Goal: Information Seeking & Learning: Learn about a topic

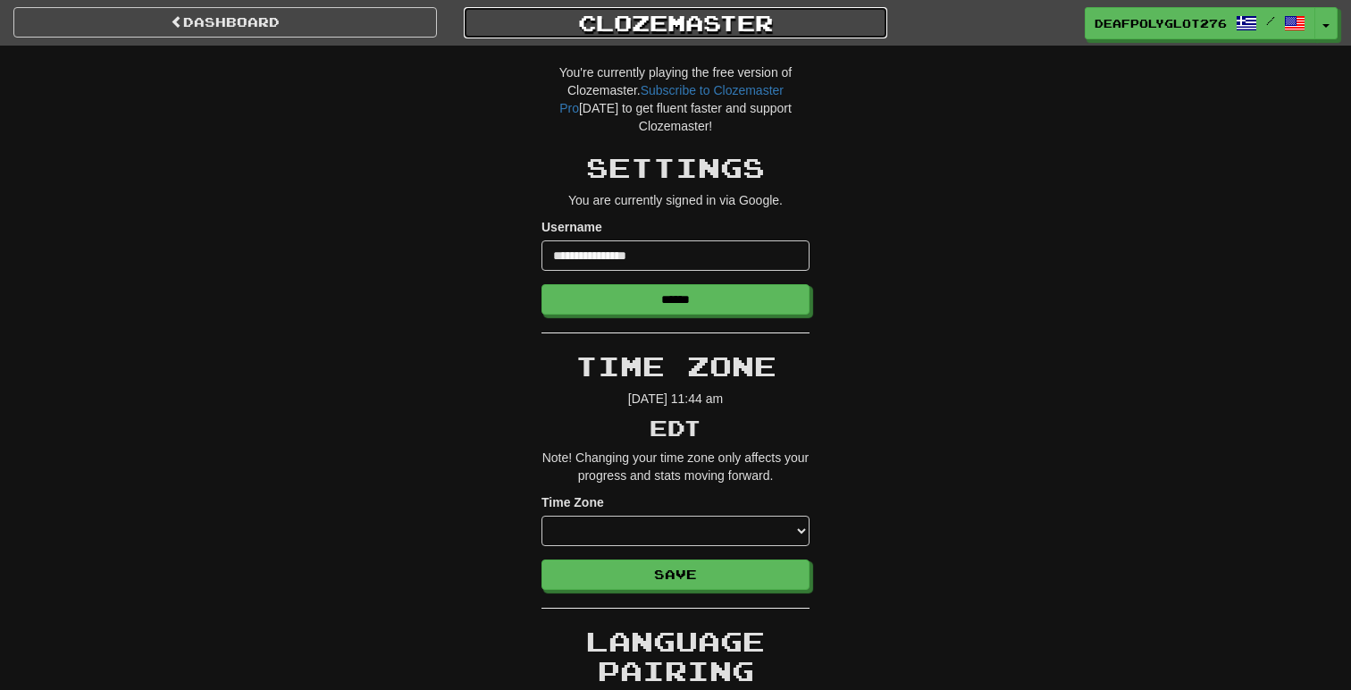
click at [629, 24] on link "Clozemaster" at bounding box center [675, 22] width 423 height 31
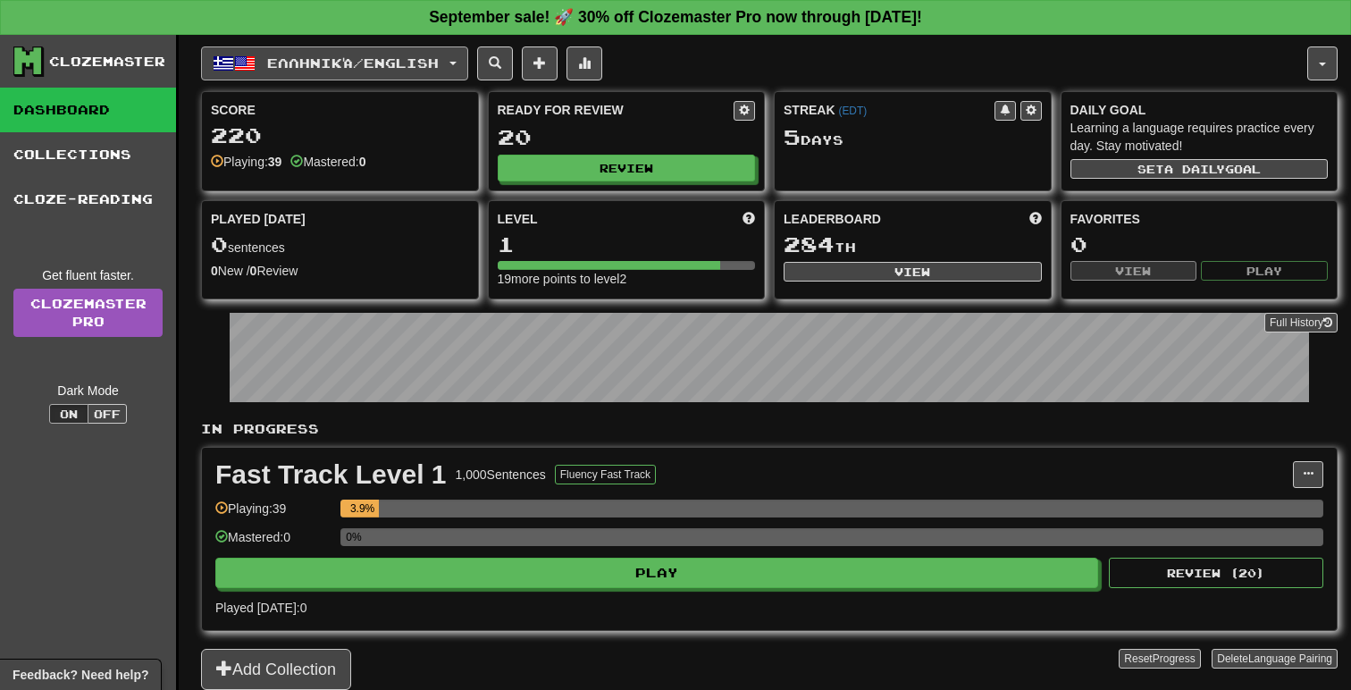
click at [439, 60] on span "Ελληνικά / English" at bounding box center [353, 62] width 172 height 15
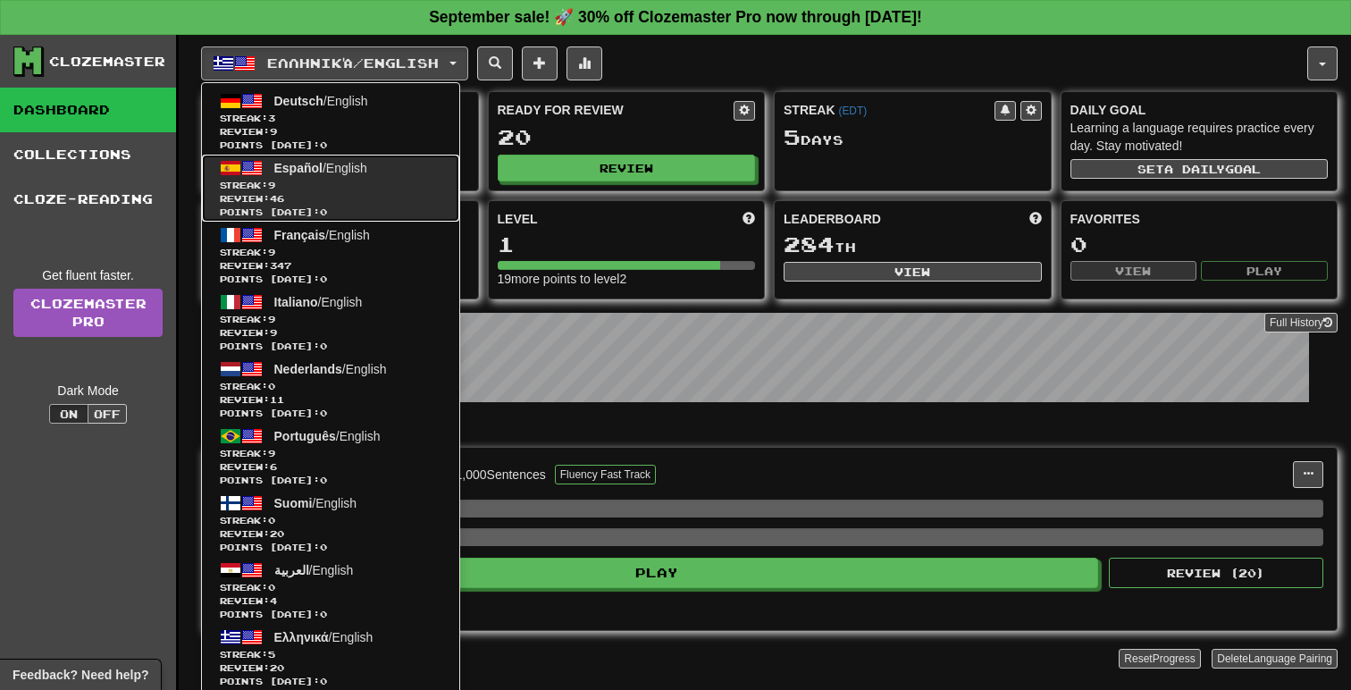
click at [365, 176] on link "Español / English Streak: 9 Review: 46 Points today: 0" at bounding box center [330, 188] width 257 height 67
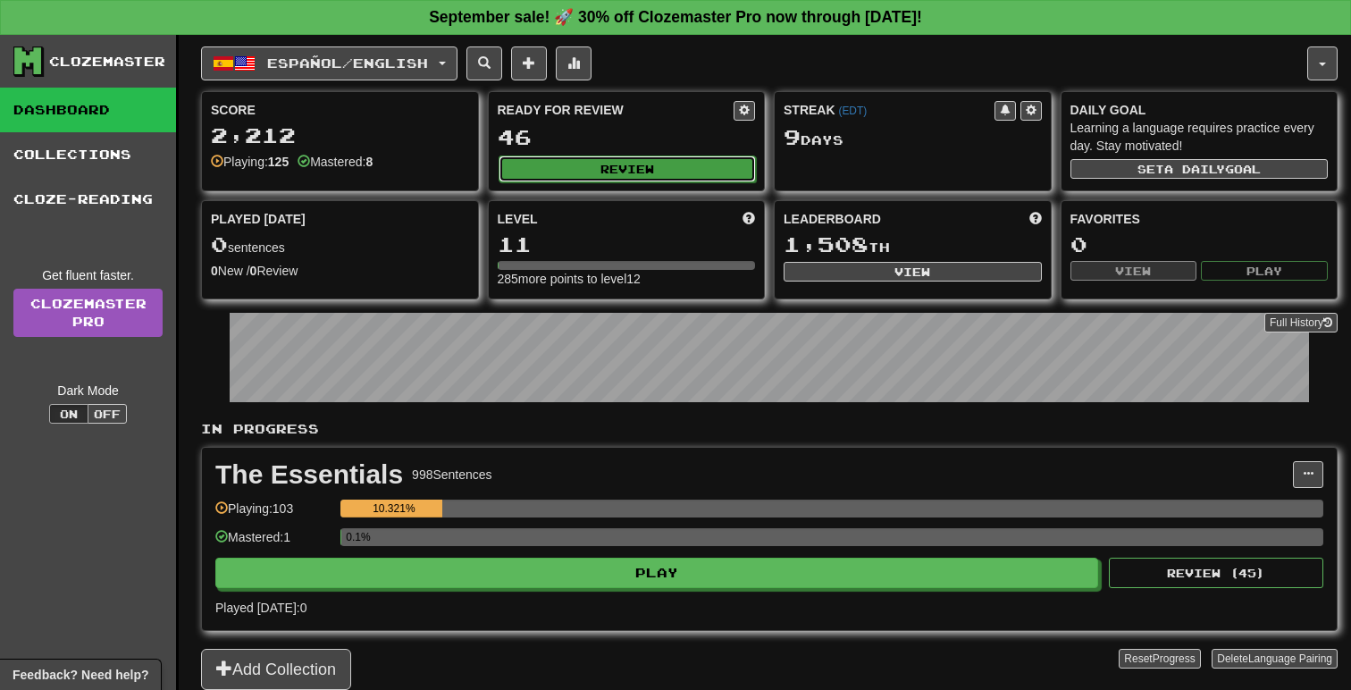
click at [639, 158] on button "Review" at bounding box center [627, 168] width 258 height 27
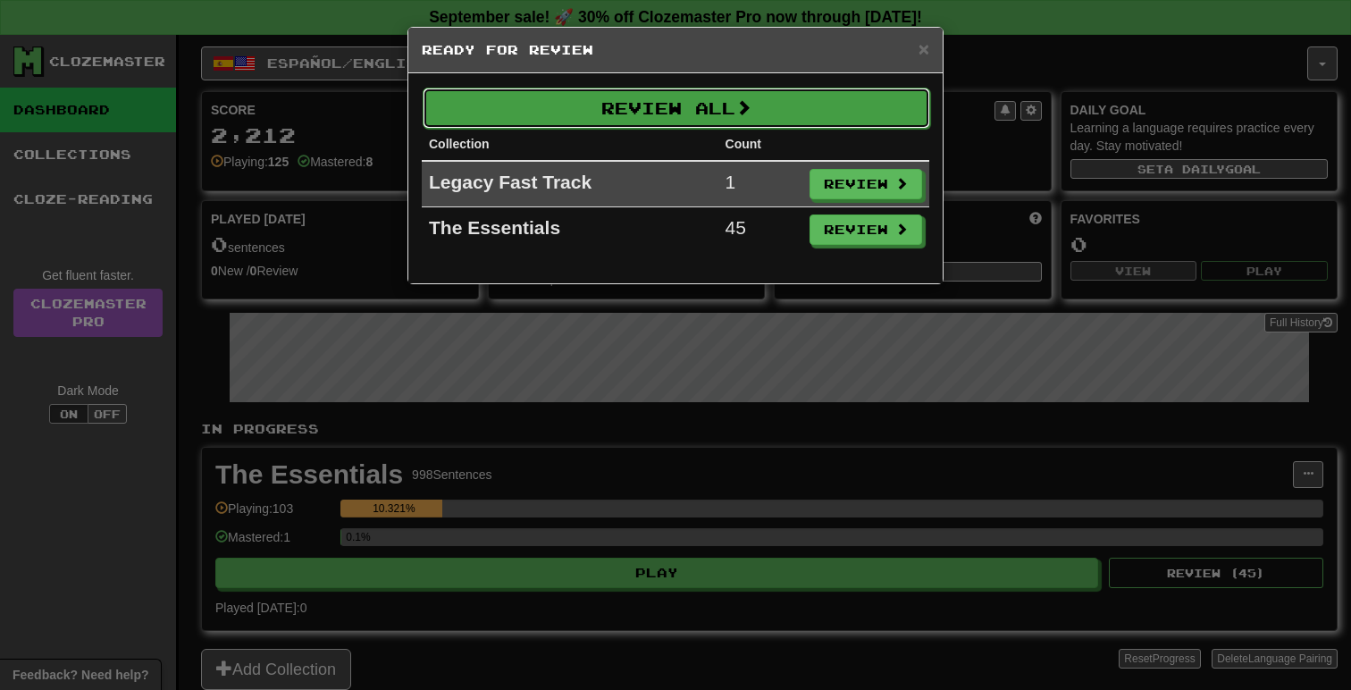
click at [734, 105] on button "Review All" at bounding box center [676, 108] width 507 height 41
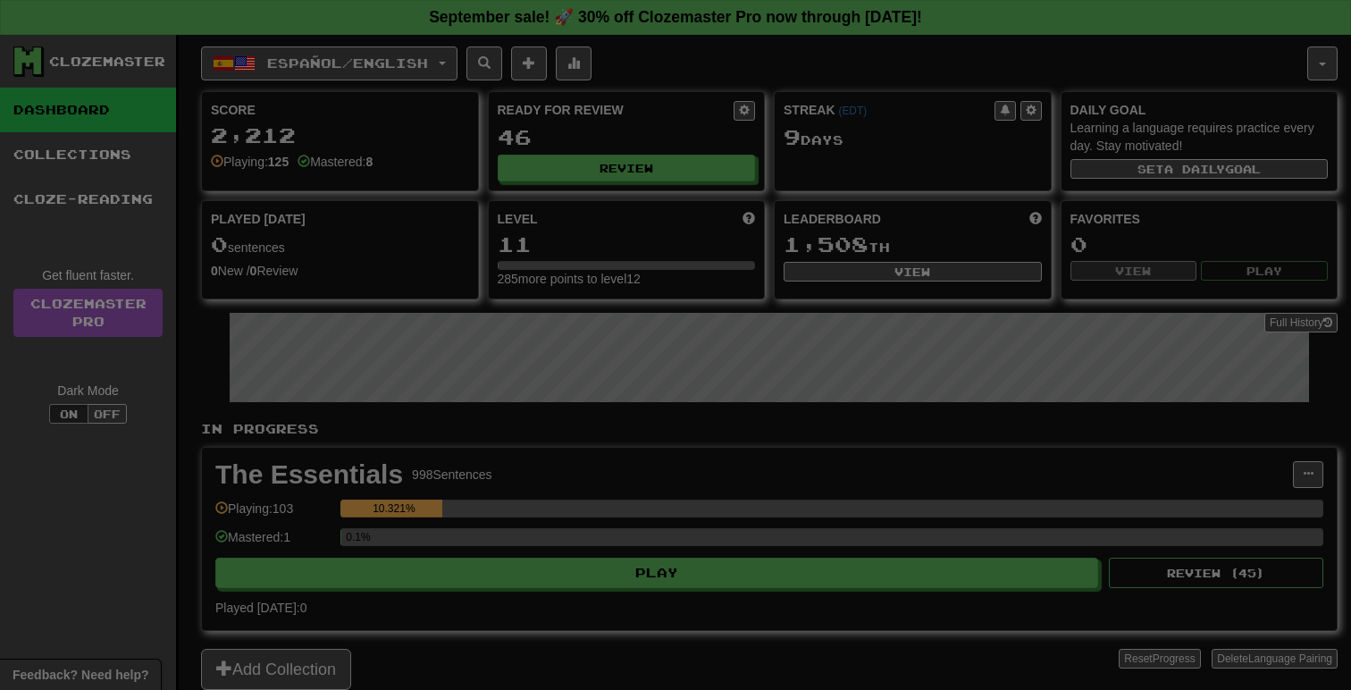
select select "**"
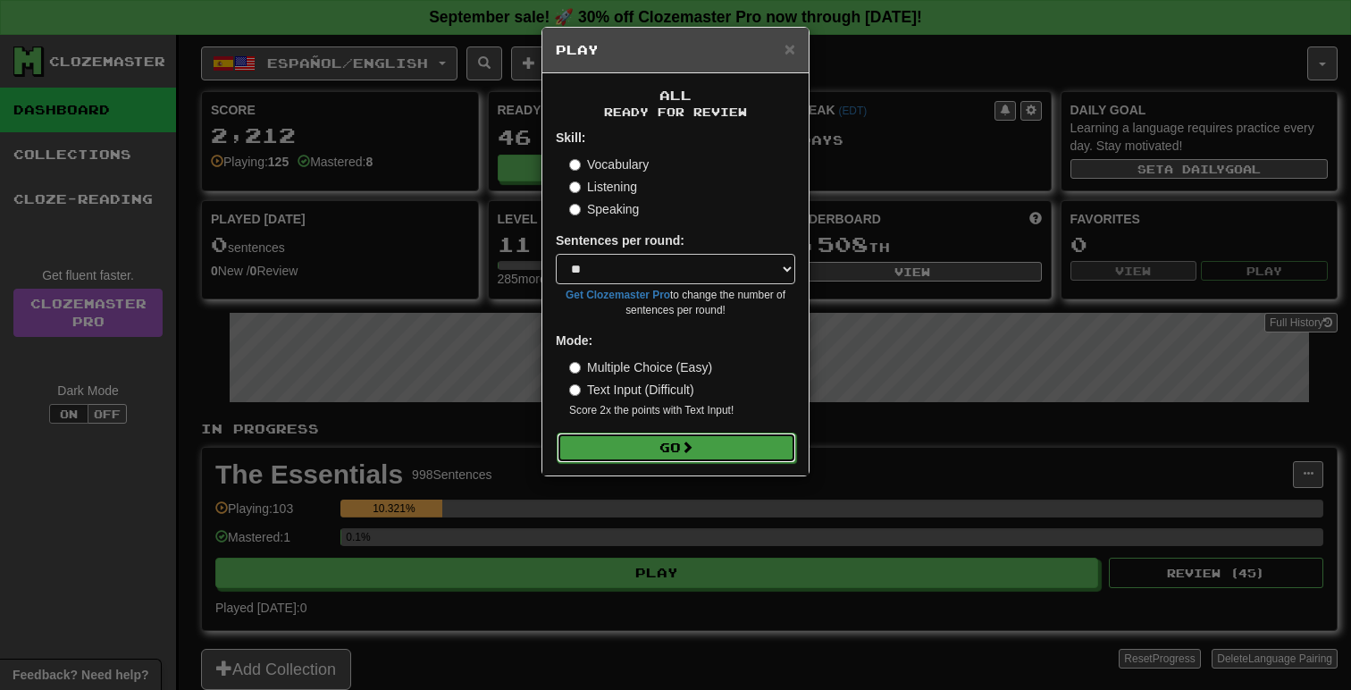
click at [679, 454] on button "Go" at bounding box center [676, 447] width 239 height 30
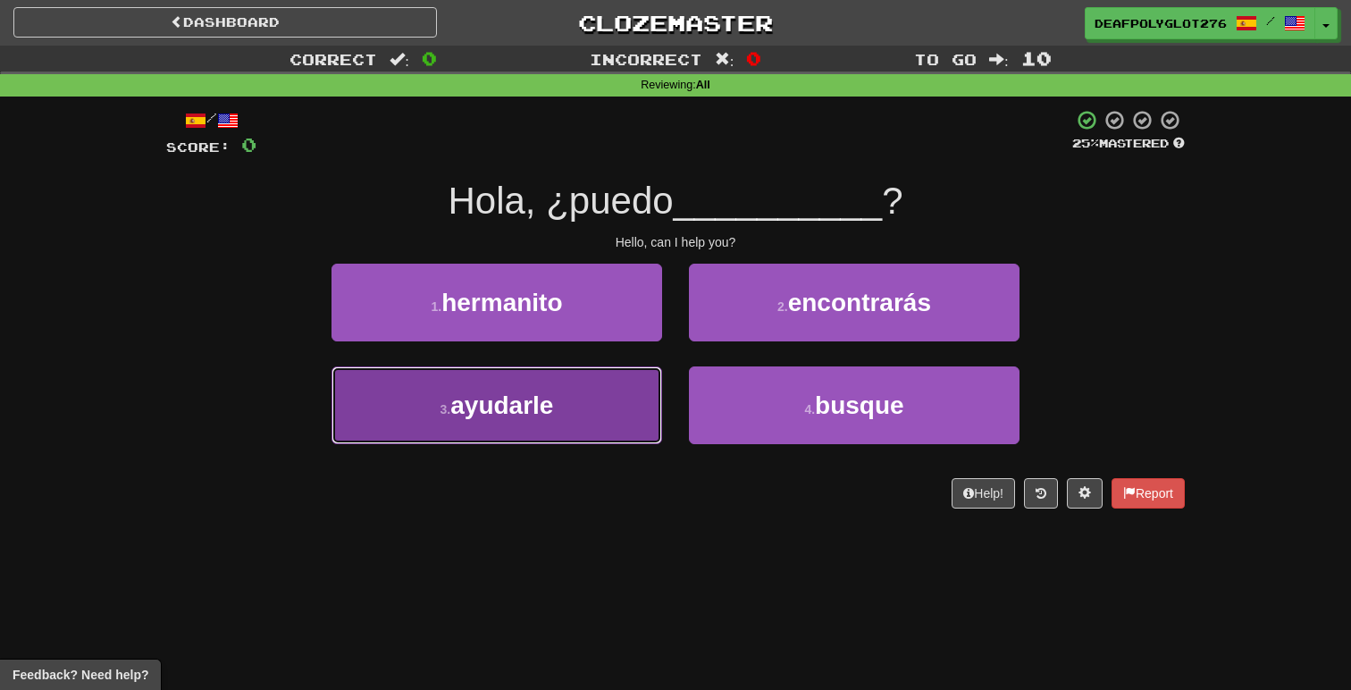
click at [565, 384] on button "3 . ayudarle" at bounding box center [496, 405] width 331 height 78
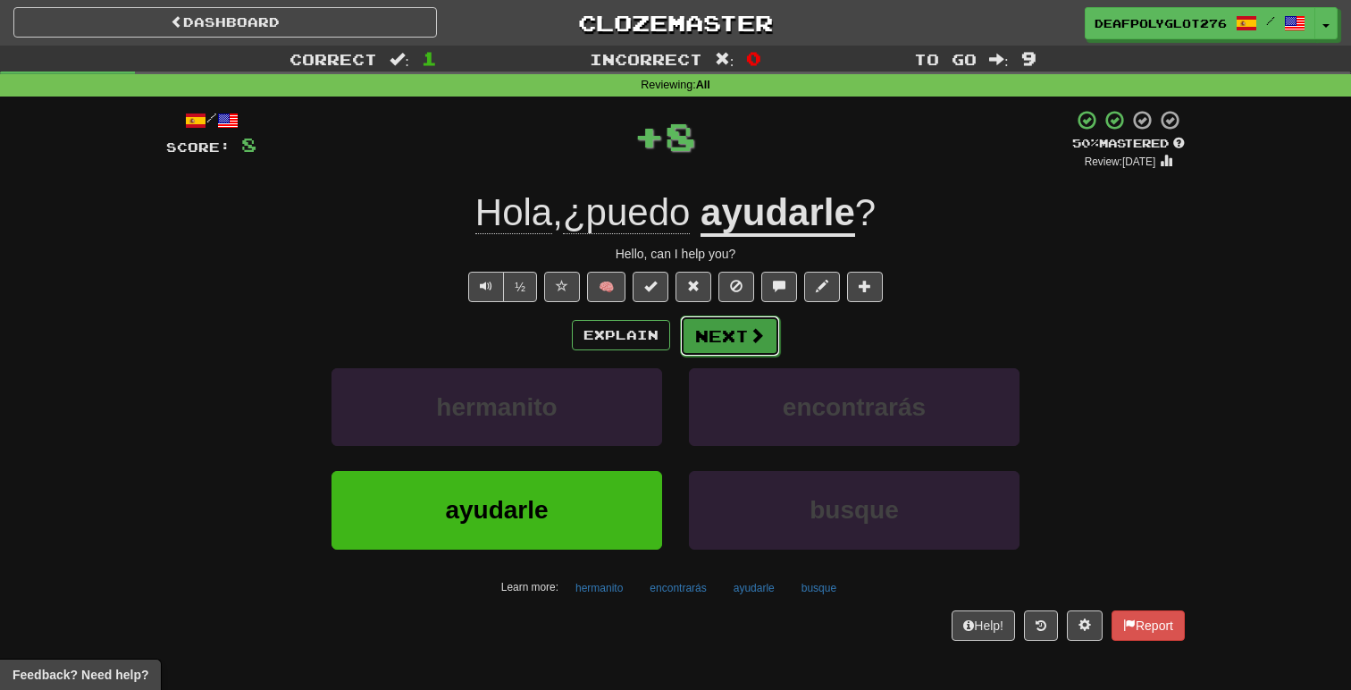
click at [734, 329] on button "Next" at bounding box center [730, 335] width 100 height 41
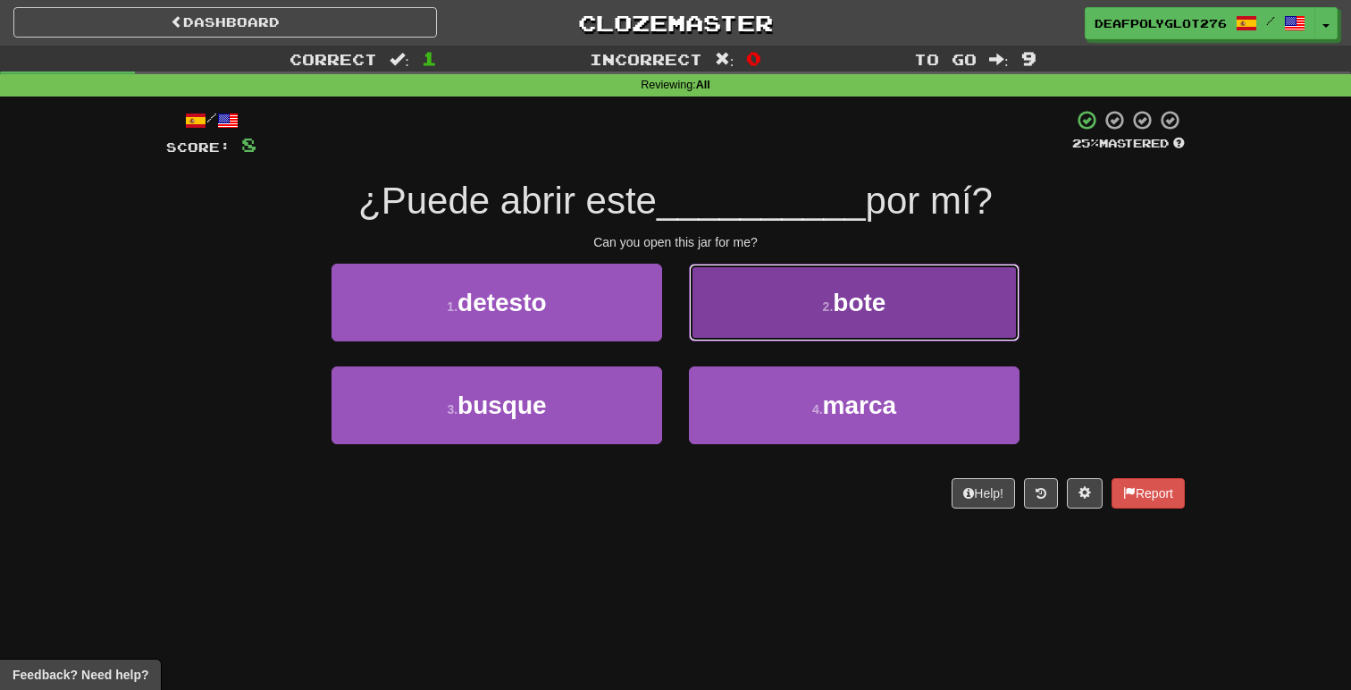
click at [823, 299] on small "2 ." at bounding box center [828, 306] width 11 height 14
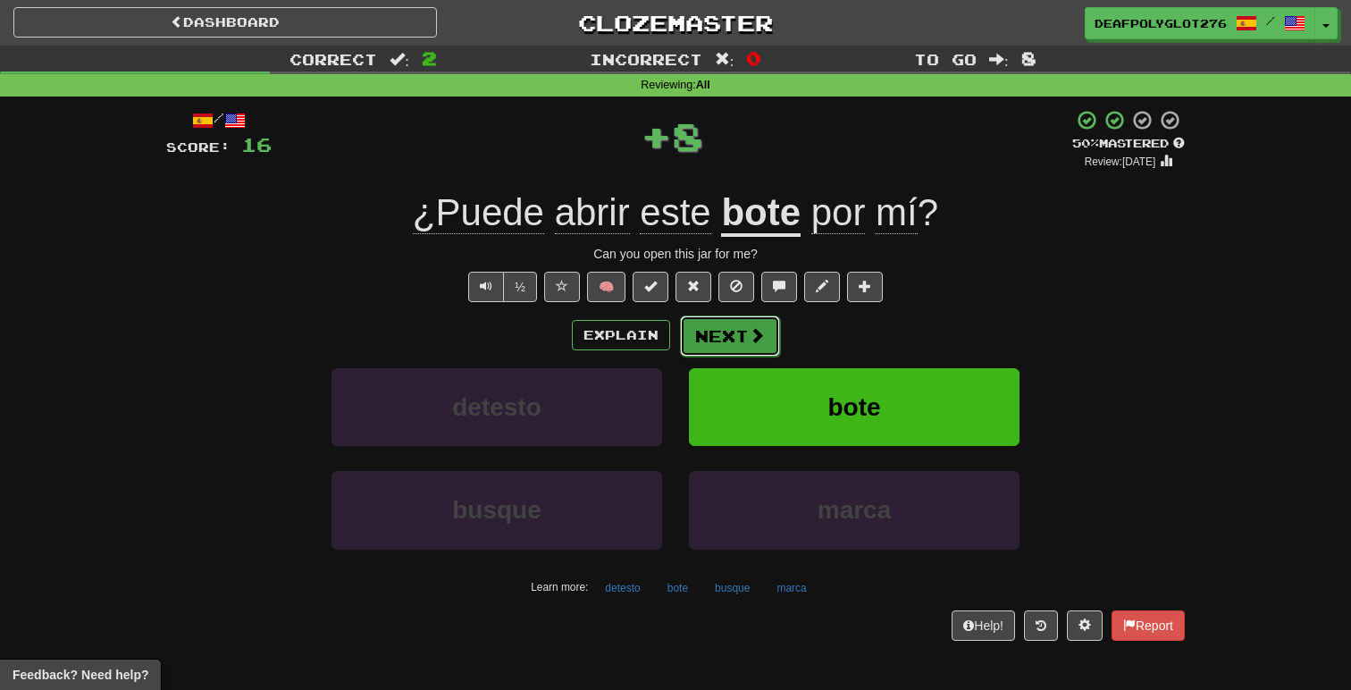
click at [733, 341] on button "Next" at bounding box center [730, 335] width 100 height 41
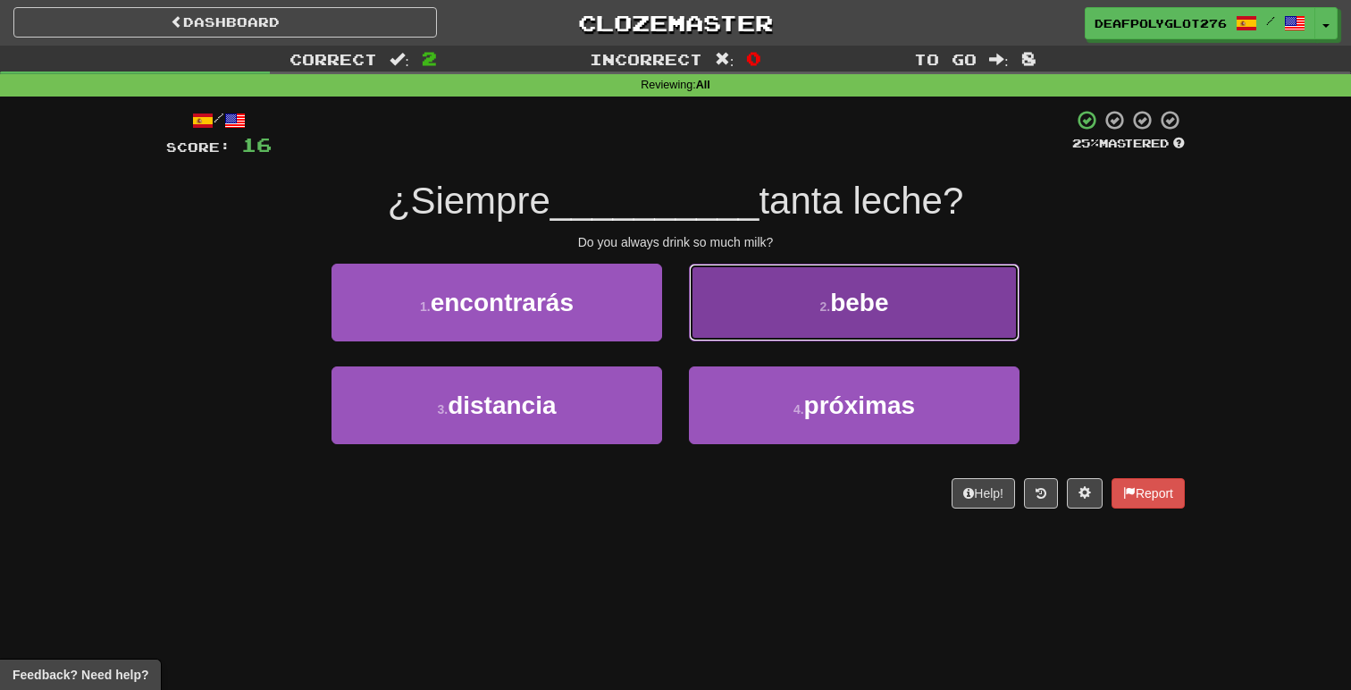
click at [795, 301] on button "2 . bebe" at bounding box center [854, 303] width 331 height 78
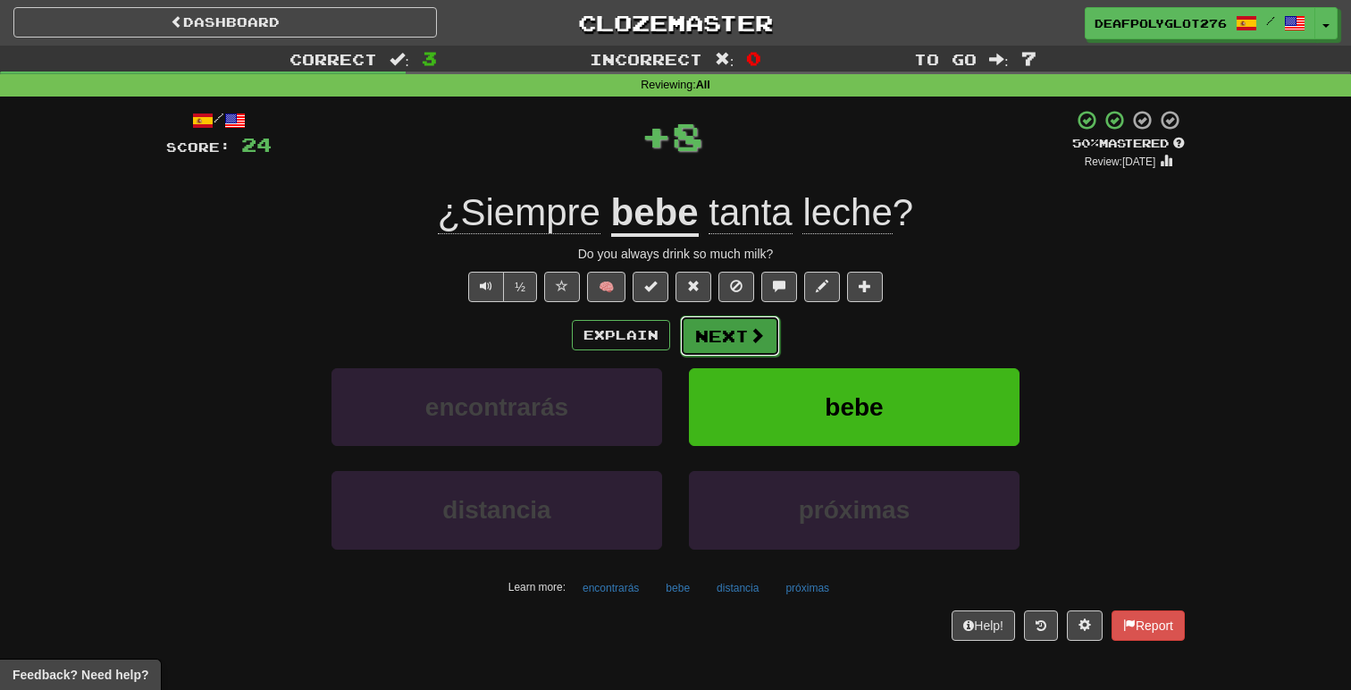
click at [741, 346] on button "Next" at bounding box center [730, 335] width 100 height 41
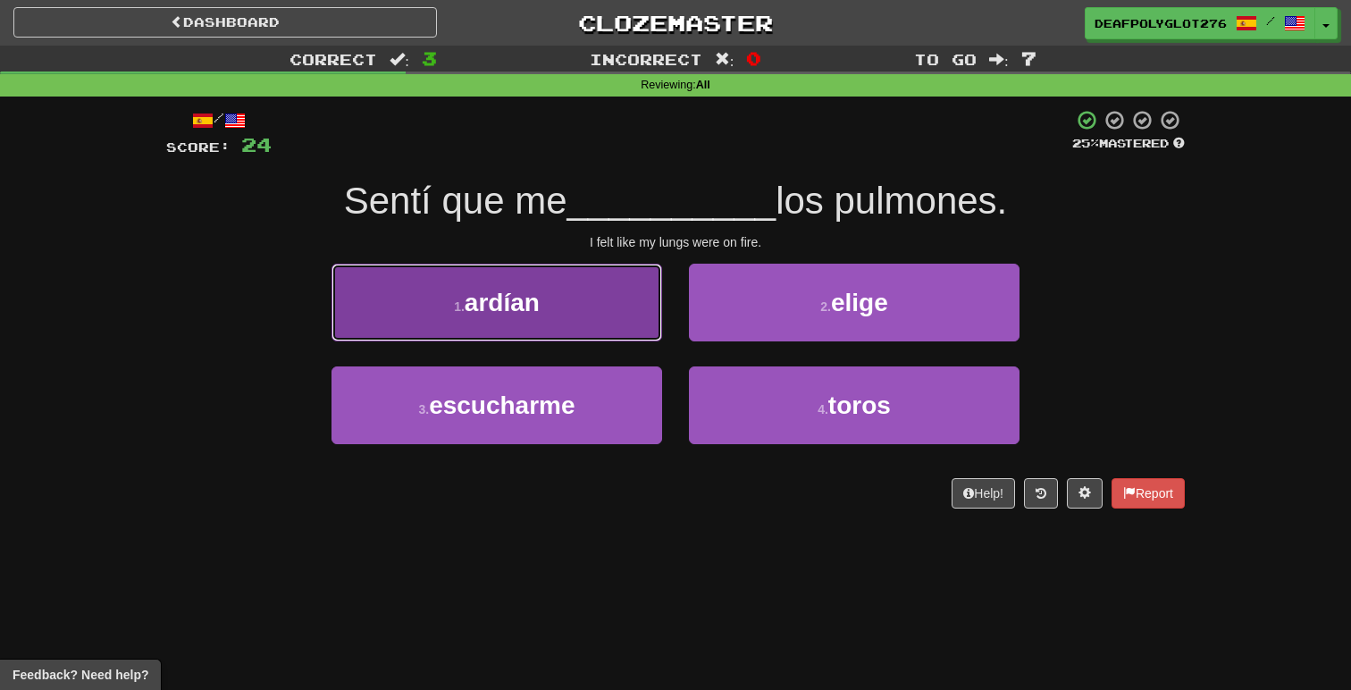
click at [594, 331] on button "1 . ardían" at bounding box center [496, 303] width 331 height 78
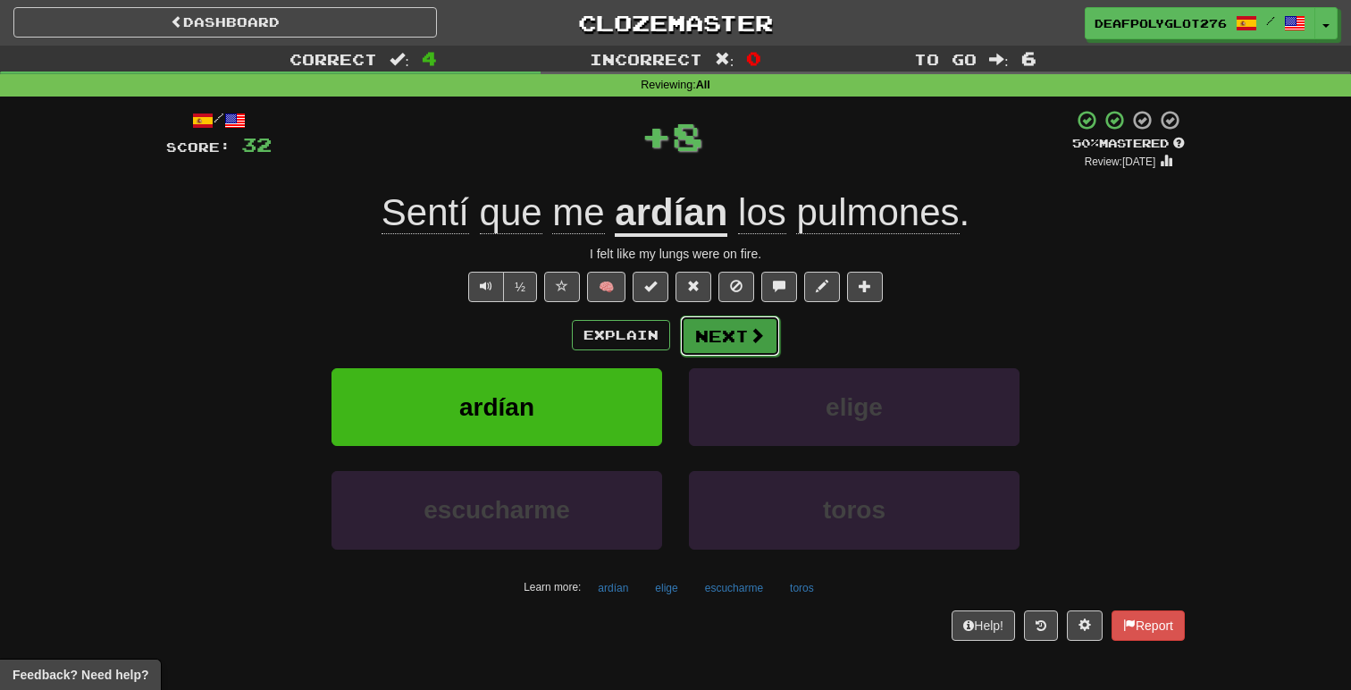
click at [738, 339] on button "Next" at bounding box center [730, 335] width 100 height 41
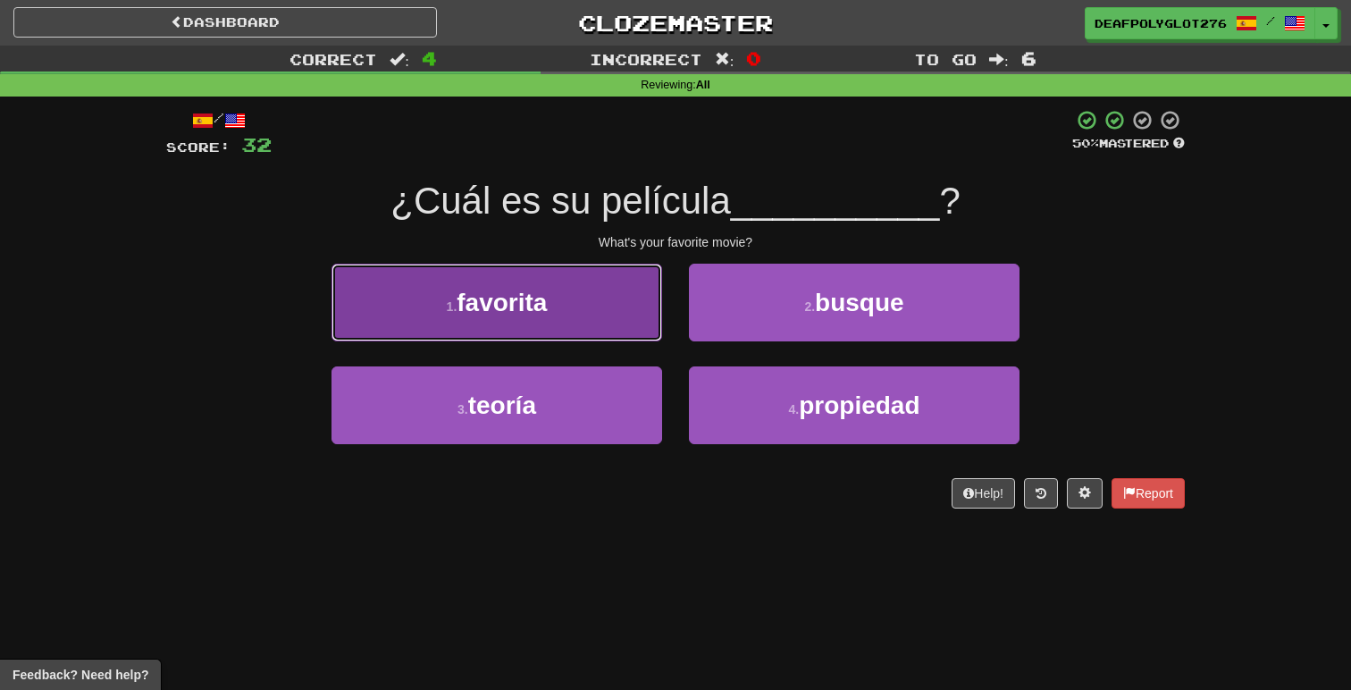
click at [581, 290] on button "1 . favorita" at bounding box center [496, 303] width 331 height 78
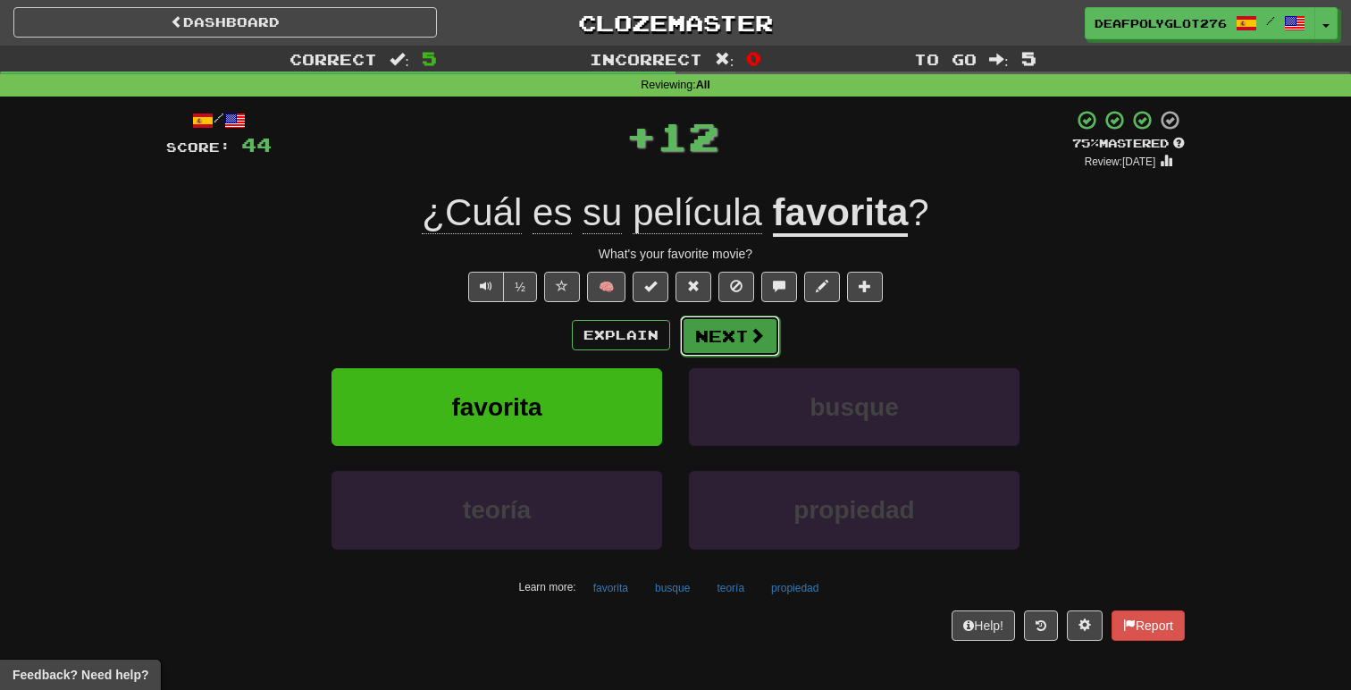
click at [722, 331] on button "Next" at bounding box center [730, 335] width 100 height 41
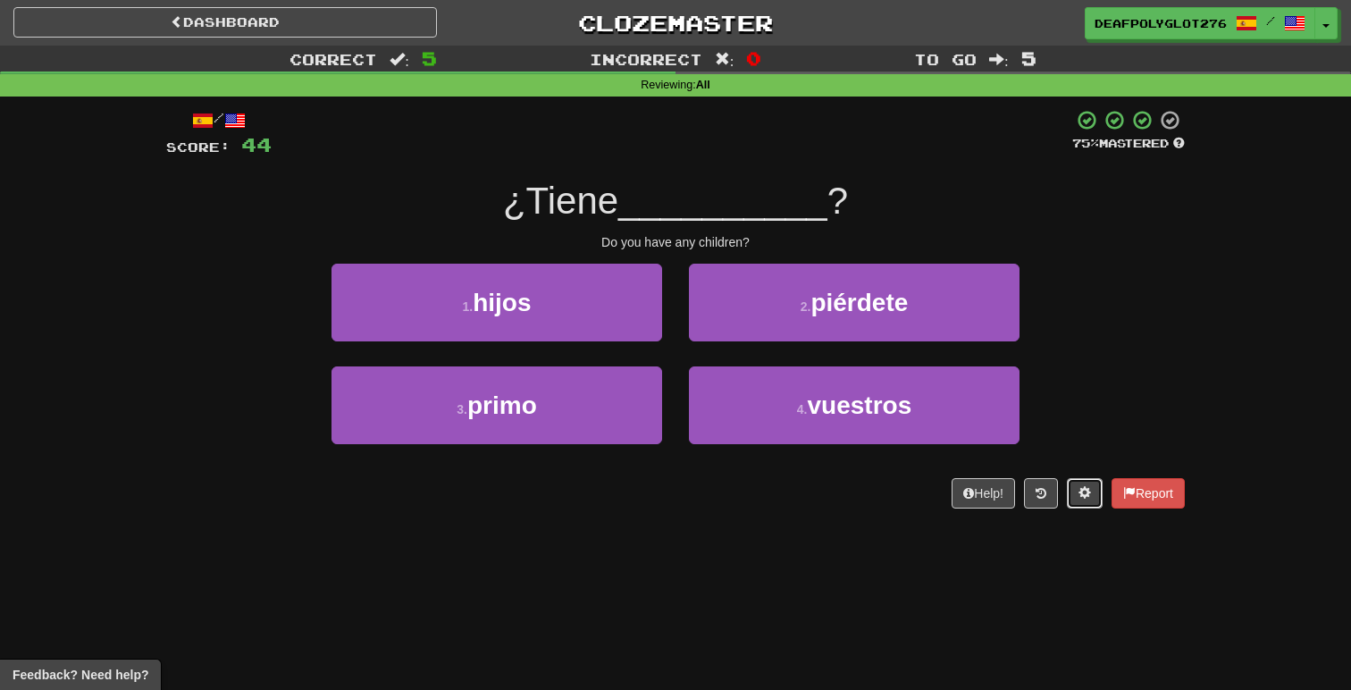
click at [1078, 496] on span at bounding box center [1084, 492] width 13 height 13
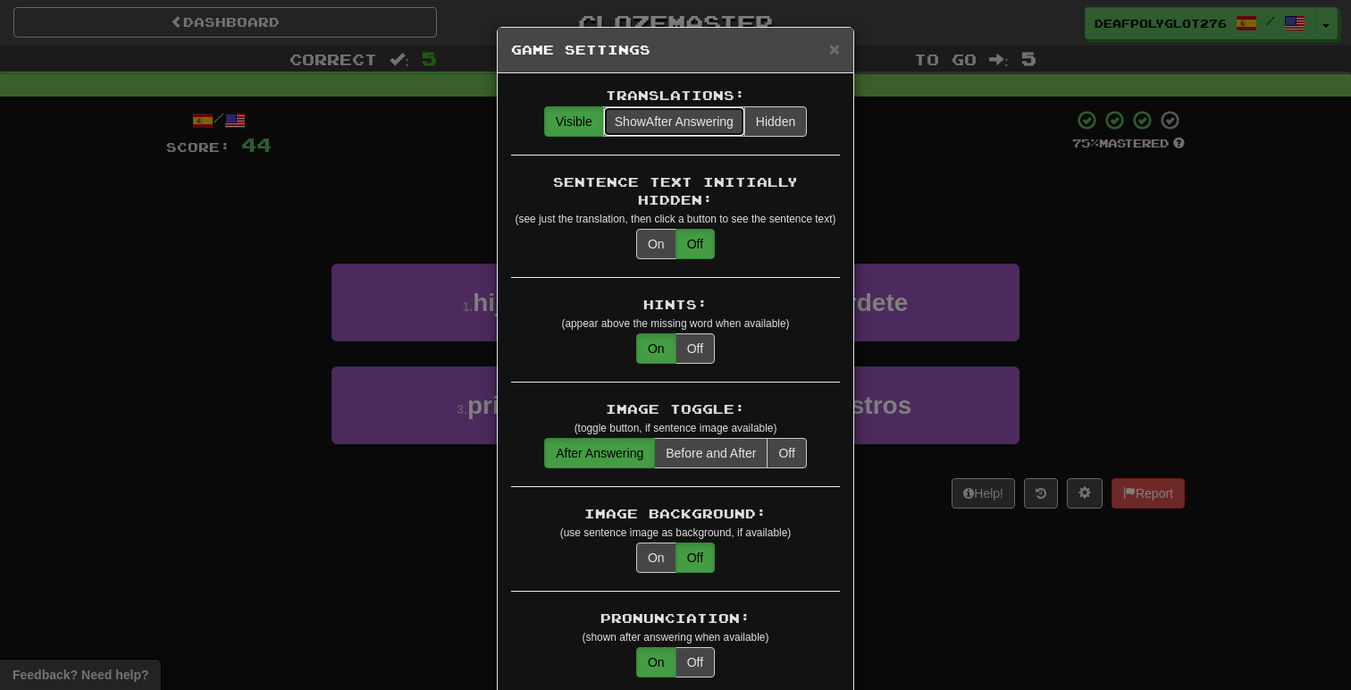
click at [681, 121] on span "Show After Answering" at bounding box center [674, 121] width 119 height 14
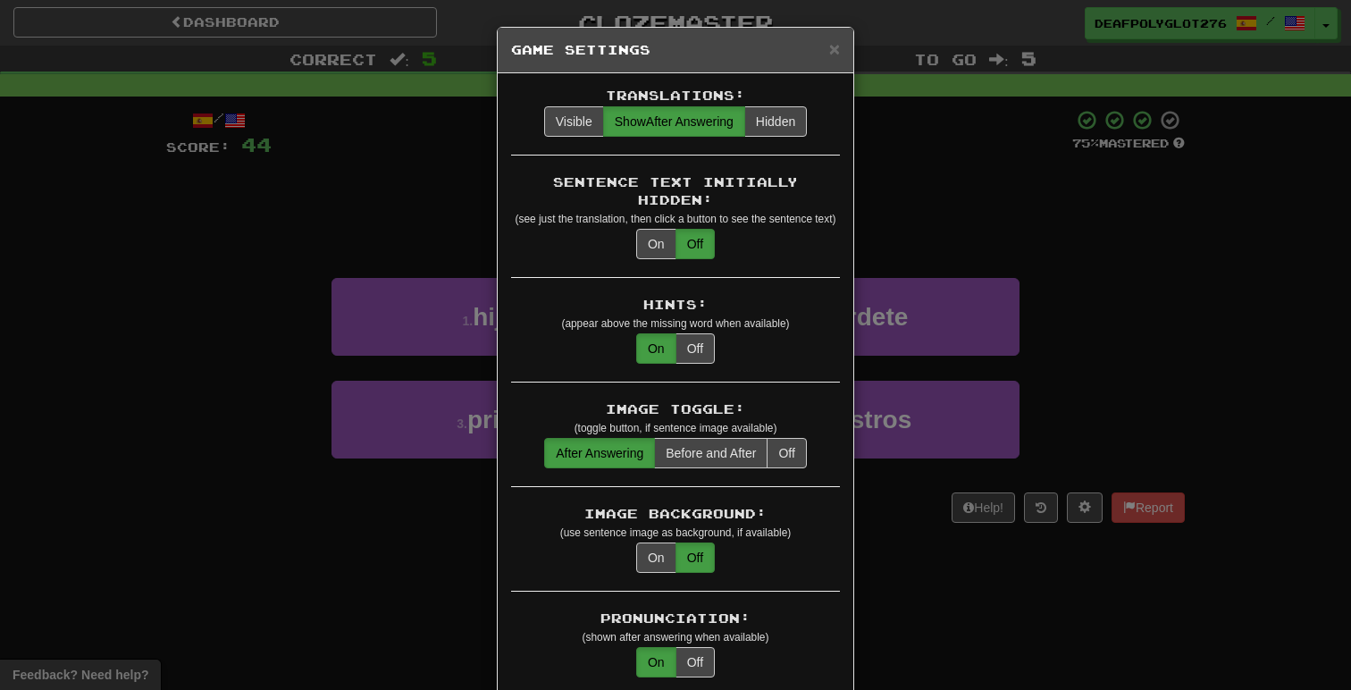
click at [752, 221] on div "Sentence Text Initially Hidden: (see just the translation, then click a button …" at bounding box center [675, 225] width 329 height 105
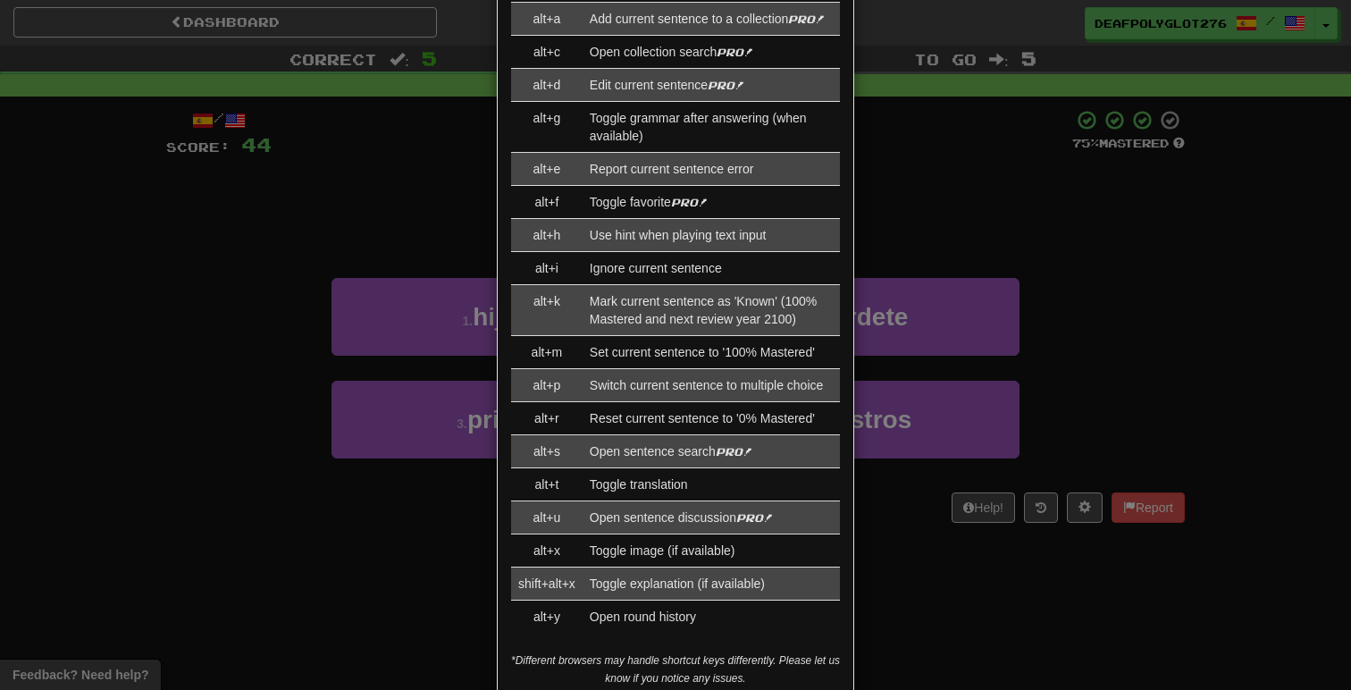
scroll to position [1944, 0]
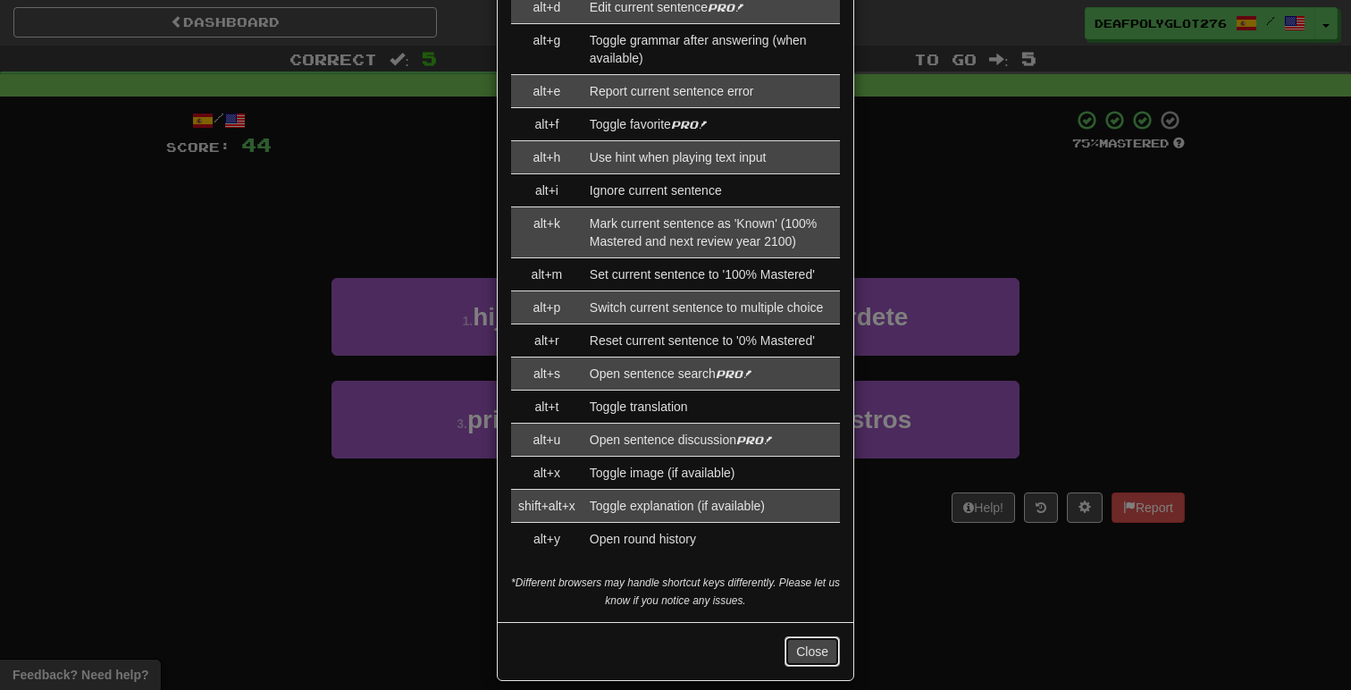
click at [810, 640] on button "Close" at bounding box center [811, 651] width 55 height 30
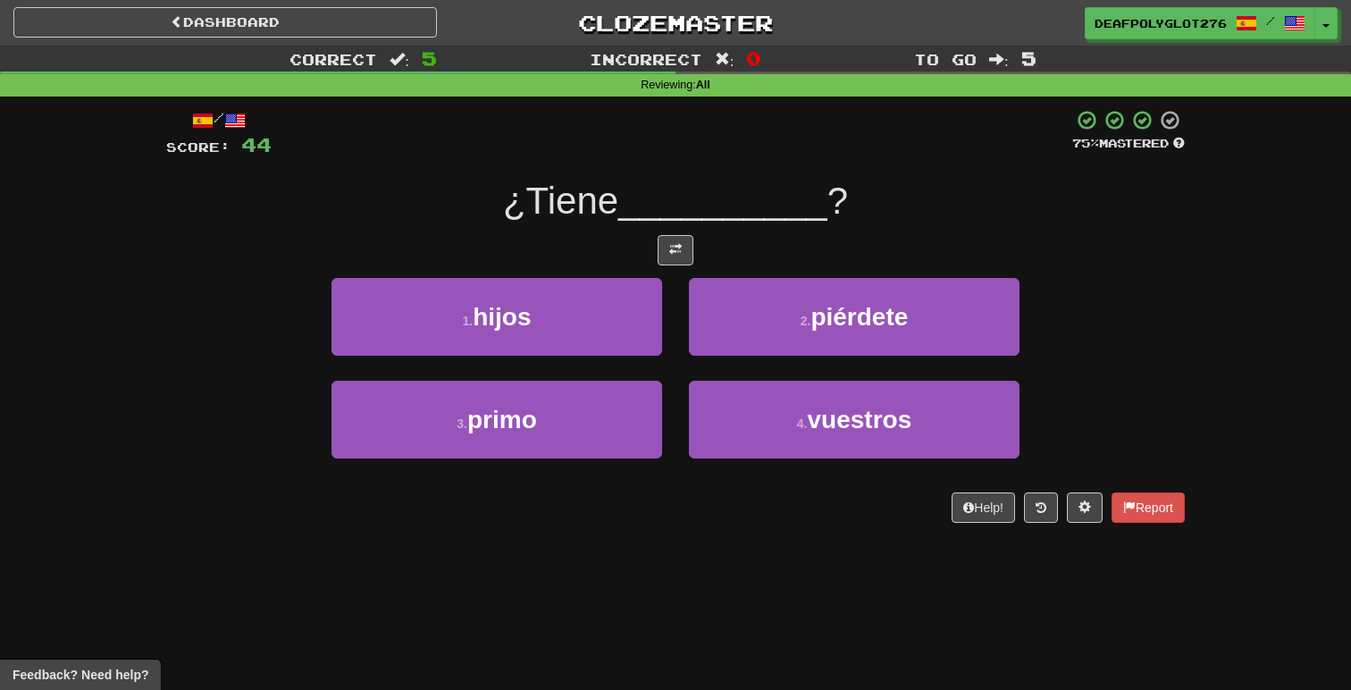
click at [773, 567] on div "Dashboard Clozemaster DeafPolyglot2766 / Toggle Dropdown Dashboard Leaderboard …" at bounding box center [675, 345] width 1351 height 690
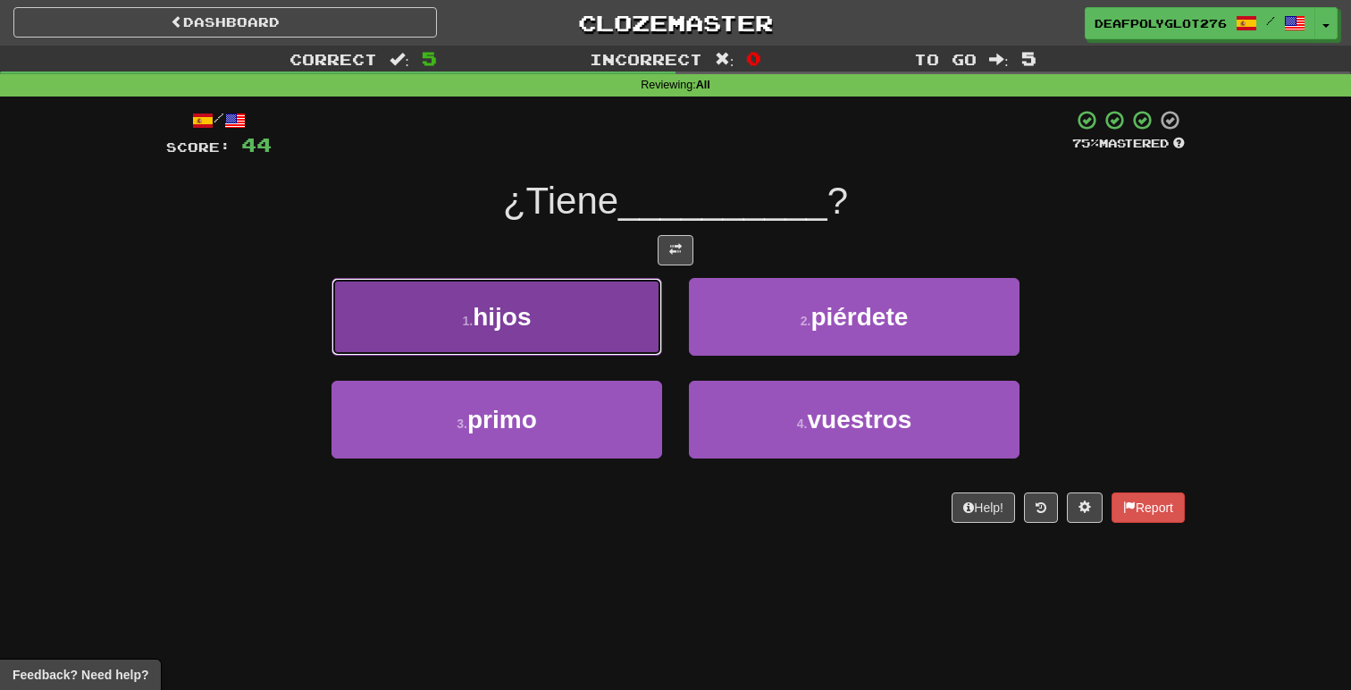
click at [624, 313] on button "1 . hijos" at bounding box center [496, 317] width 331 height 78
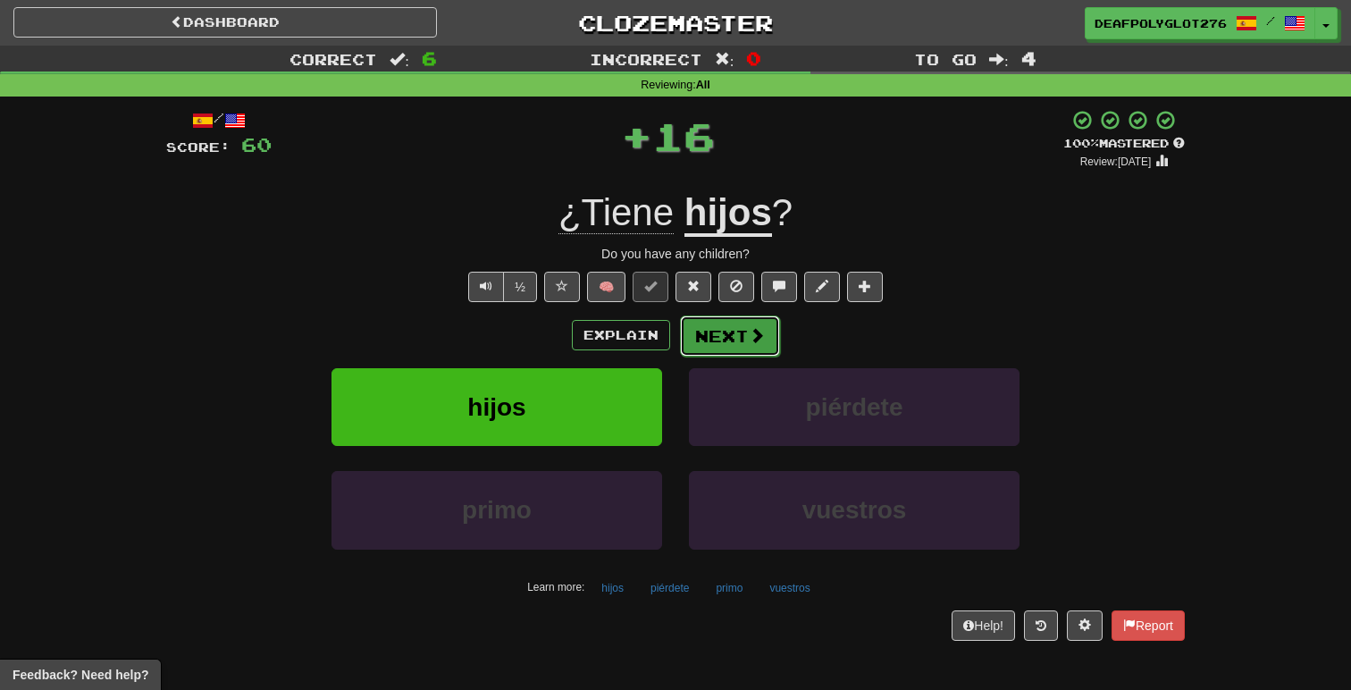
click at [730, 336] on button "Next" at bounding box center [730, 335] width 100 height 41
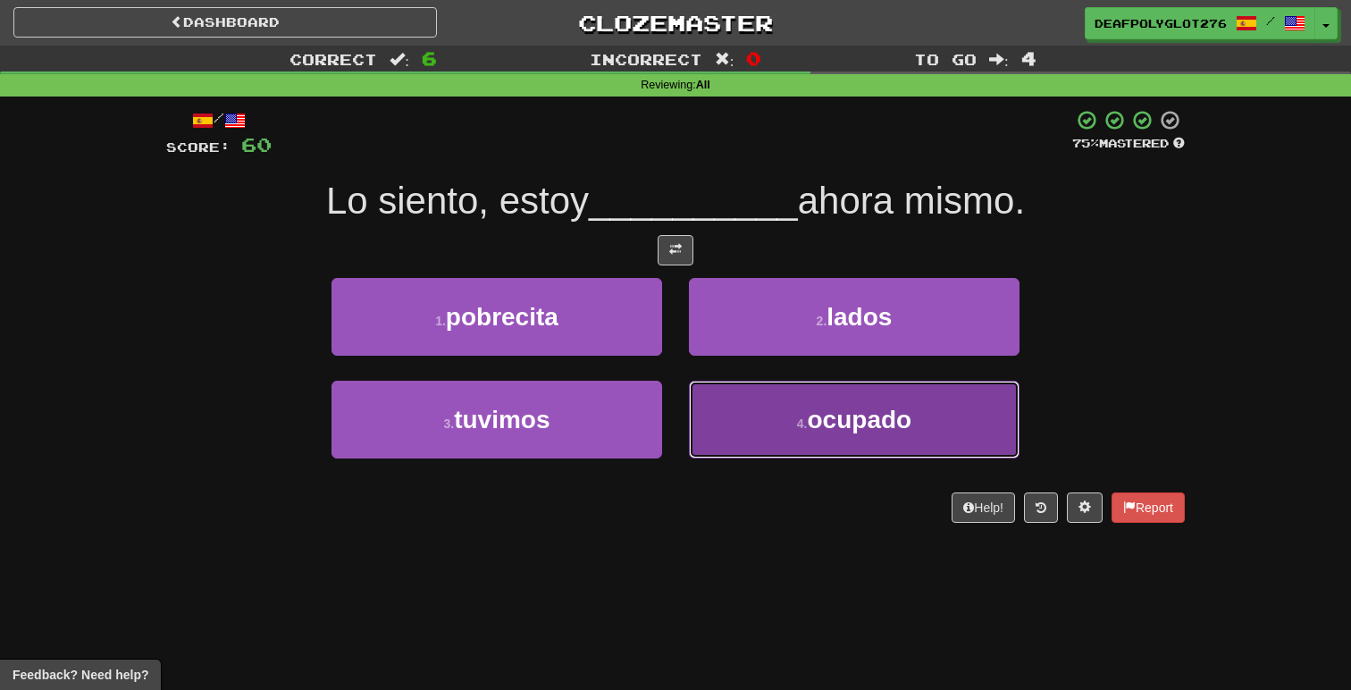
click at [800, 433] on button "4 . ocupado" at bounding box center [854, 420] width 331 height 78
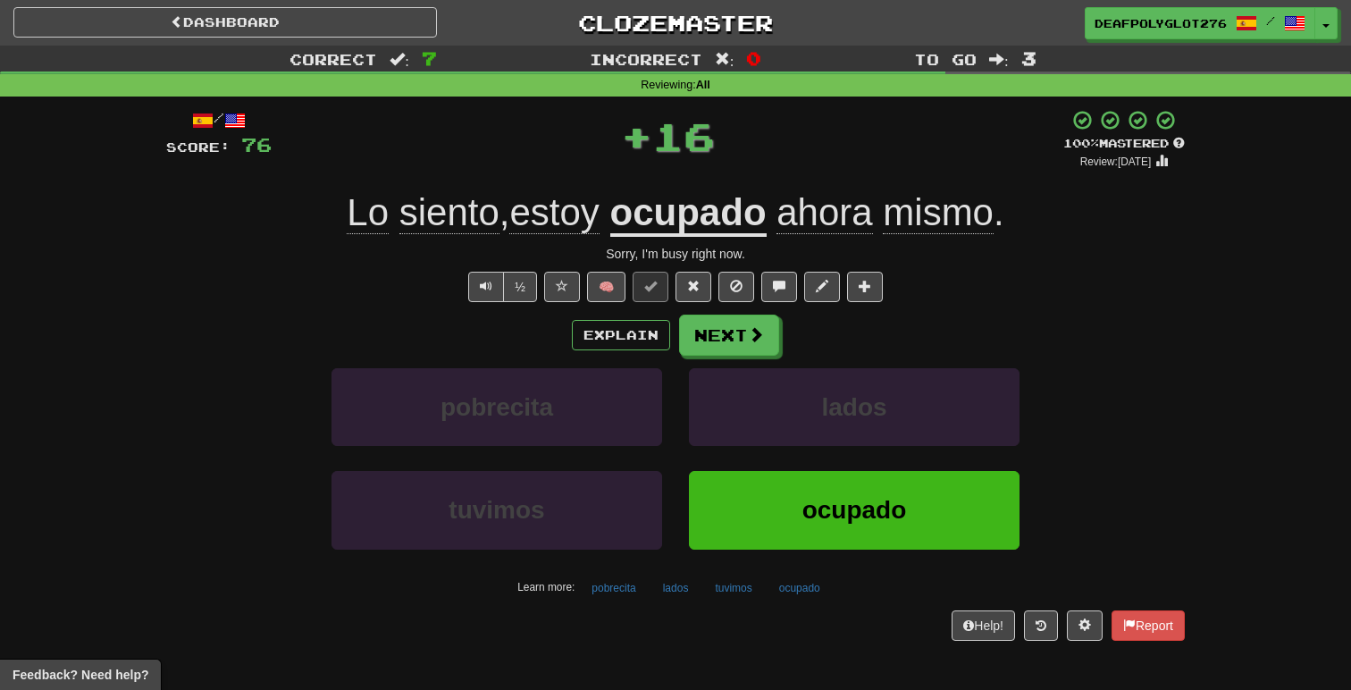
click at [826, 332] on div "Explain Next" at bounding box center [675, 334] width 1018 height 41
click at [749, 332] on span at bounding box center [757, 335] width 16 height 16
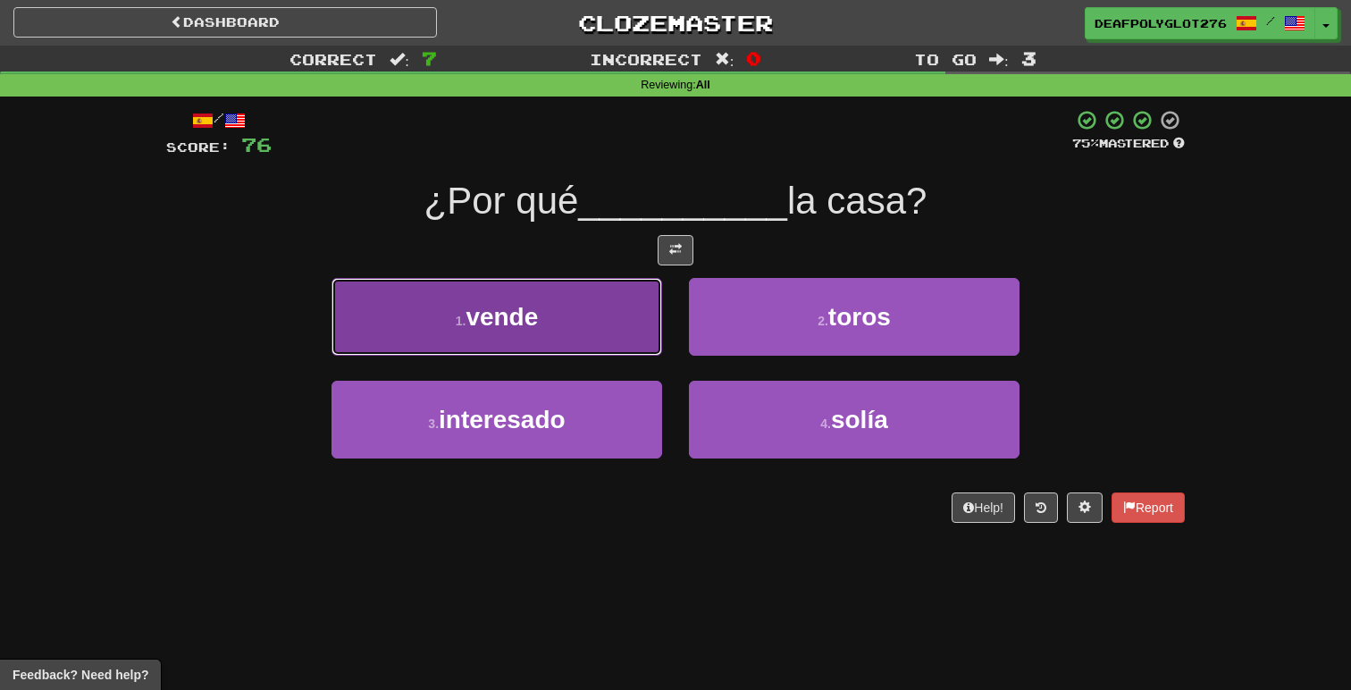
click at [607, 355] on button "1 . vende" at bounding box center [496, 317] width 331 height 78
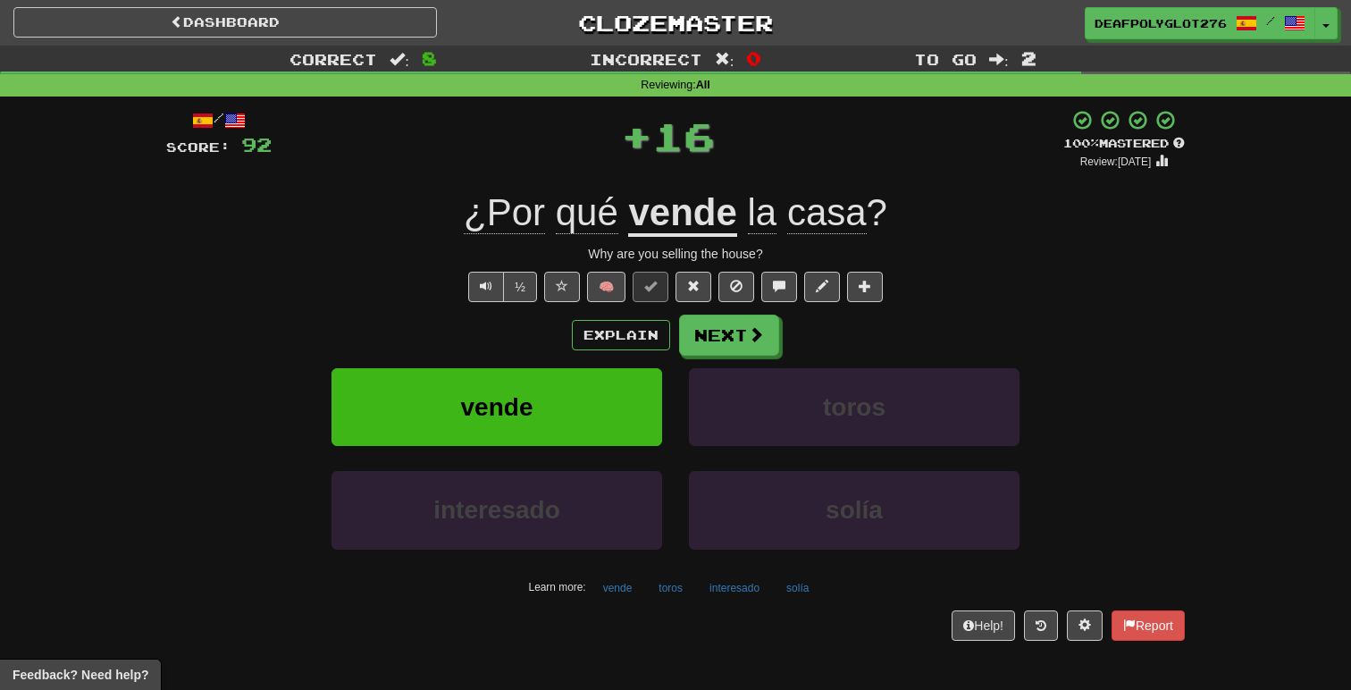
click at [834, 338] on div "Explain Next" at bounding box center [675, 334] width 1018 height 41
click at [741, 338] on button "Next" at bounding box center [730, 335] width 100 height 41
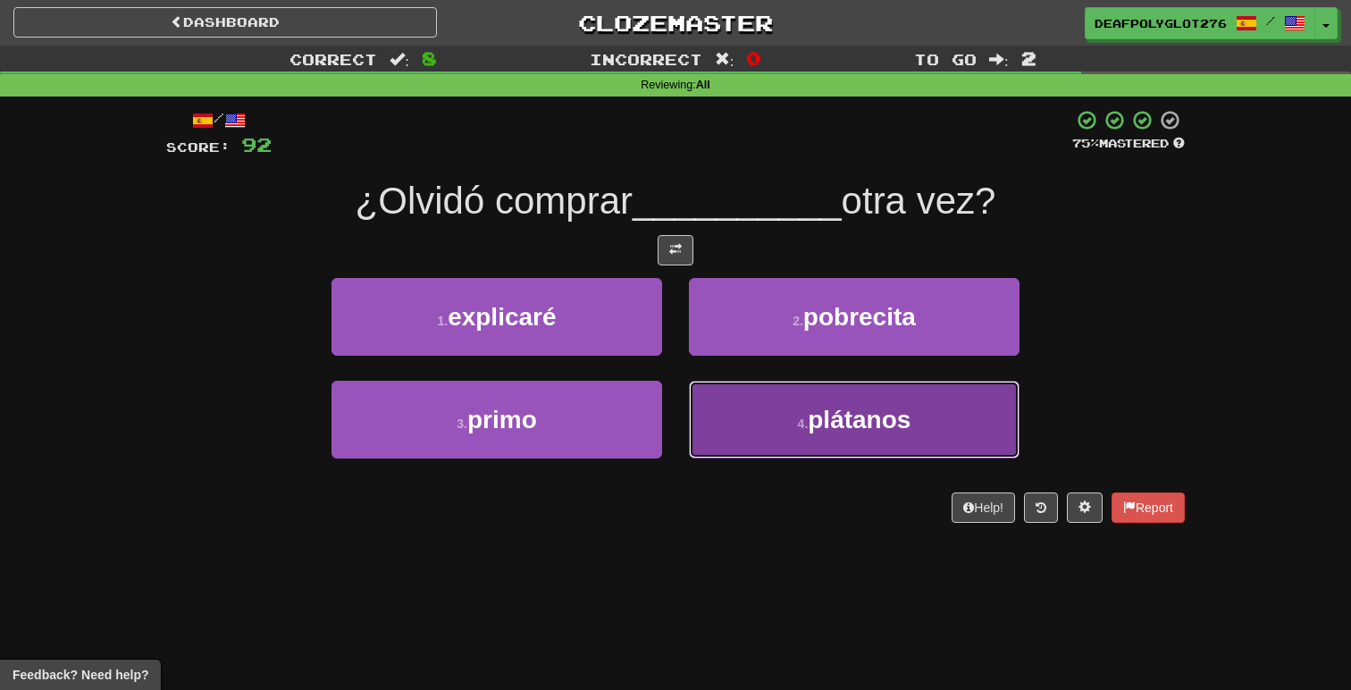
click at [815, 392] on button "4 . plátanos" at bounding box center [854, 420] width 331 height 78
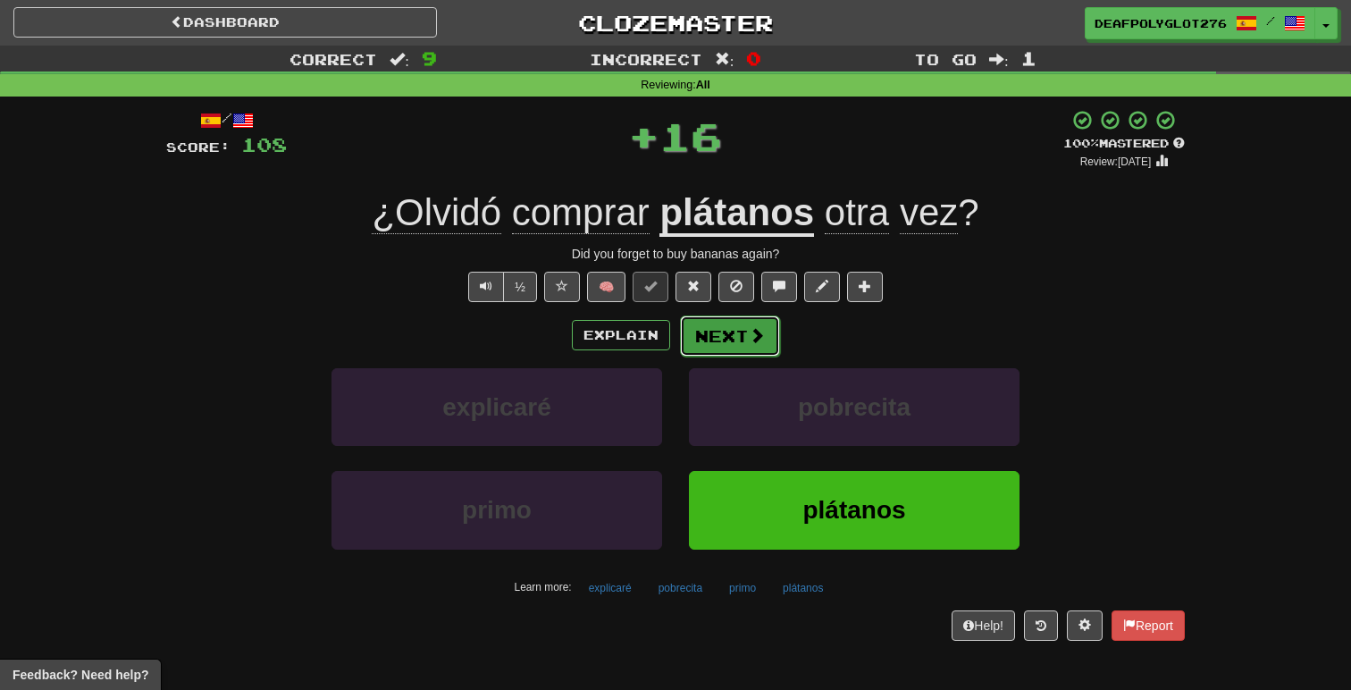
click at [741, 338] on button "Next" at bounding box center [730, 335] width 100 height 41
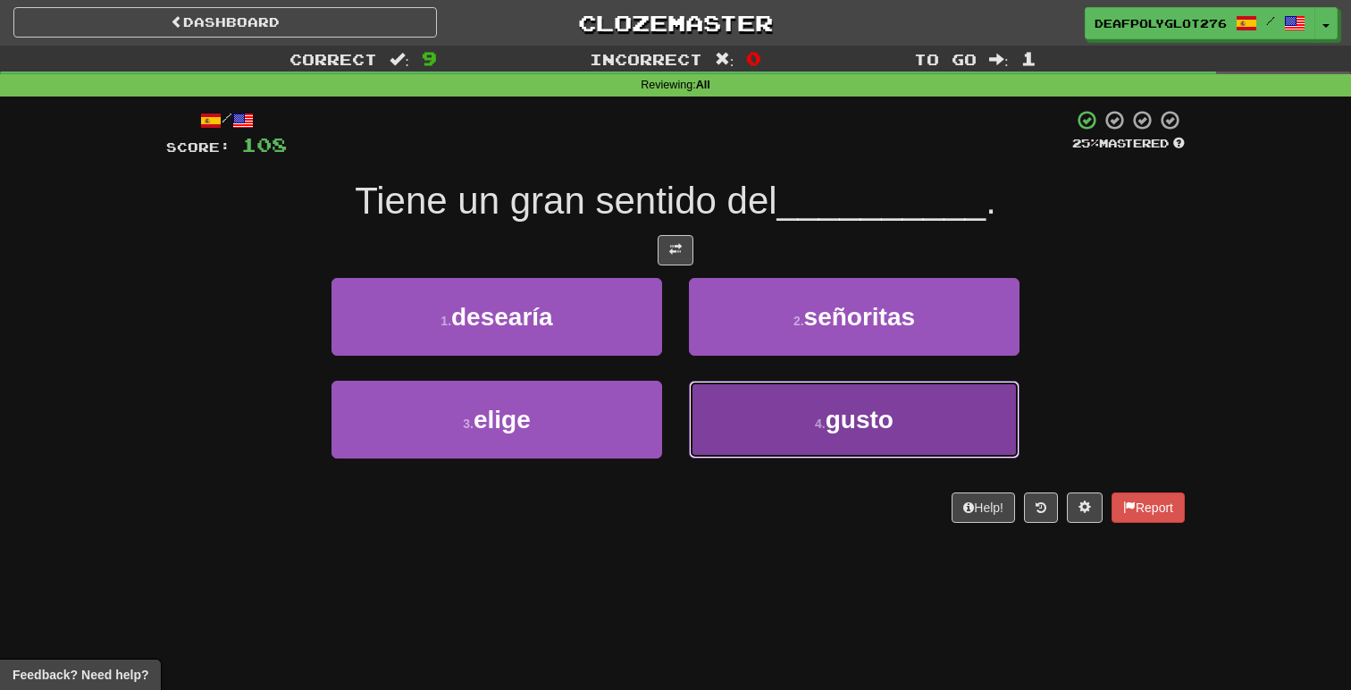
click at [790, 434] on button "4 . gusto" at bounding box center [854, 420] width 331 height 78
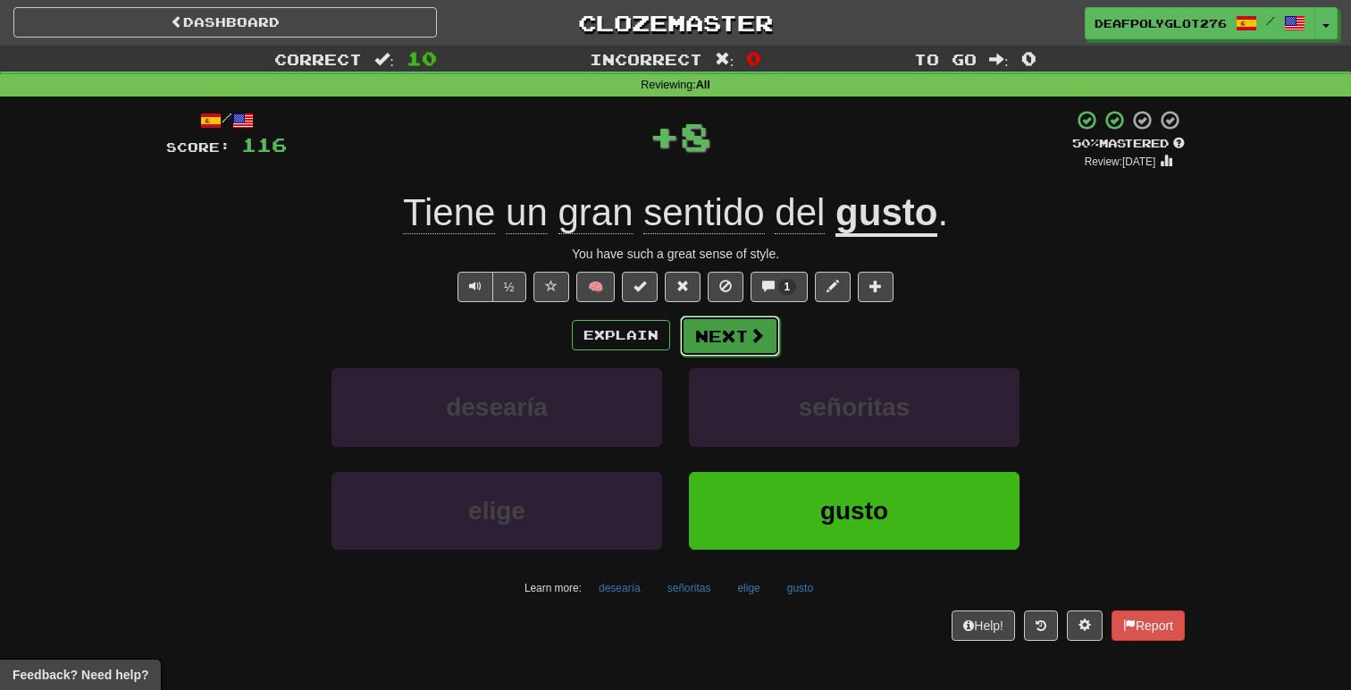
click at [736, 339] on button "Next" at bounding box center [730, 335] width 100 height 41
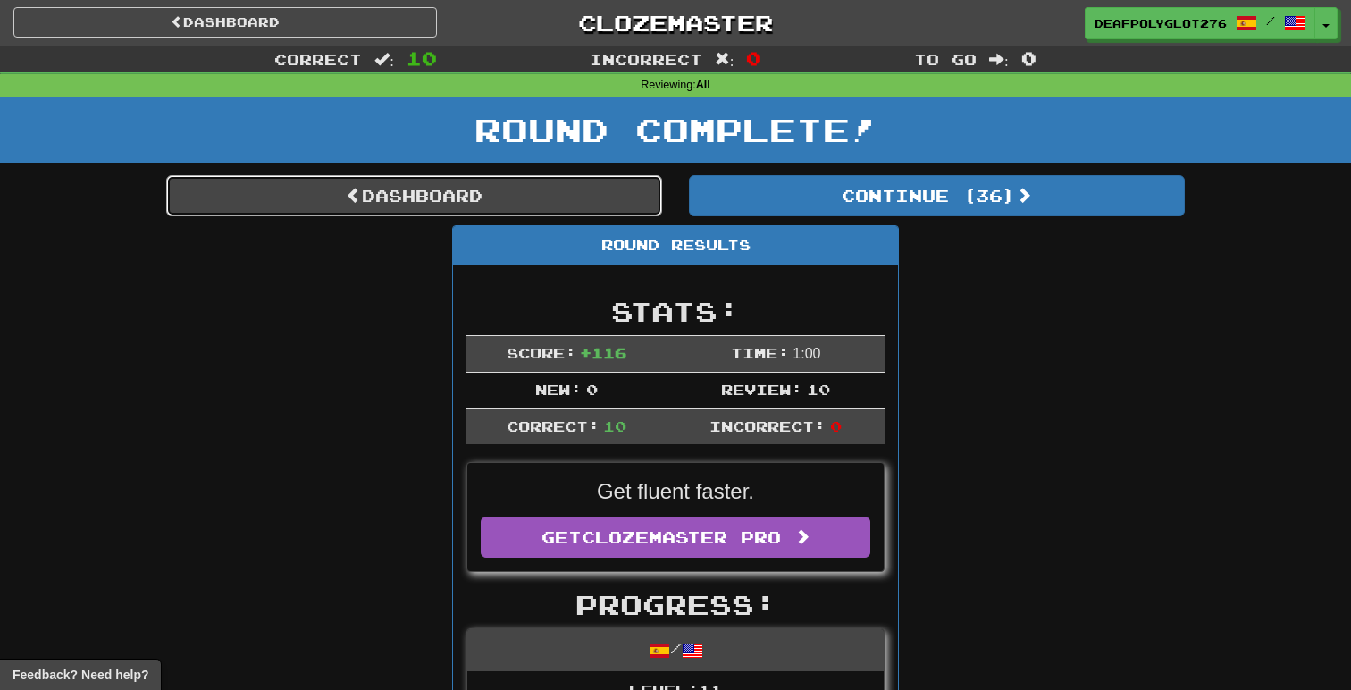
click at [521, 207] on link "Dashboard" at bounding box center [414, 195] width 496 height 41
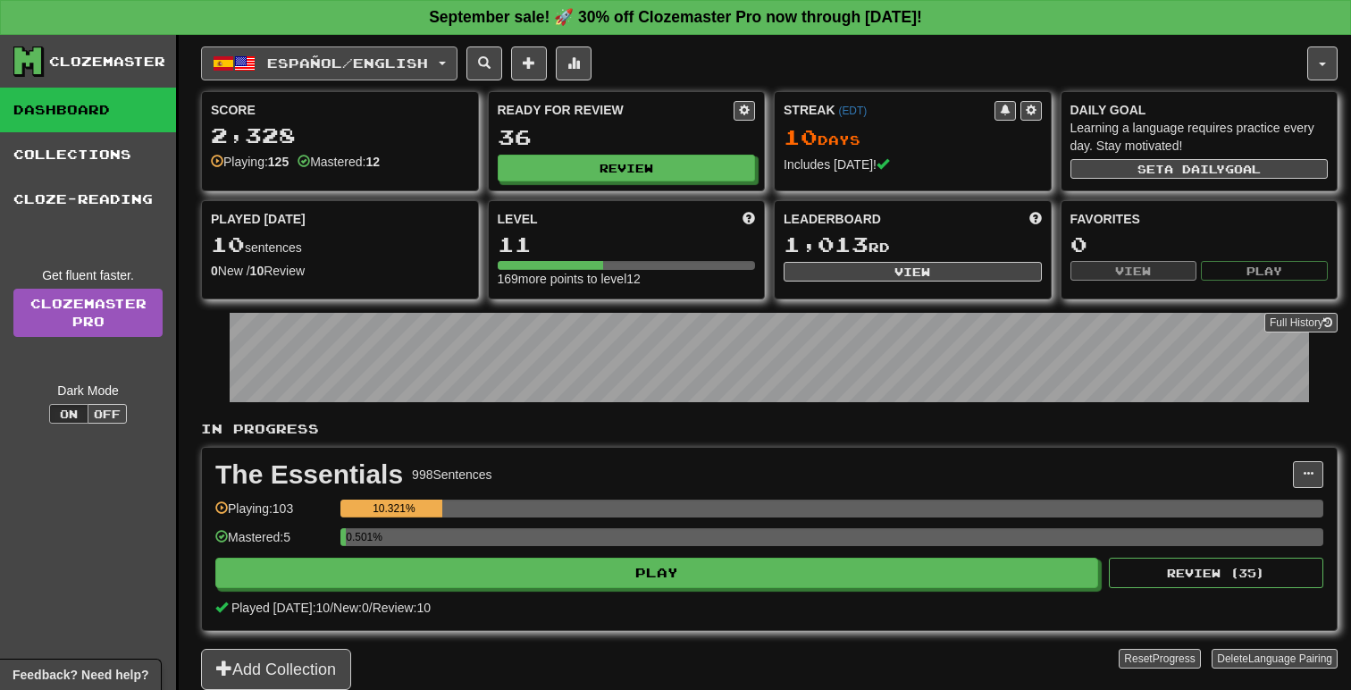
click at [383, 65] on span "Español / English" at bounding box center [347, 62] width 161 height 15
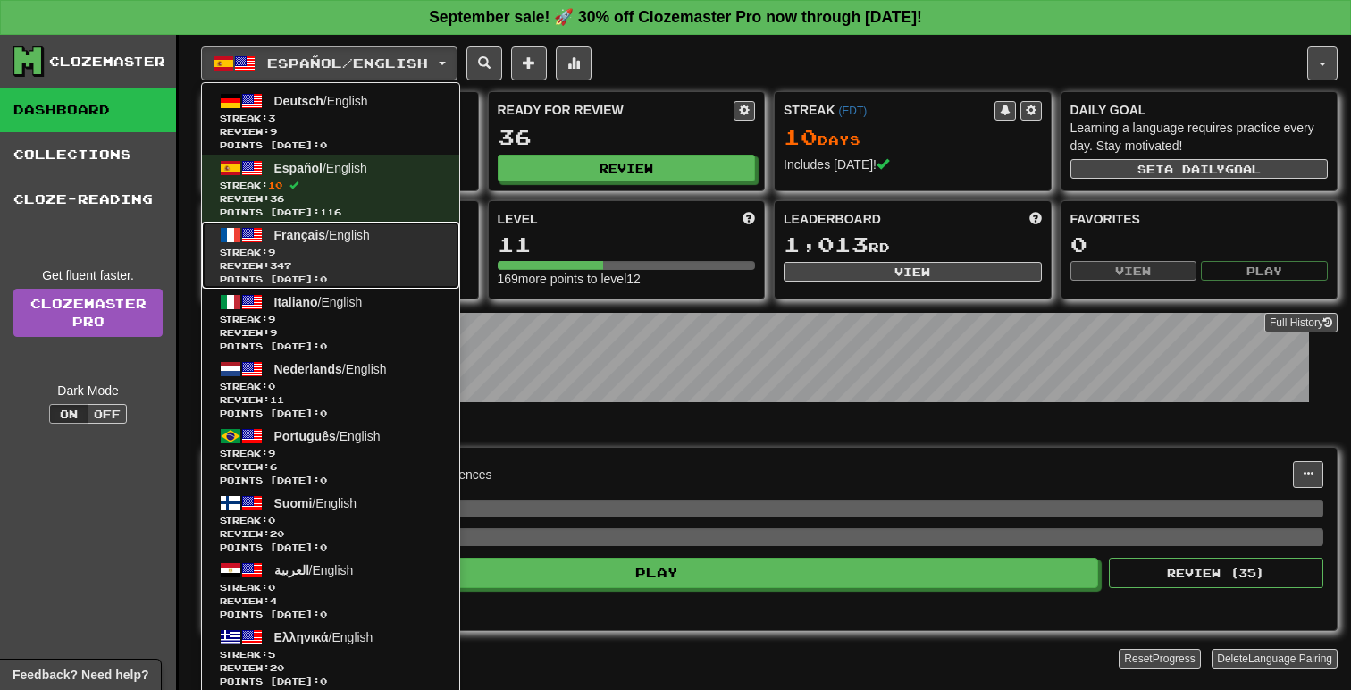
click at [357, 263] on span "Review: 347" at bounding box center [331, 265] width 222 height 13
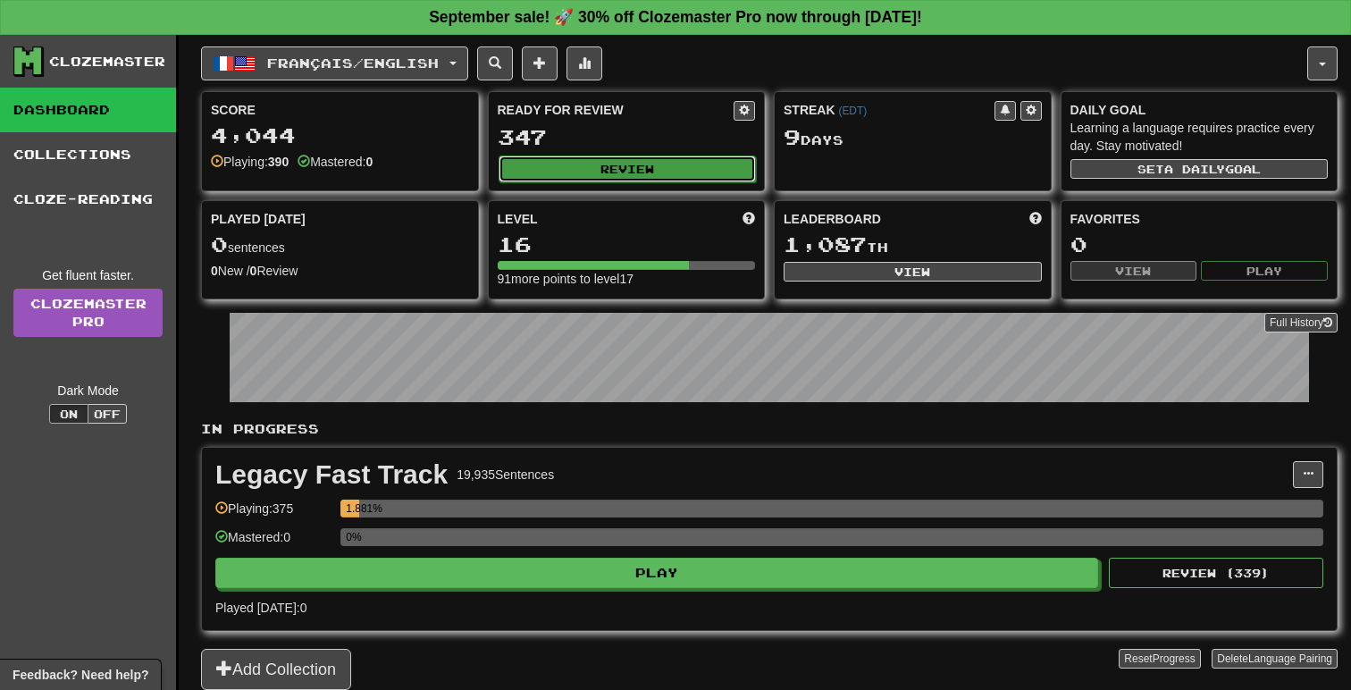
click at [640, 172] on button "Review" at bounding box center [627, 168] width 258 height 27
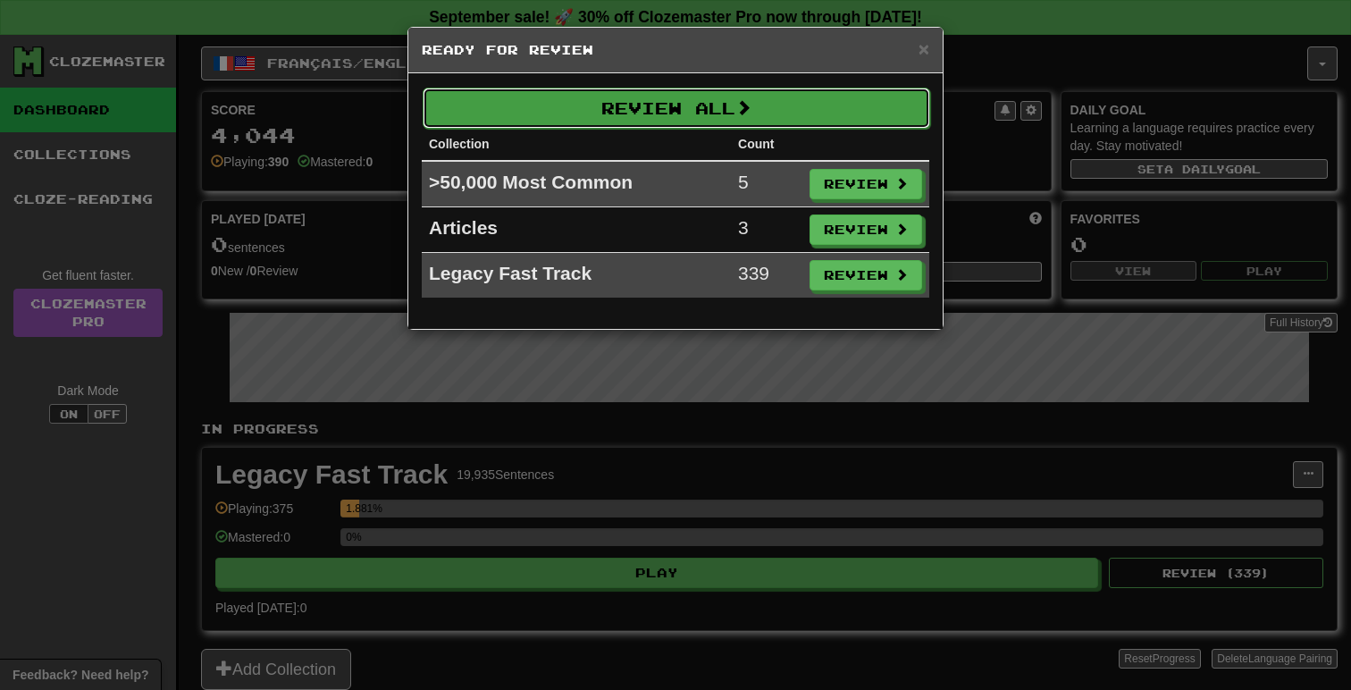
click at [671, 110] on button "Review All" at bounding box center [676, 108] width 507 height 41
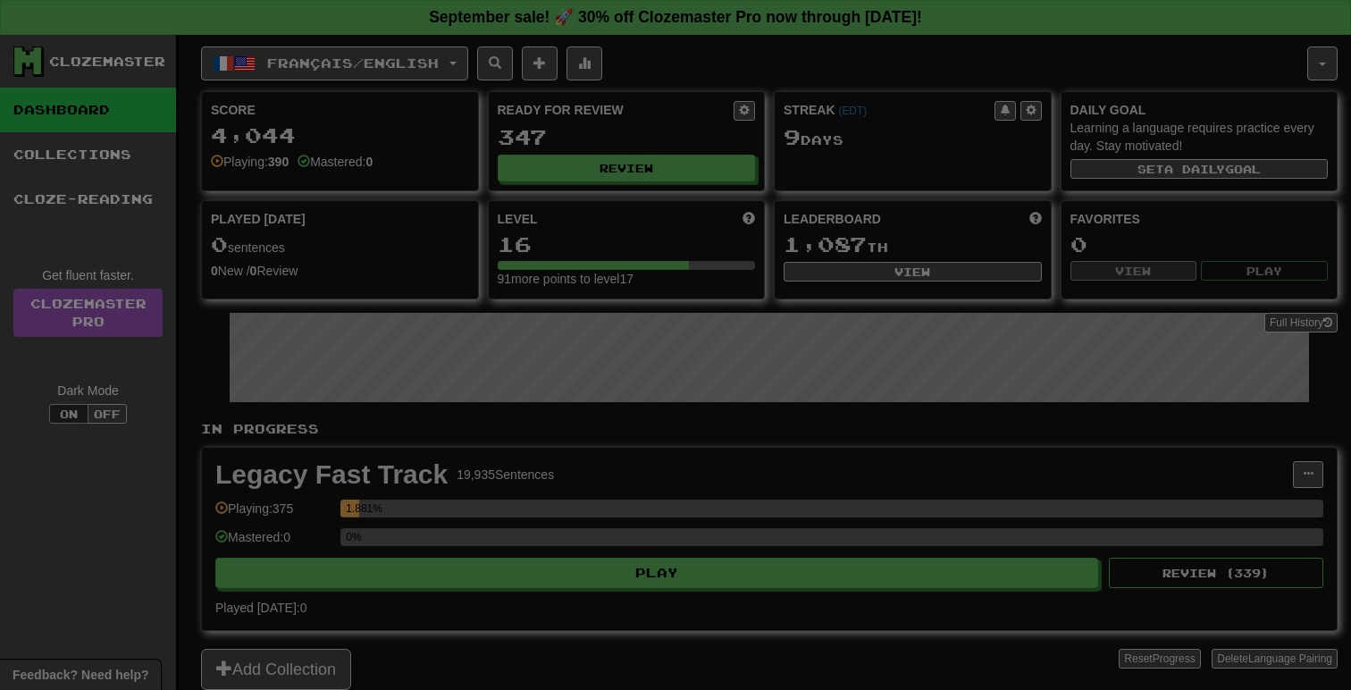
select select "**"
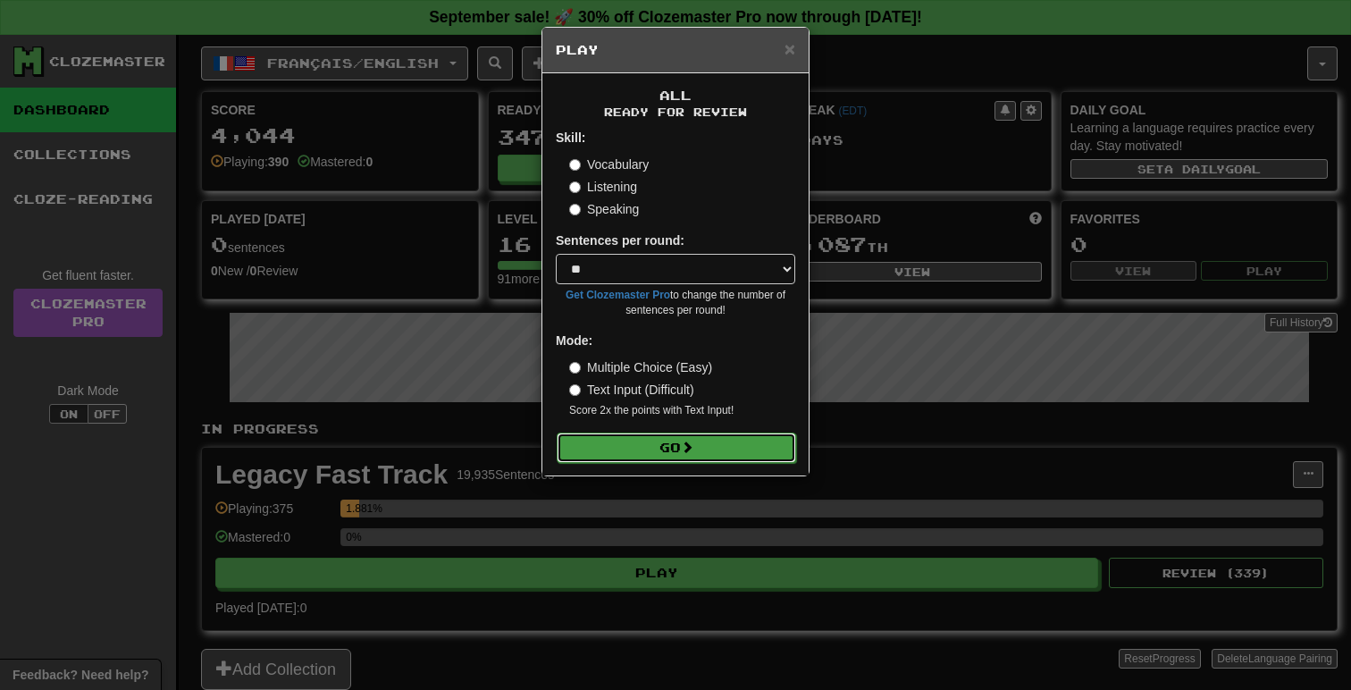
click at [704, 440] on button "Go" at bounding box center [676, 447] width 239 height 30
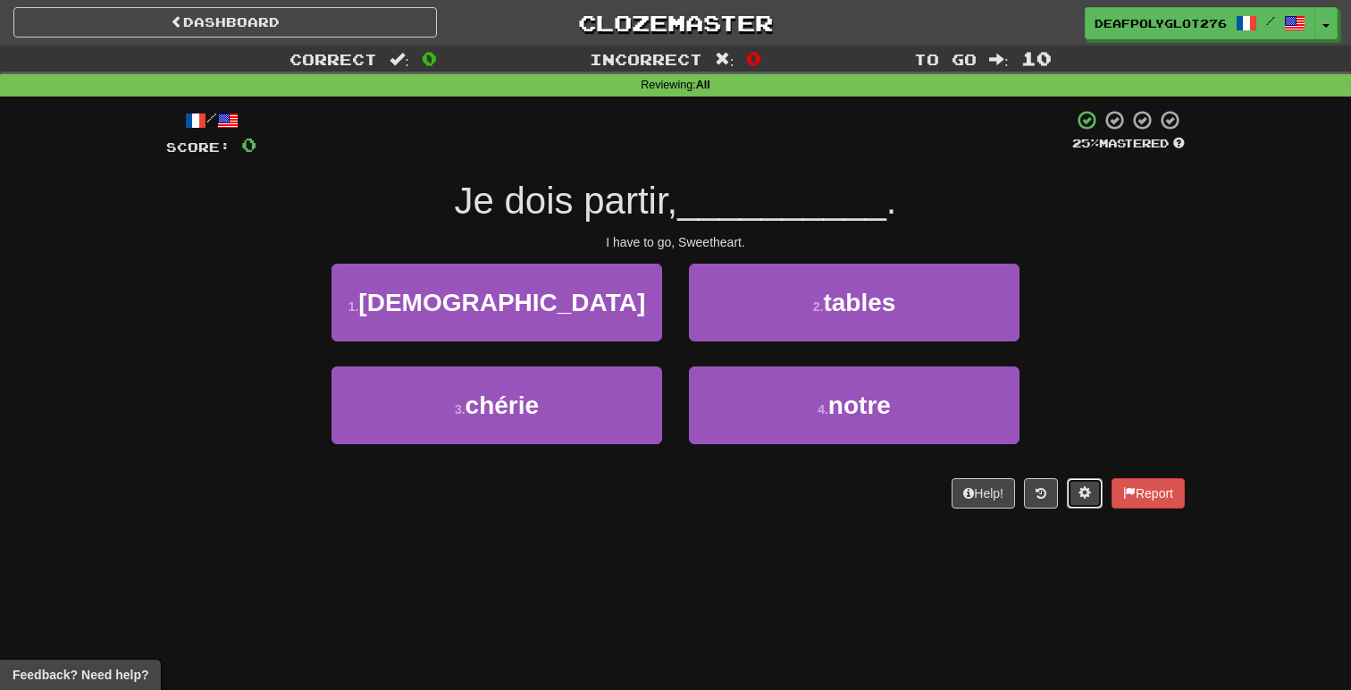
click at [1067, 490] on button at bounding box center [1085, 493] width 36 height 30
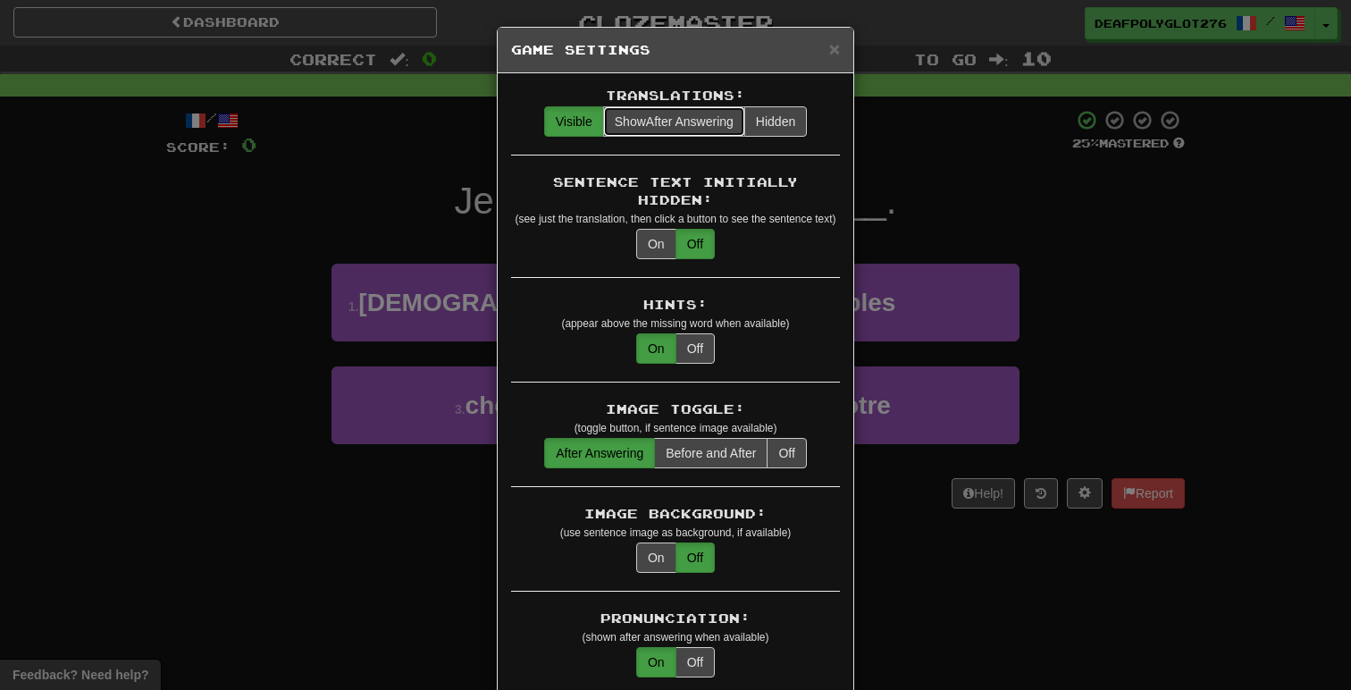
click at [709, 120] on span "Show After Answering" at bounding box center [674, 121] width 119 height 14
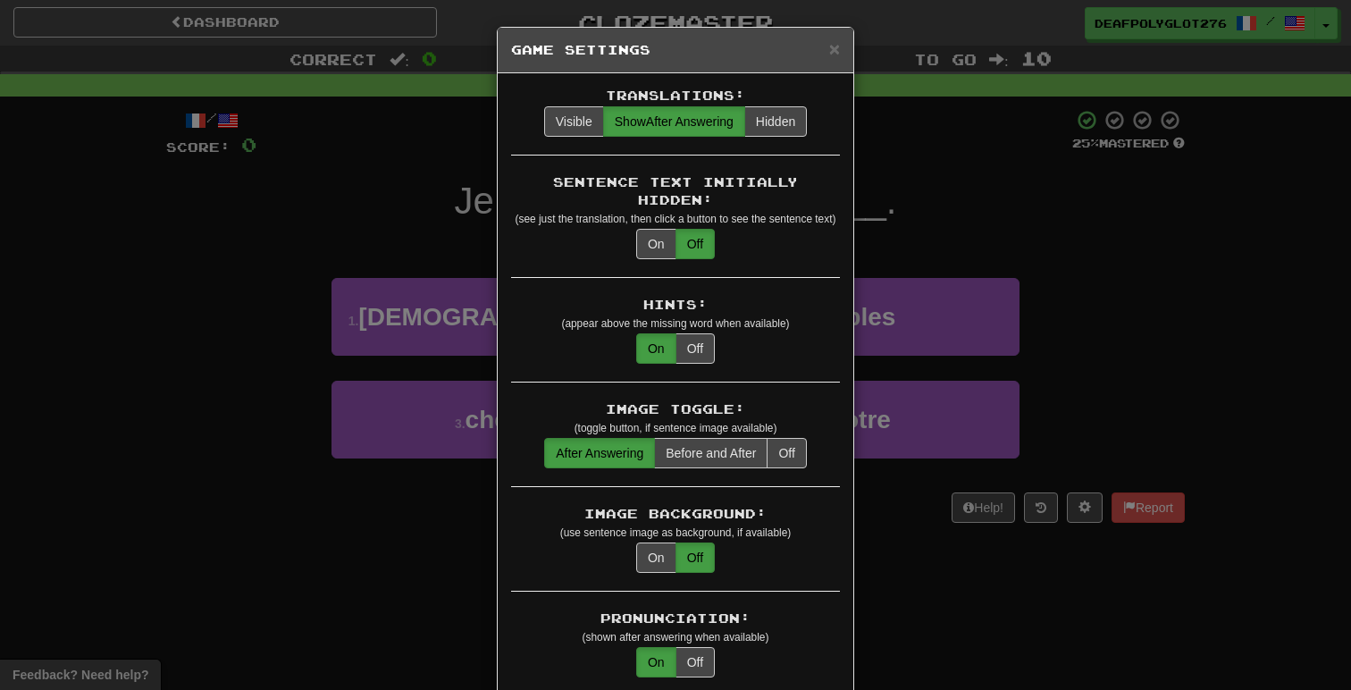
click at [899, 127] on div "× Game Settings Translations: Visible Show After Answering Hidden Sentence Text…" at bounding box center [675, 345] width 1351 height 690
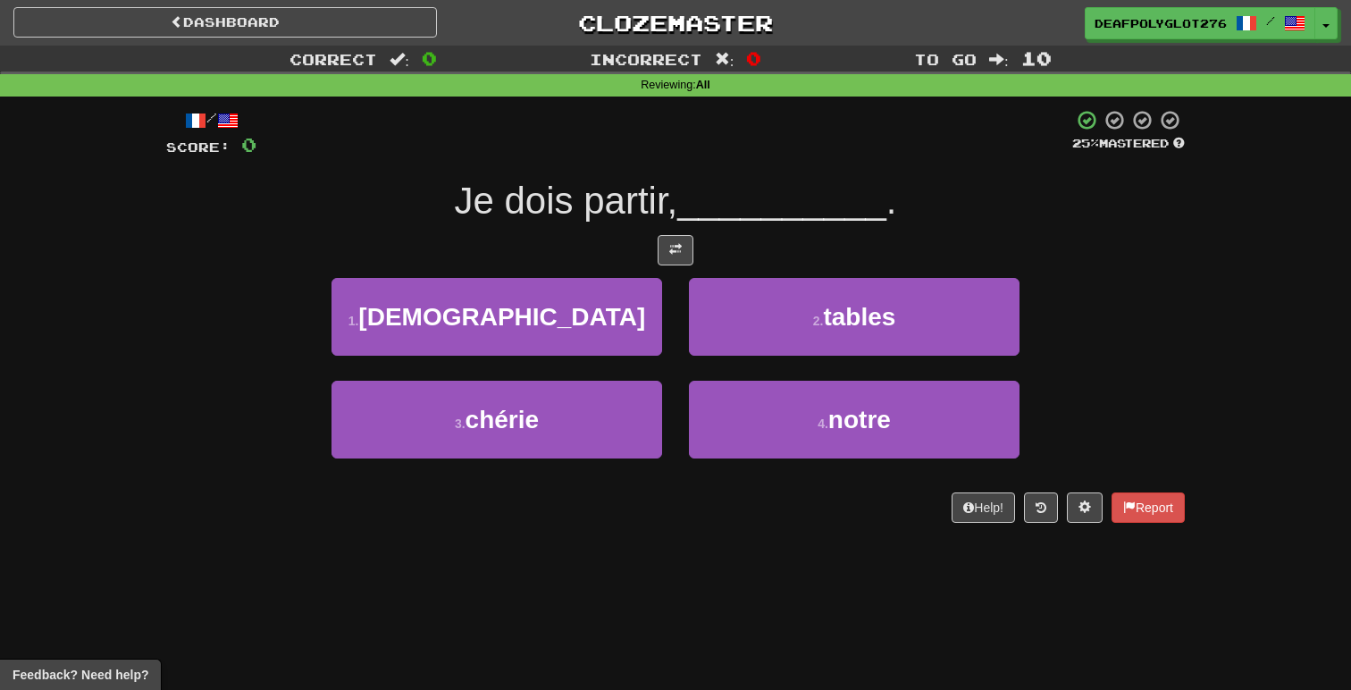
click at [980, 169] on div "/ Score: 0 25 % Mastered Je dois partir, __________ . 1 . divin 2 . tables 3 . …" at bounding box center [675, 316] width 1018 height 414
click at [614, 377] on div "1 . divin" at bounding box center [496, 329] width 357 height 103
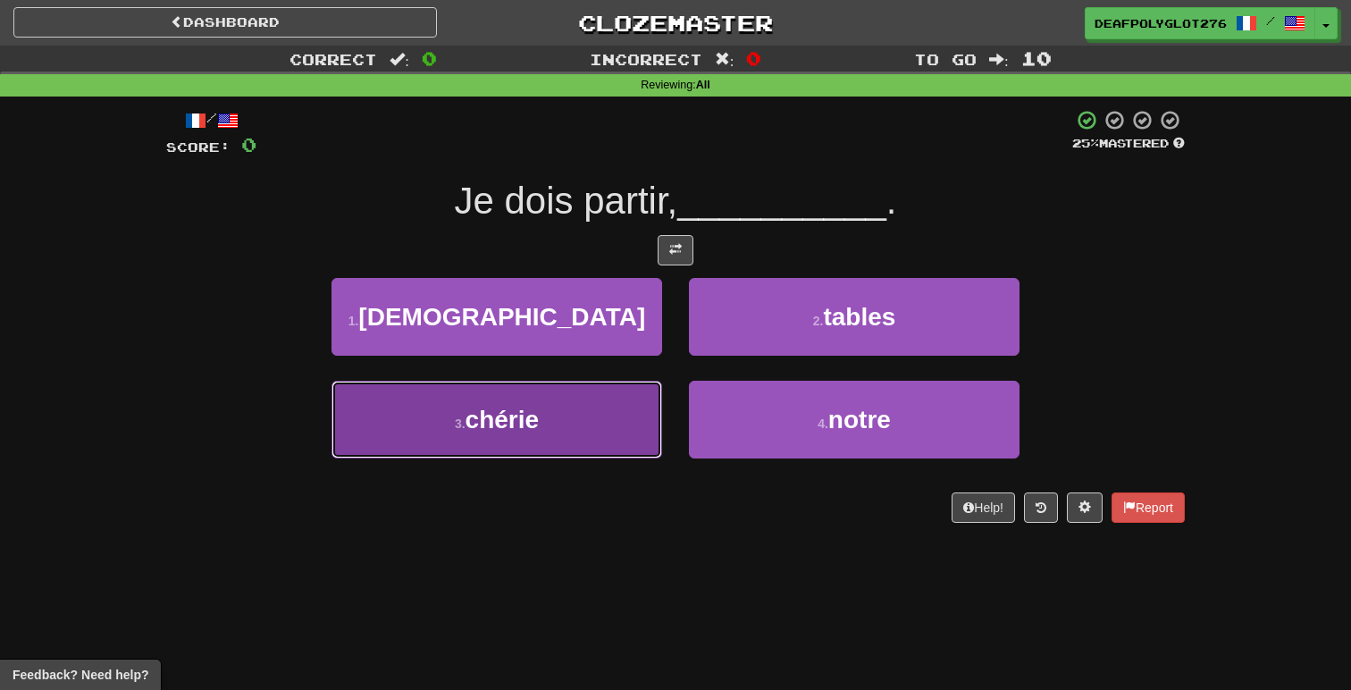
click at [614, 410] on button "3 . chérie" at bounding box center [496, 420] width 331 height 78
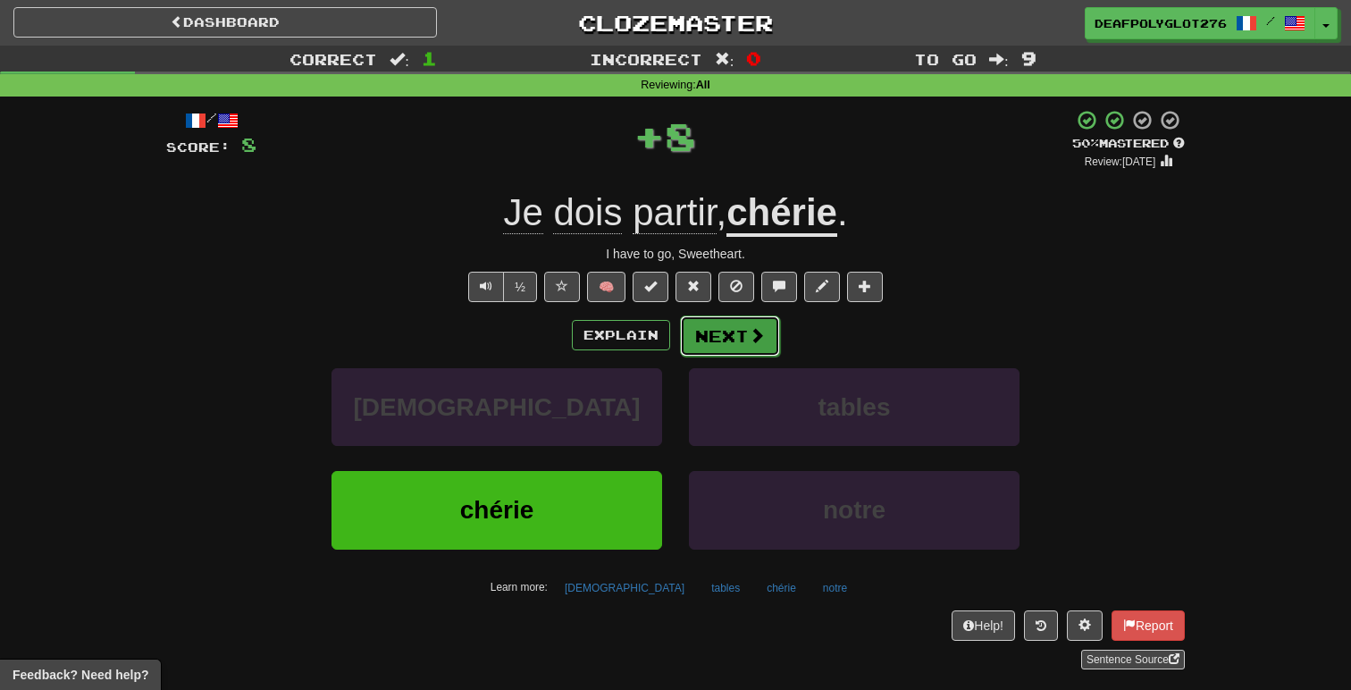
click at [721, 349] on button "Next" at bounding box center [730, 335] width 100 height 41
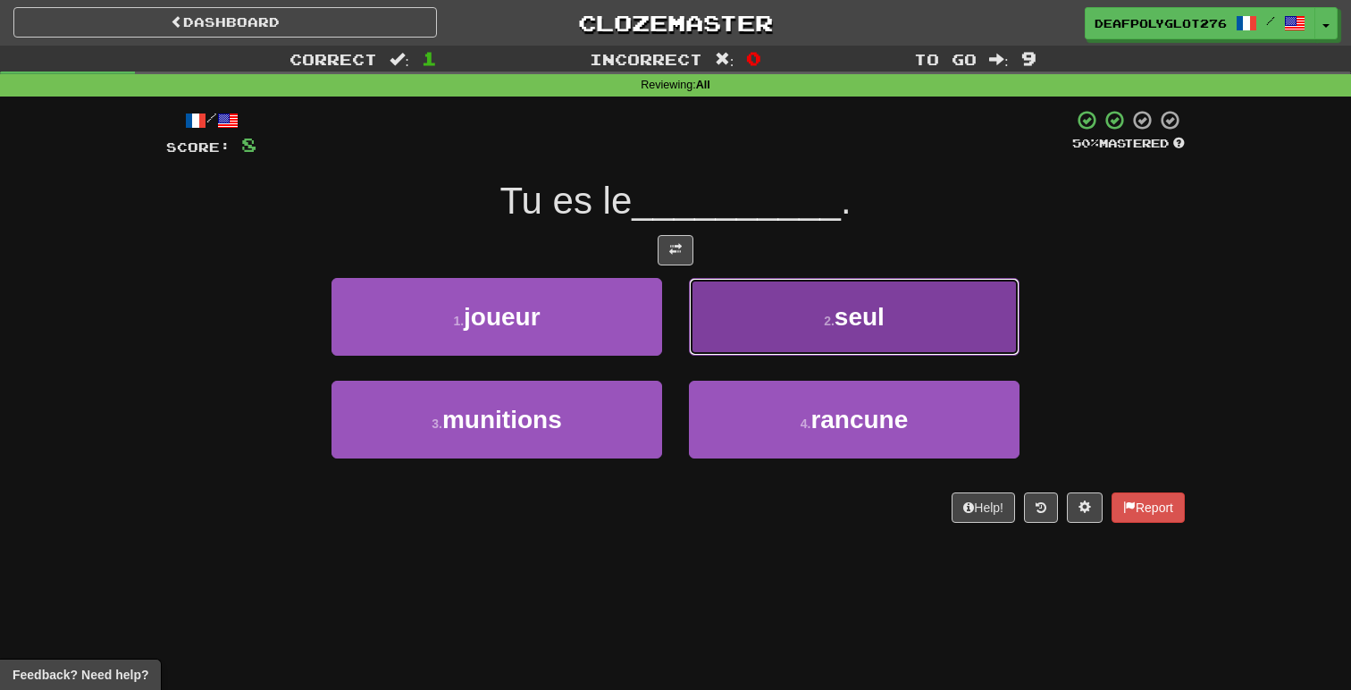
click at [760, 300] on button "2 . seul" at bounding box center [854, 317] width 331 height 78
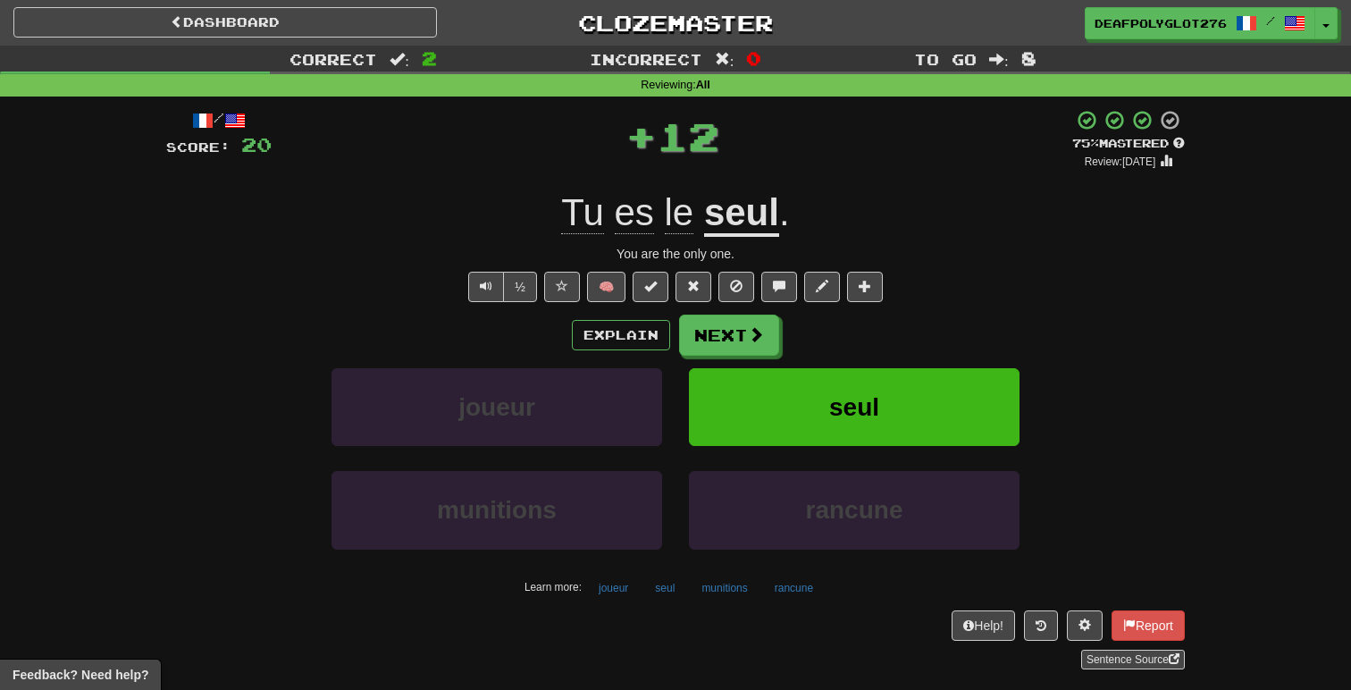
click at [821, 334] on div "Explain Next" at bounding box center [675, 334] width 1018 height 41
click at [733, 334] on button "Next" at bounding box center [730, 335] width 100 height 41
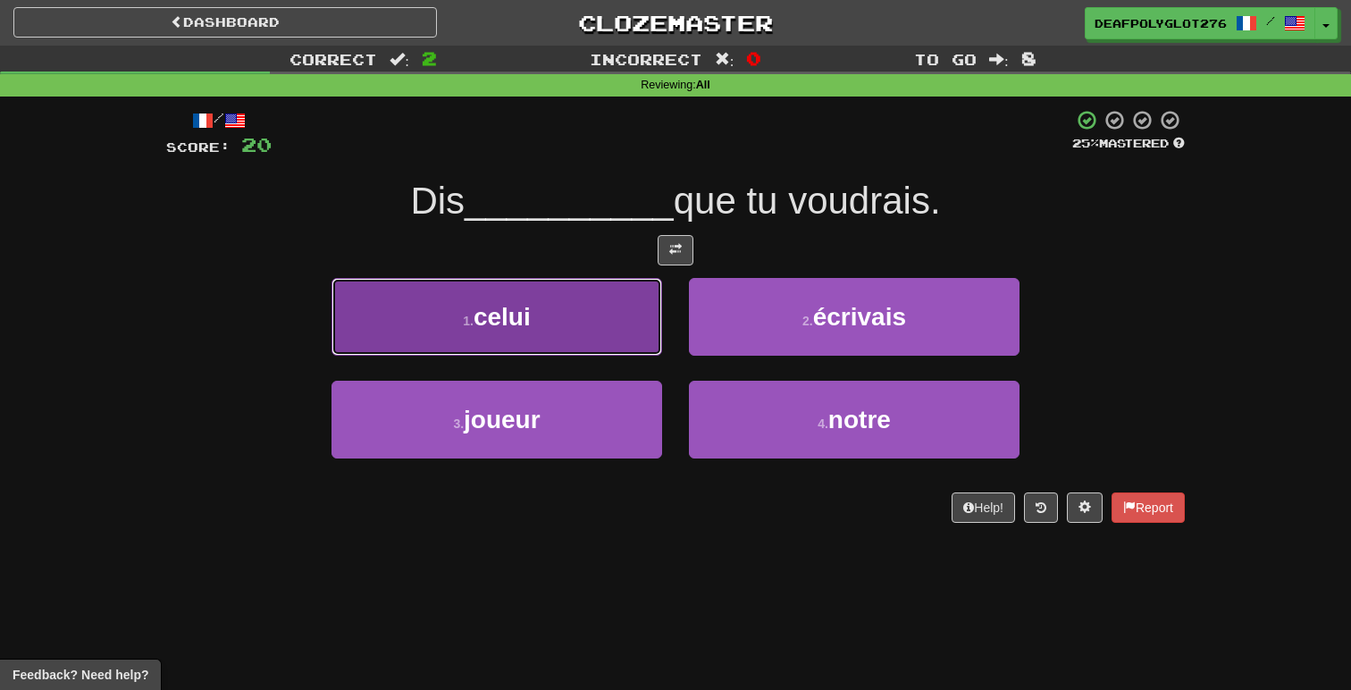
click at [580, 339] on button "1 . celui" at bounding box center [496, 317] width 331 height 78
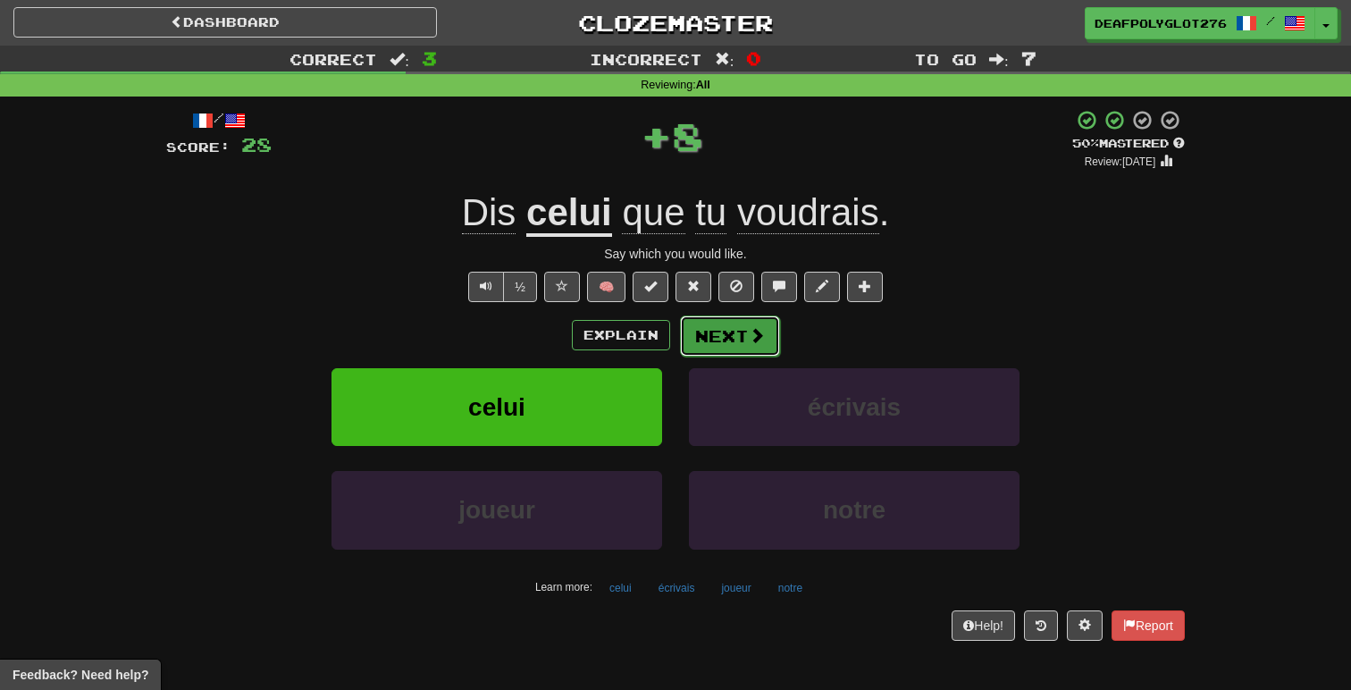
click at [741, 334] on button "Next" at bounding box center [730, 335] width 100 height 41
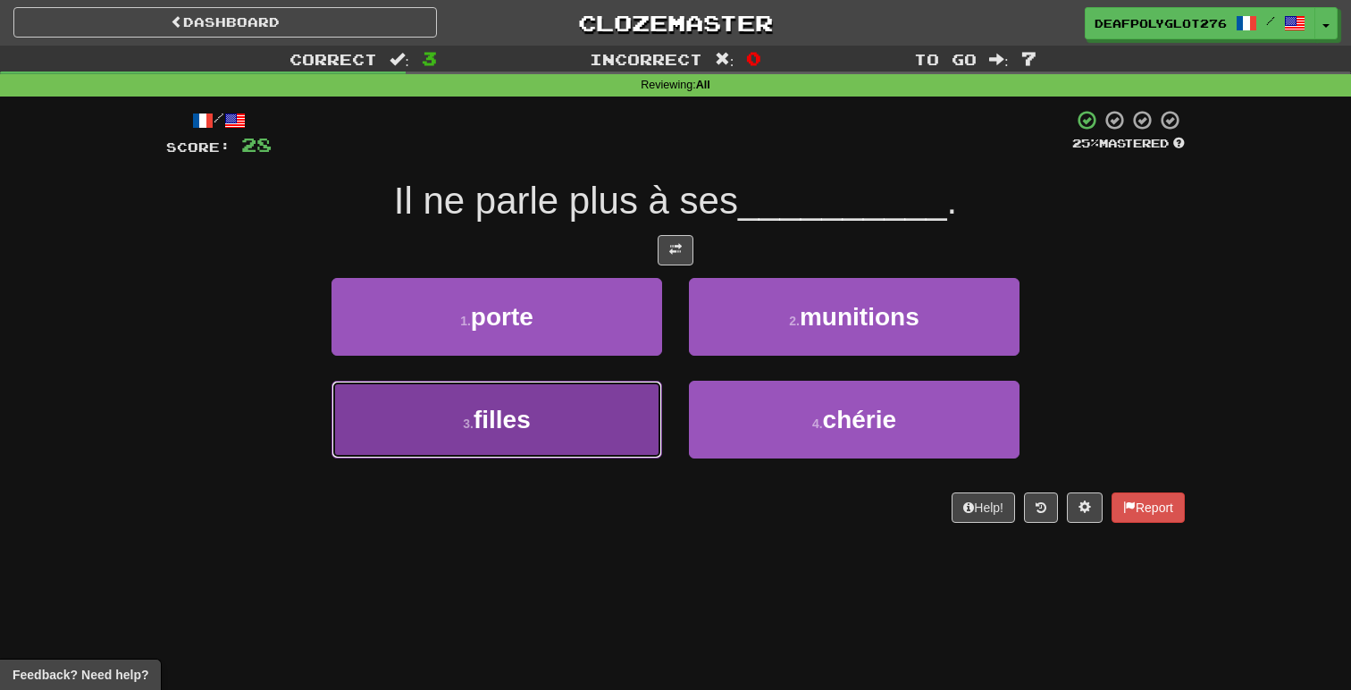
click at [599, 414] on button "3 . filles" at bounding box center [496, 420] width 331 height 78
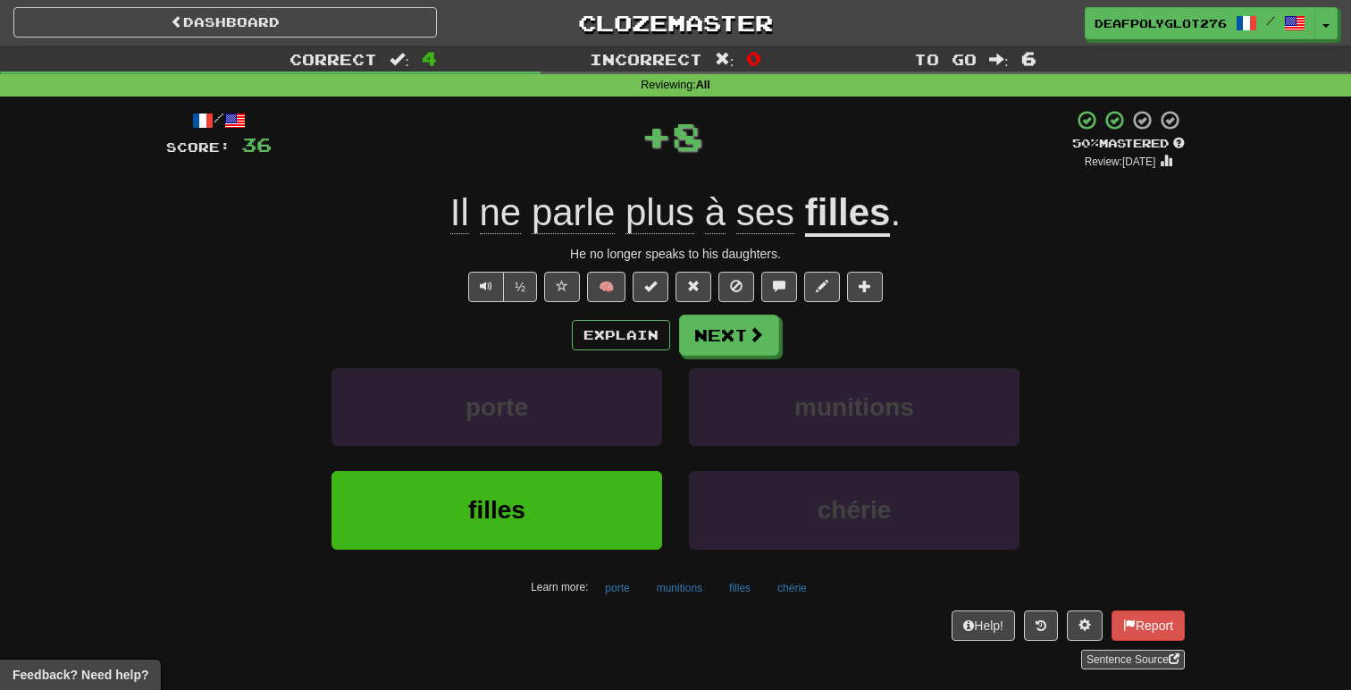
click at [820, 348] on div "Explain Next" at bounding box center [675, 334] width 1018 height 41
click at [749, 343] on span at bounding box center [757, 335] width 16 height 16
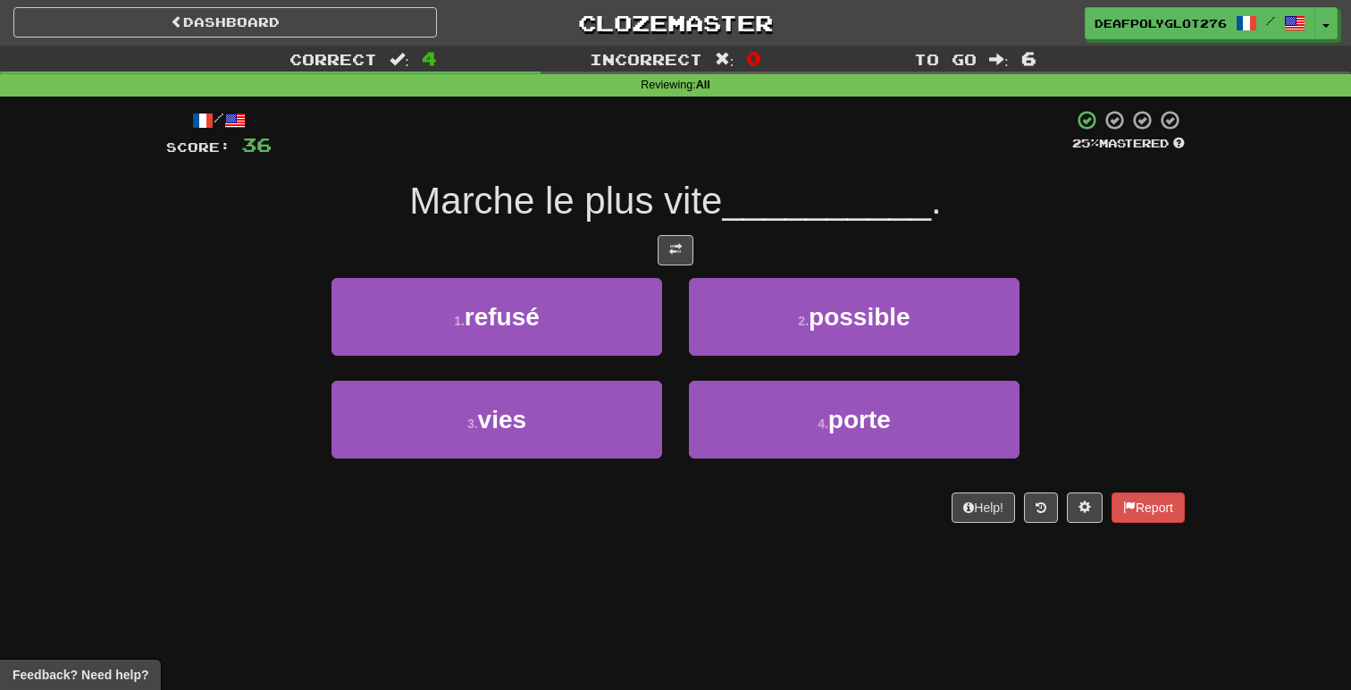
click at [766, 264] on div at bounding box center [675, 250] width 1018 height 30
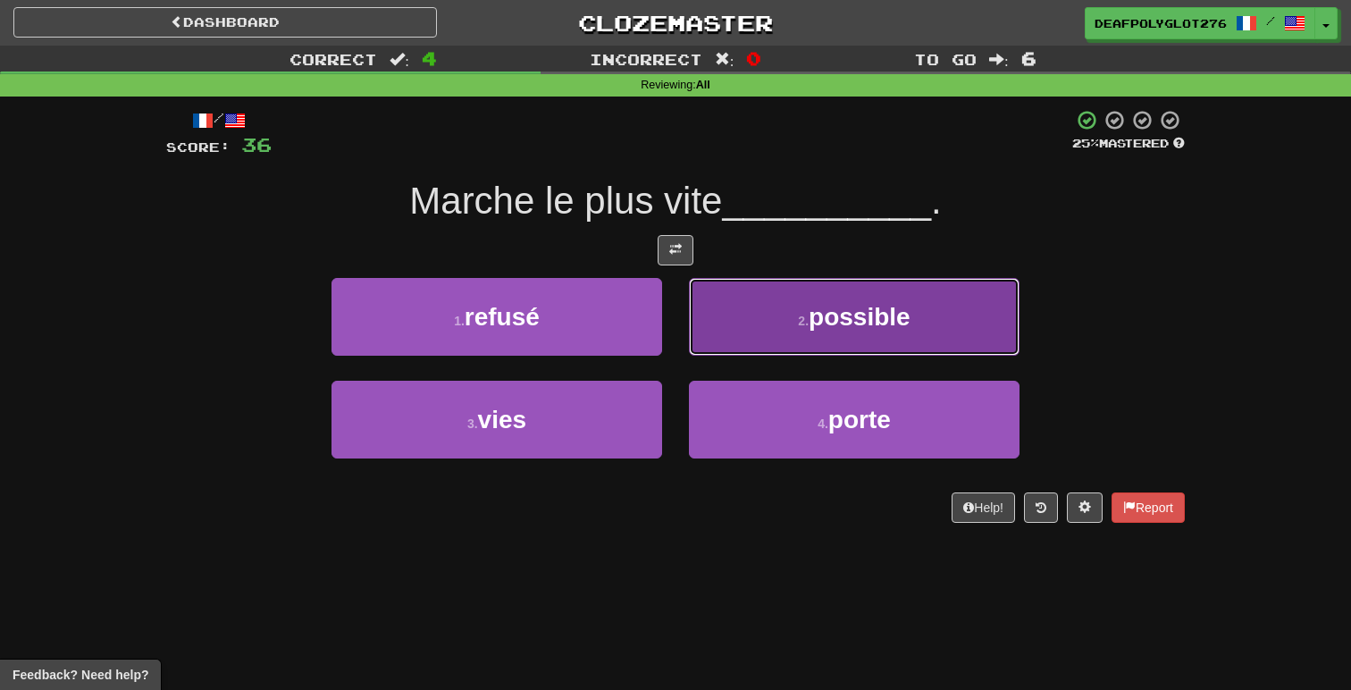
click at [786, 306] on button "2 . possible" at bounding box center [854, 317] width 331 height 78
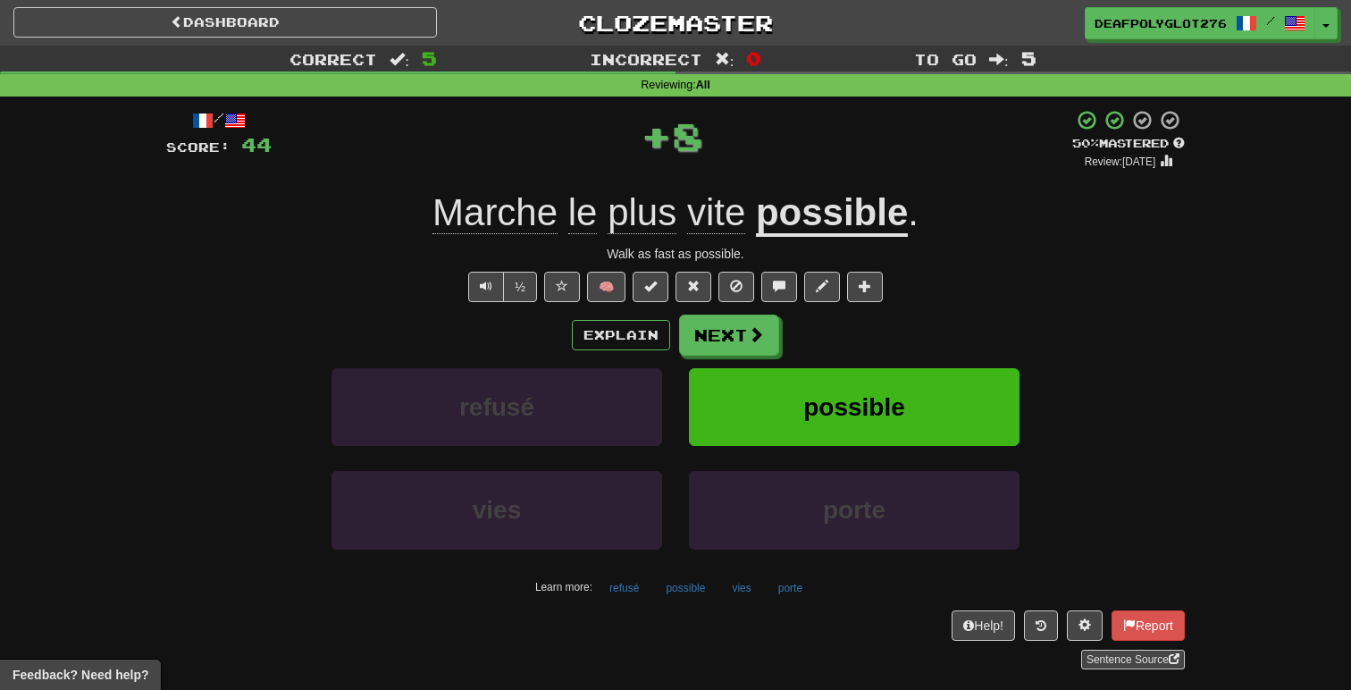
click at [817, 331] on div "Explain Next" at bounding box center [675, 334] width 1018 height 41
click at [744, 340] on button "Next" at bounding box center [730, 335] width 100 height 41
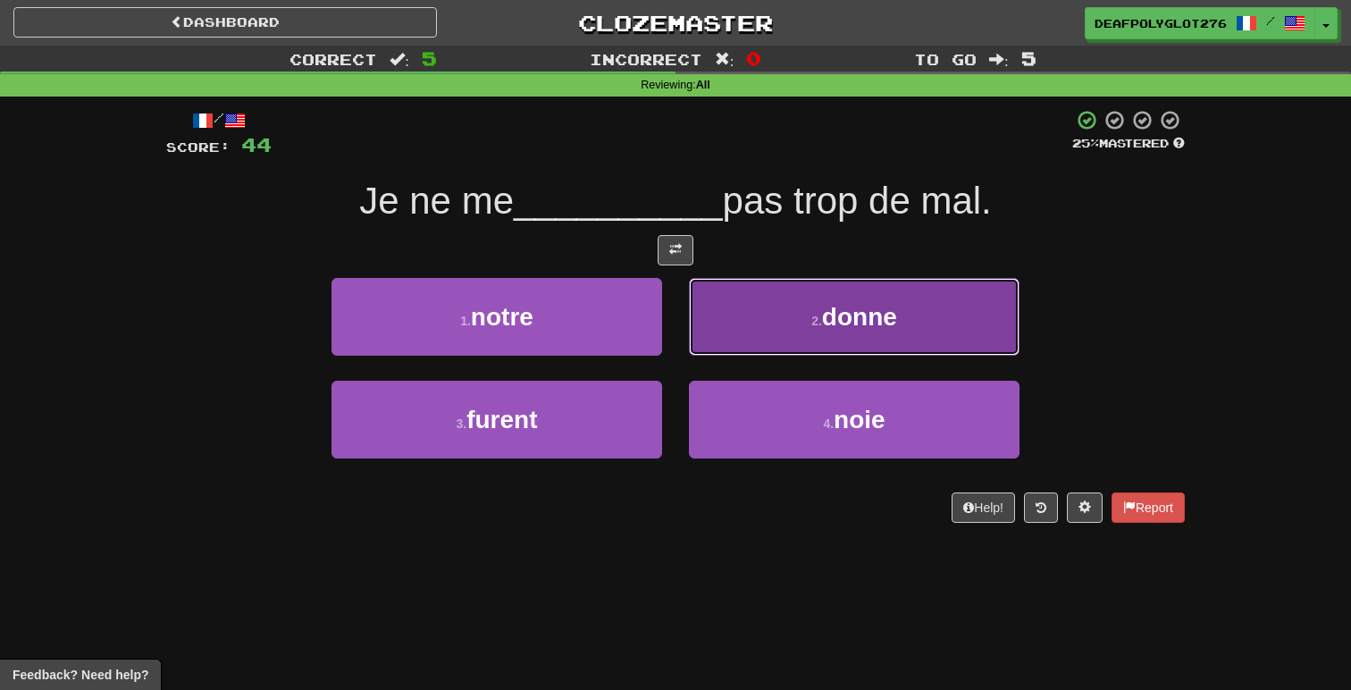
click at [804, 319] on button "2 . donne" at bounding box center [854, 317] width 331 height 78
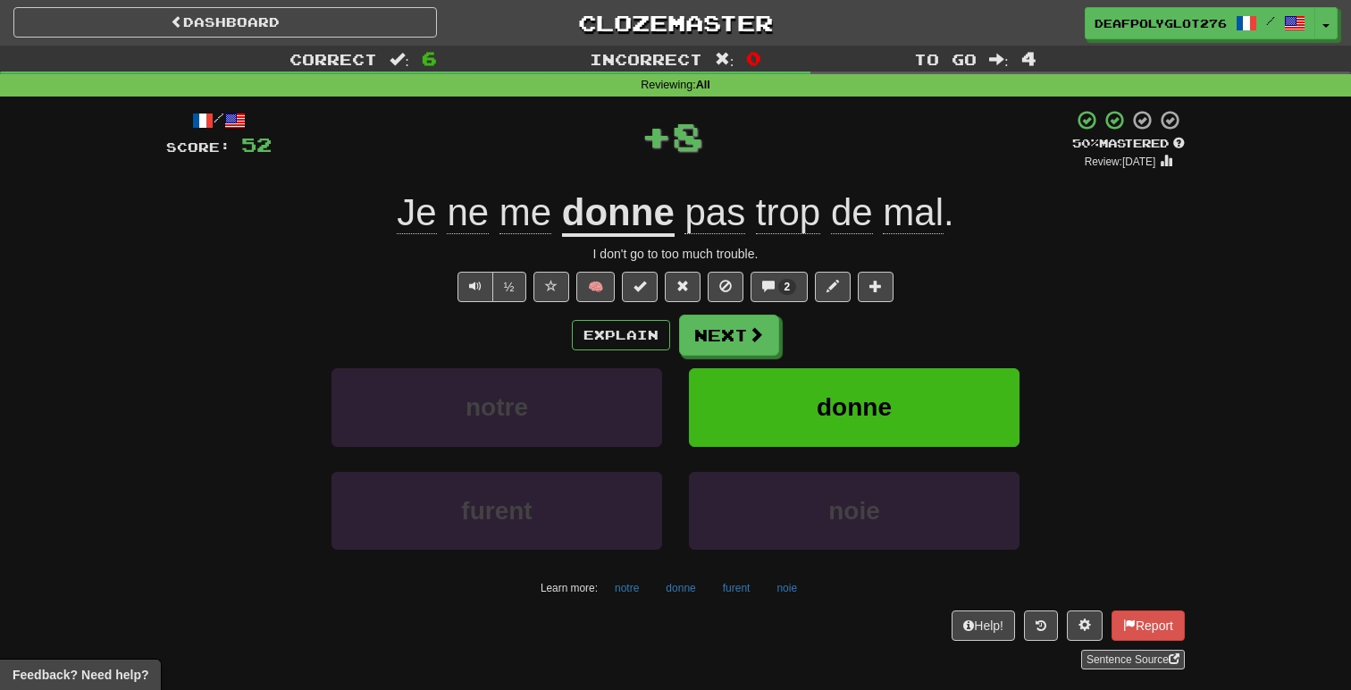
click at [816, 339] on div "Explain Next" at bounding box center [675, 334] width 1018 height 41
click at [757, 336] on span at bounding box center [757, 335] width 16 height 16
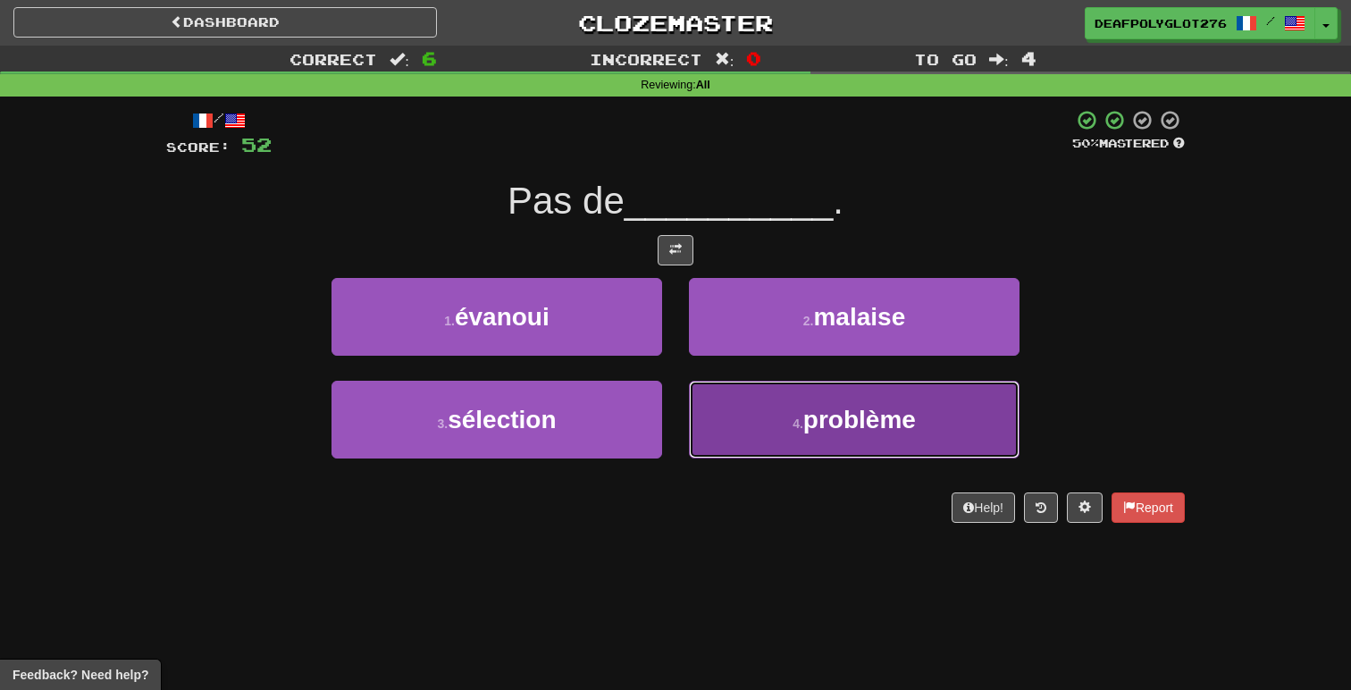
click at [820, 411] on span "problème" at bounding box center [859, 420] width 113 height 28
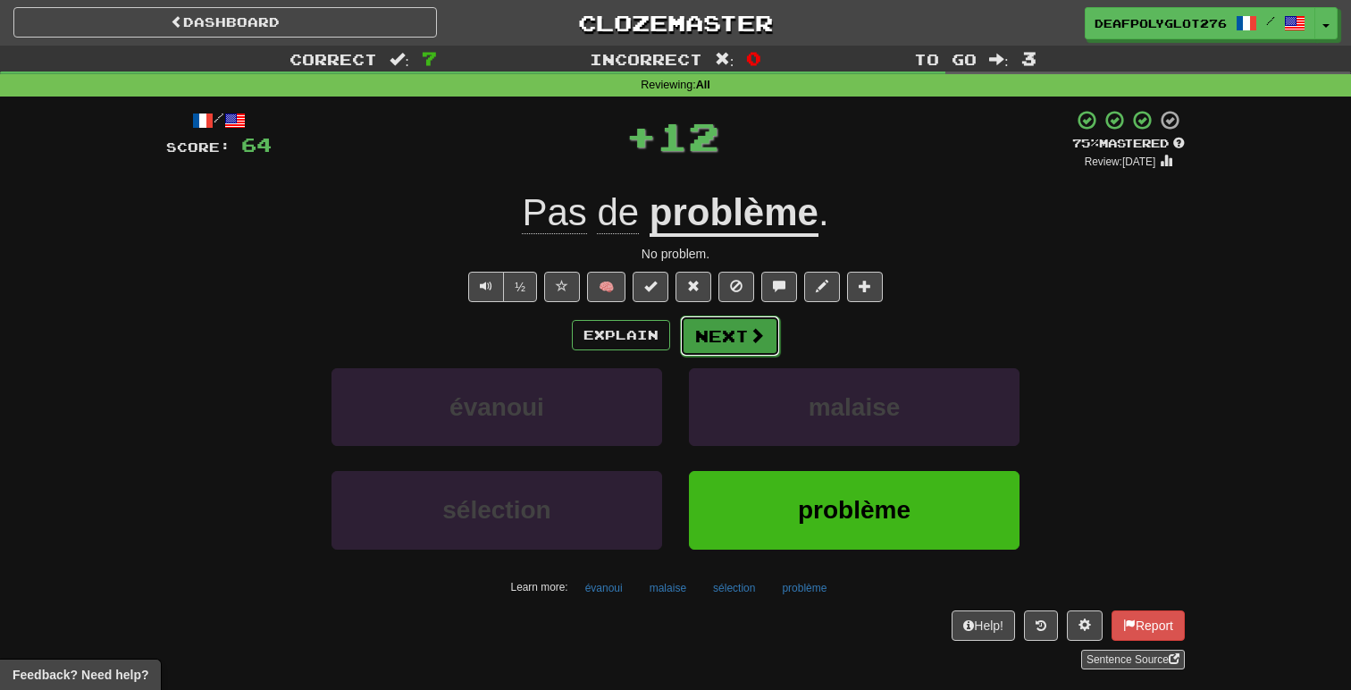
click at [728, 332] on button "Next" at bounding box center [730, 335] width 100 height 41
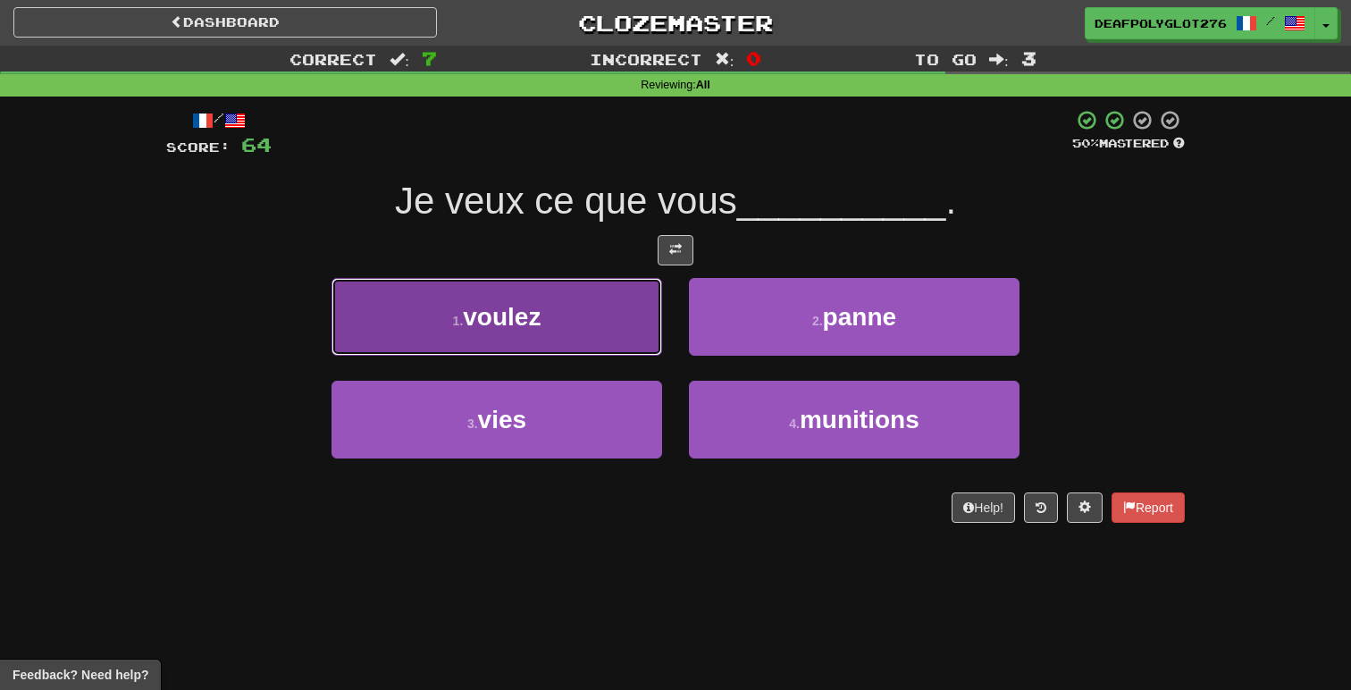
click at [606, 318] on button "1 . voulez" at bounding box center [496, 317] width 331 height 78
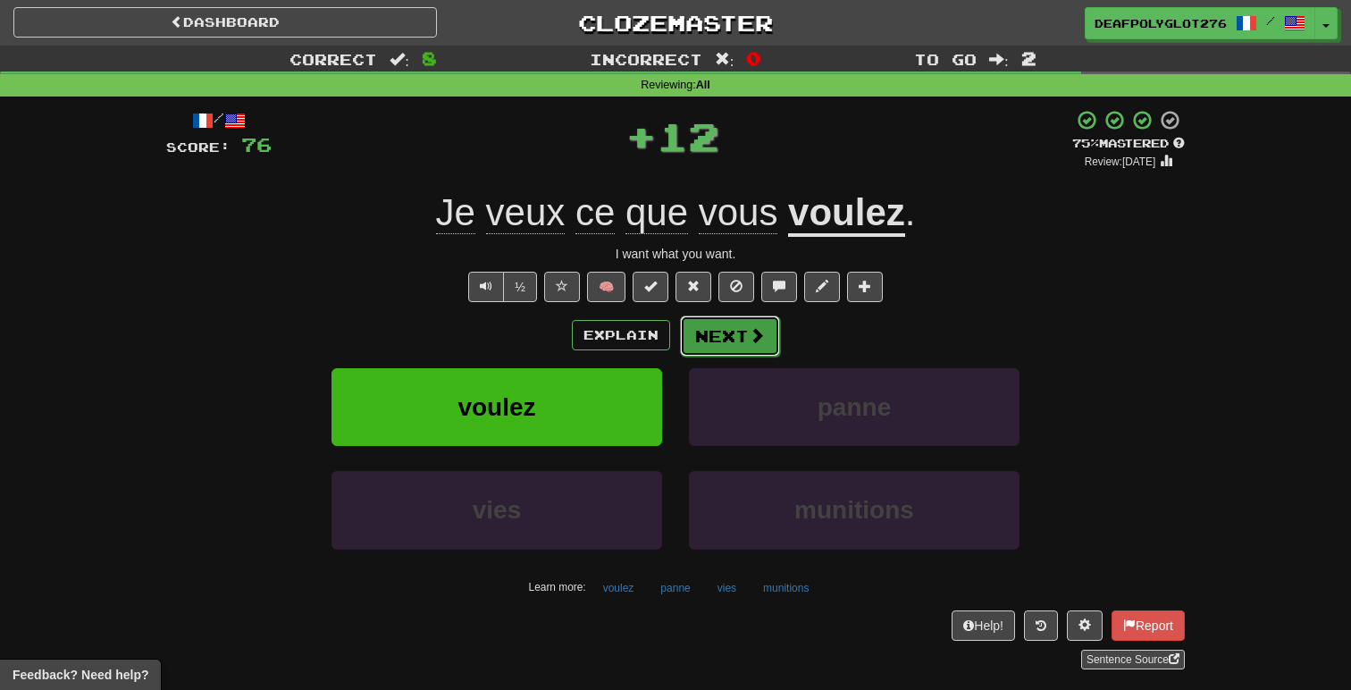
click at [758, 346] on button "Next" at bounding box center [730, 335] width 100 height 41
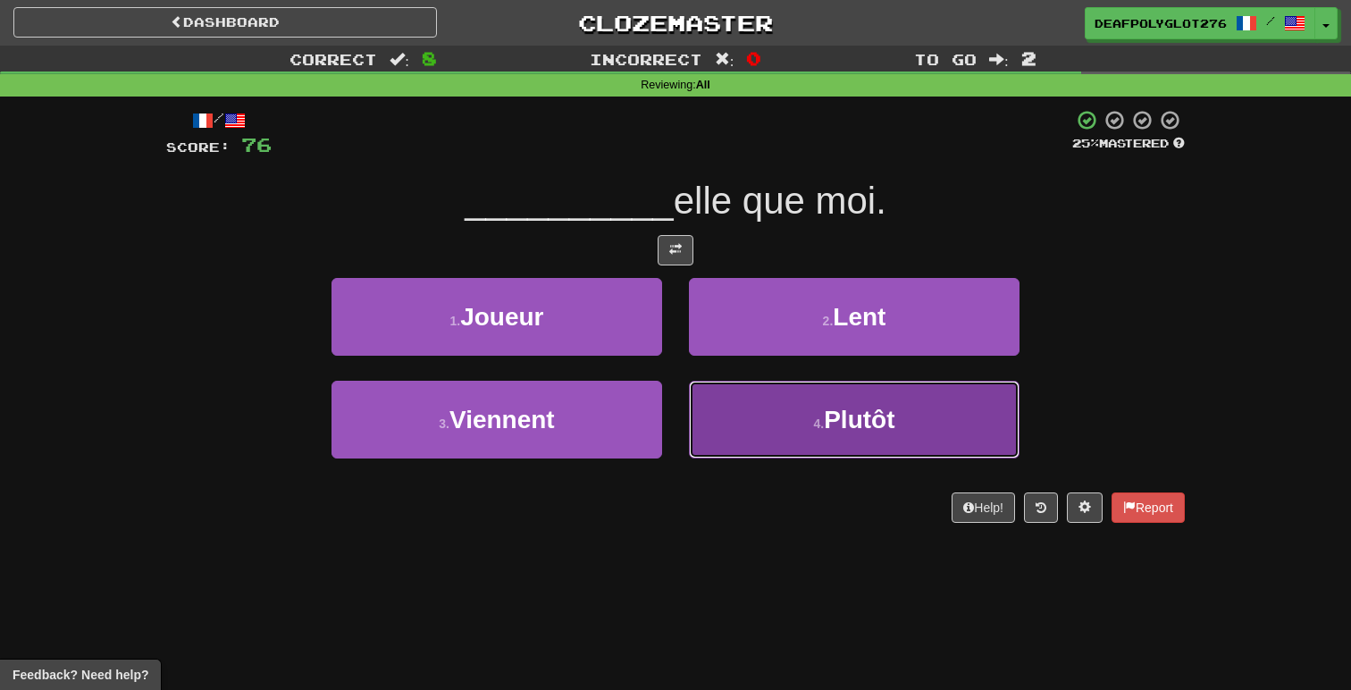
click at [765, 440] on button "4 . Plutôt" at bounding box center [854, 420] width 331 height 78
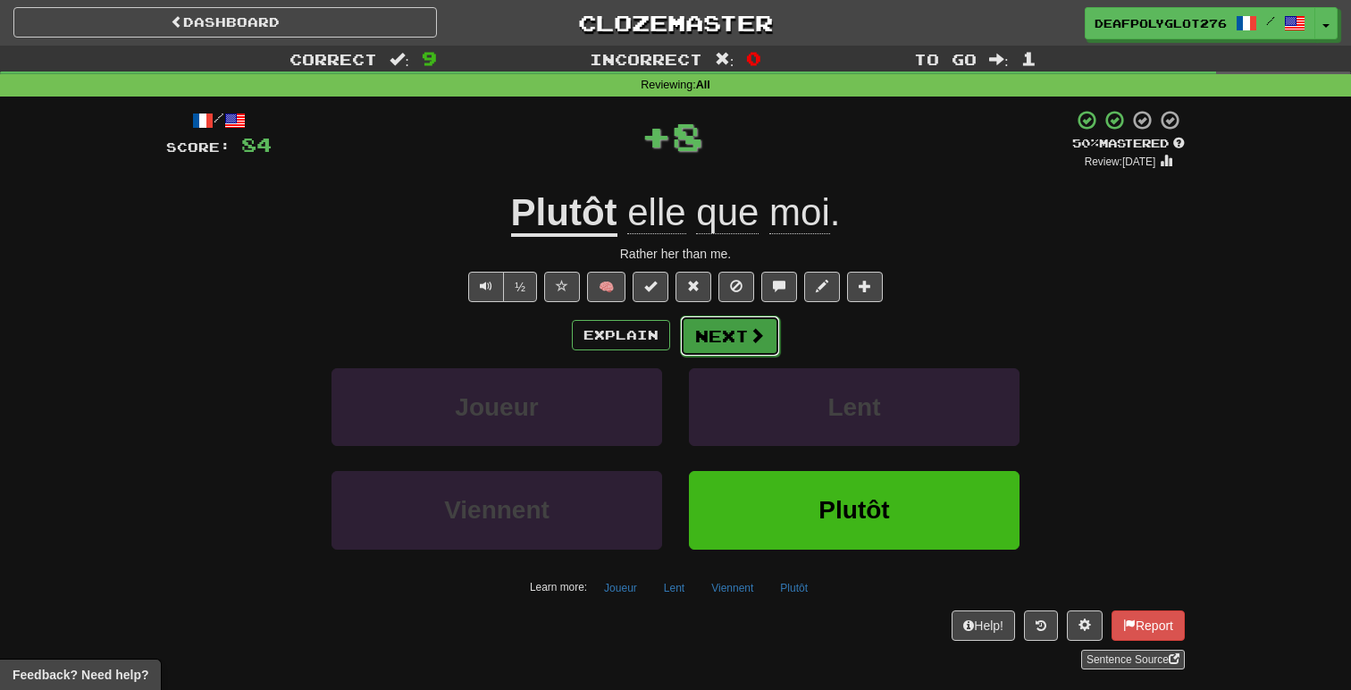
click at [749, 343] on span at bounding box center [757, 335] width 16 height 16
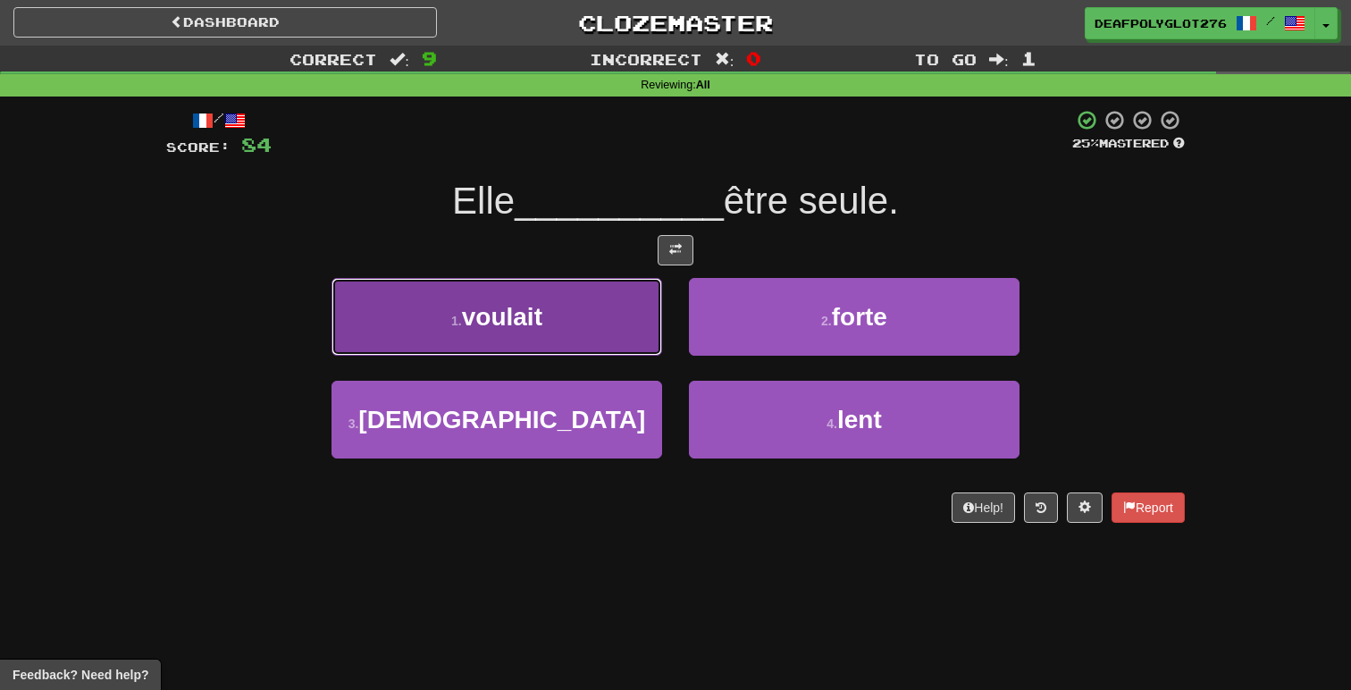
click at [590, 329] on button "1 . voulait" at bounding box center [496, 317] width 331 height 78
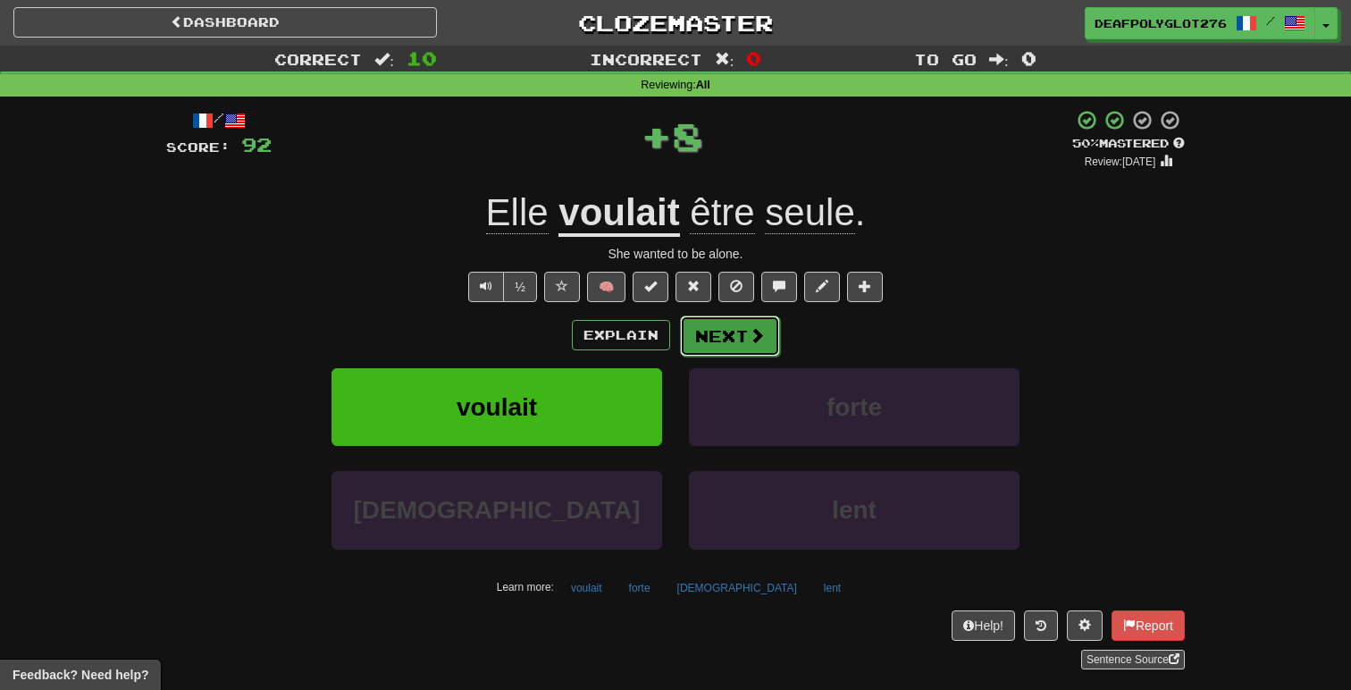
click at [726, 343] on button "Next" at bounding box center [730, 335] width 100 height 41
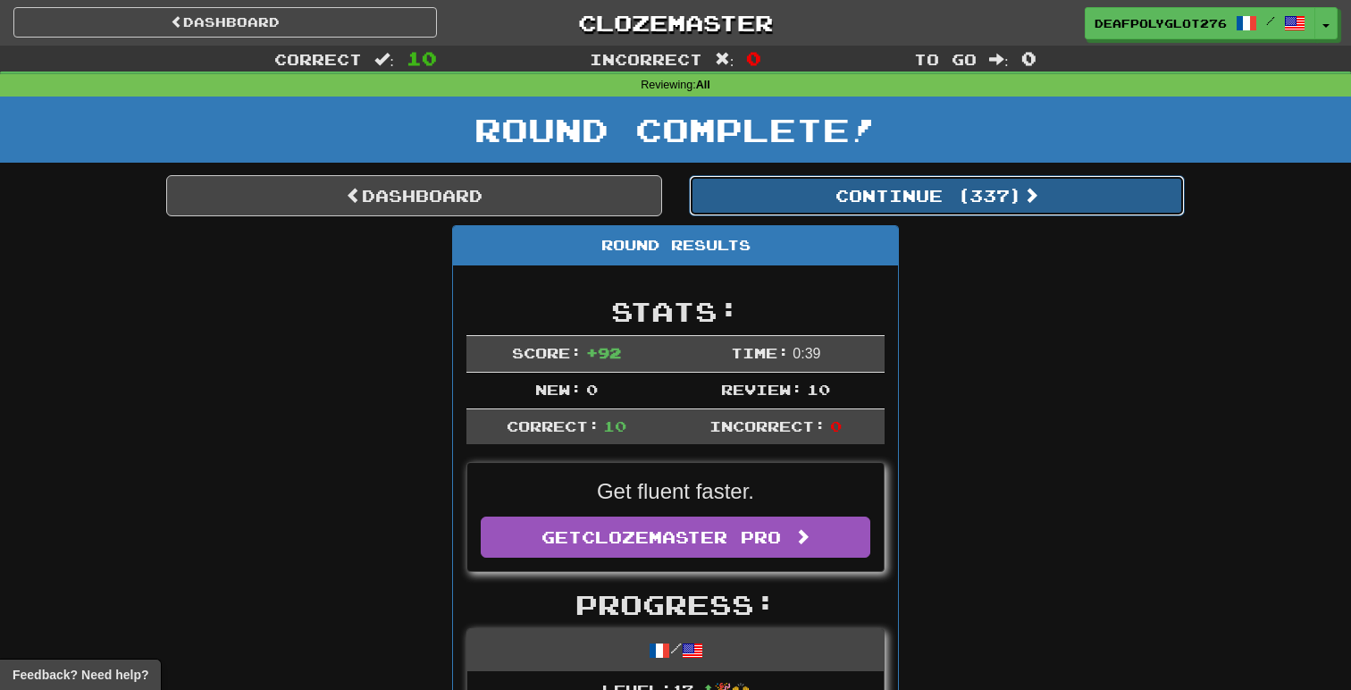
click at [781, 199] on button "Continue ( 337 )" at bounding box center [937, 195] width 496 height 41
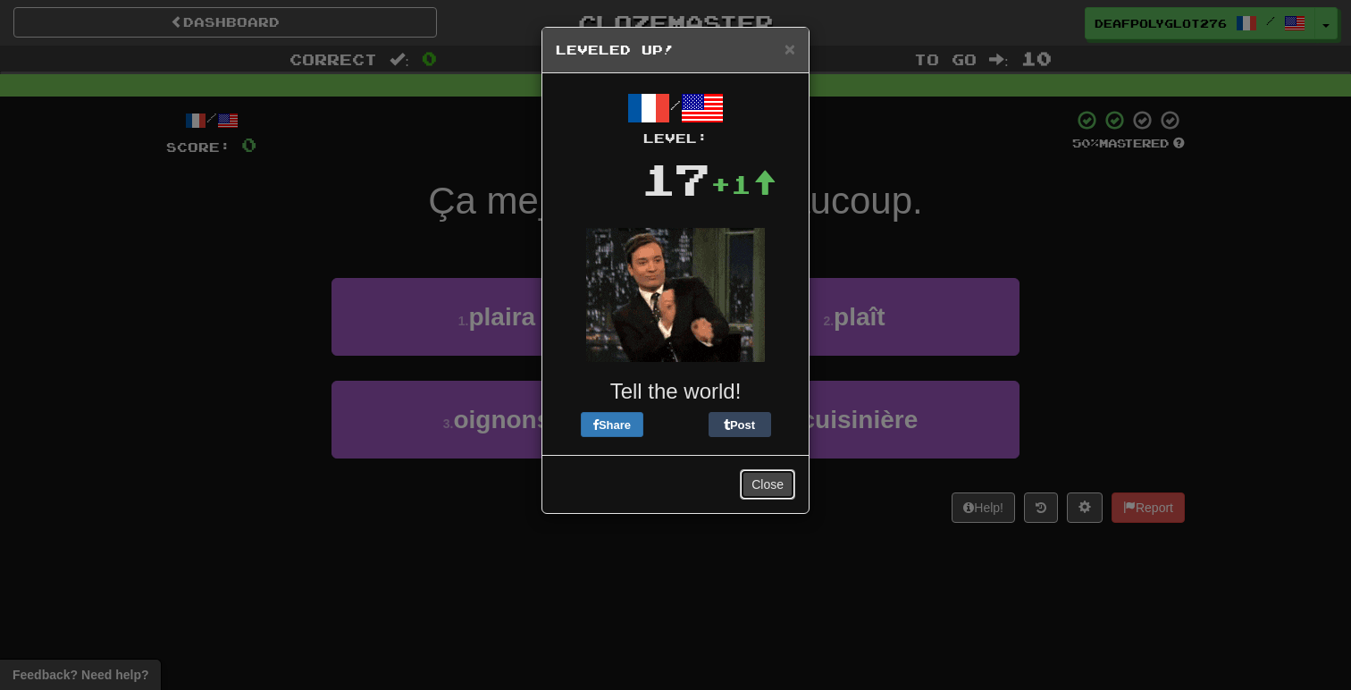
click at [770, 480] on button "Close" at bounding box center [767, 484] width 55 height 30
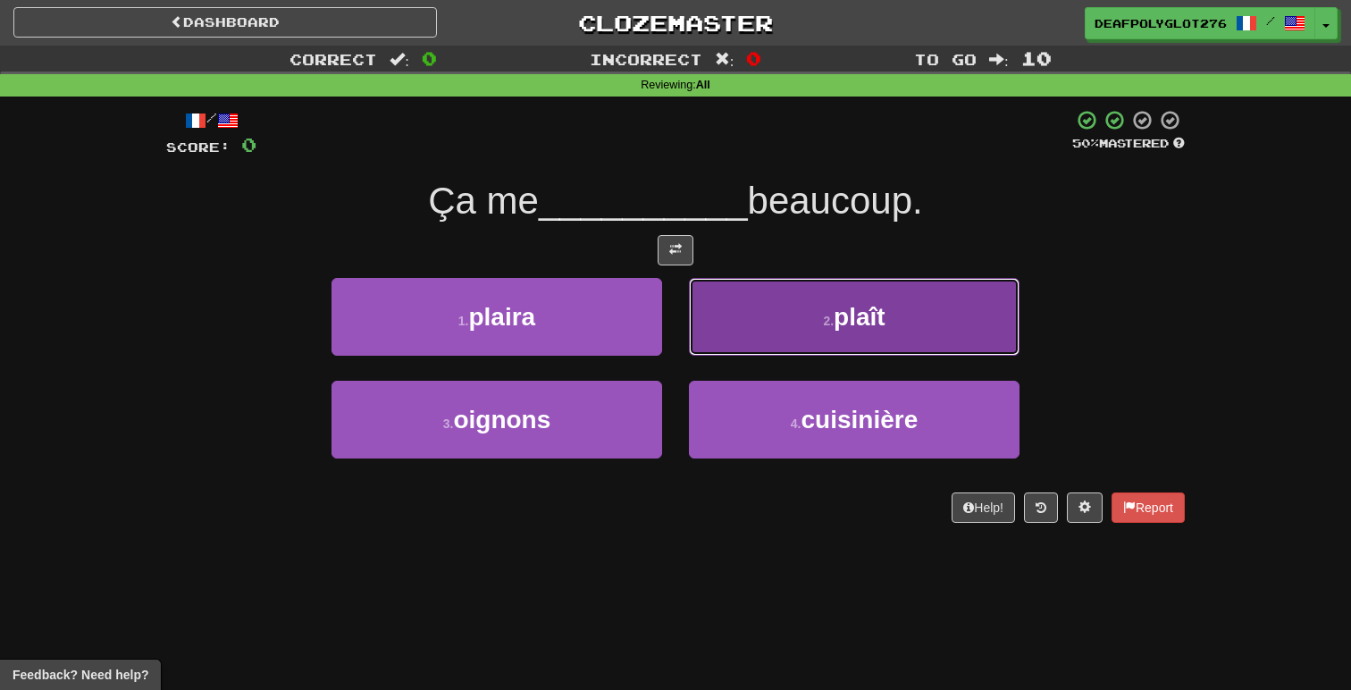
click at [804, 306] on button "2 . plaît" at bounding box center [854, 317] width 331 height 78
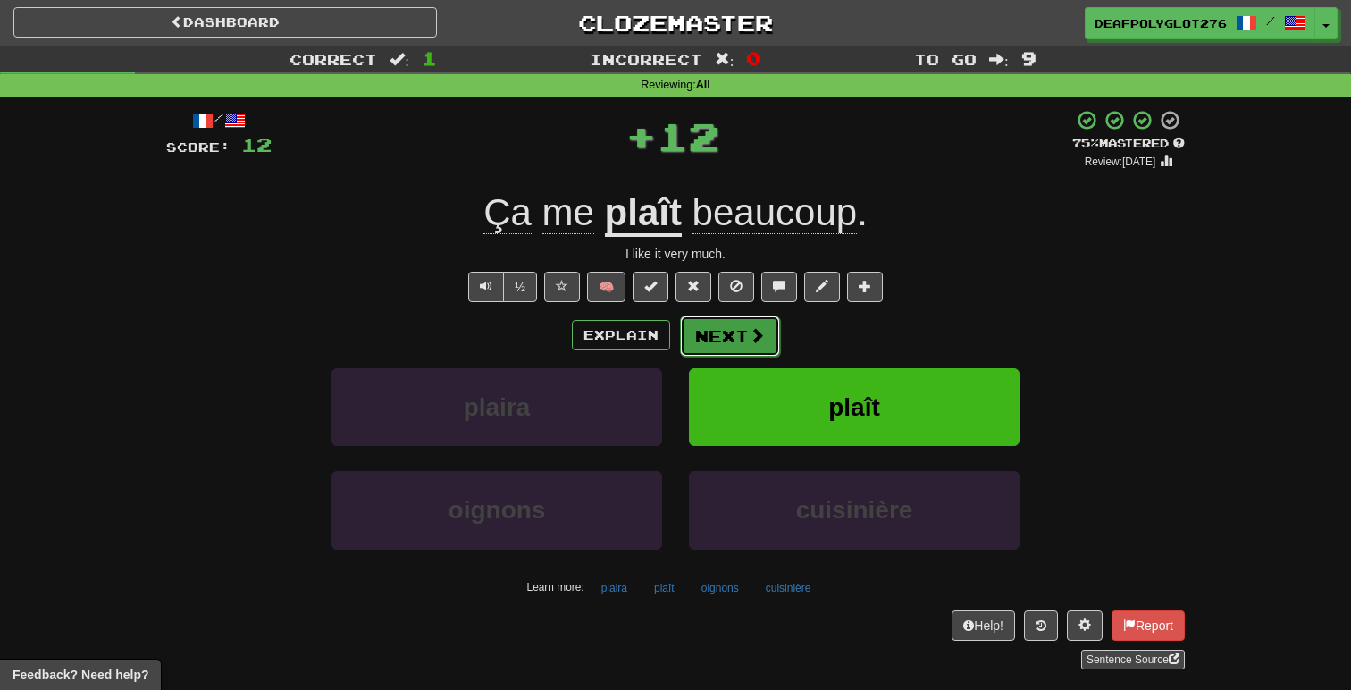
click at [740, 335] on button "Next" at bounding box center [730, 335] width 100 height 41
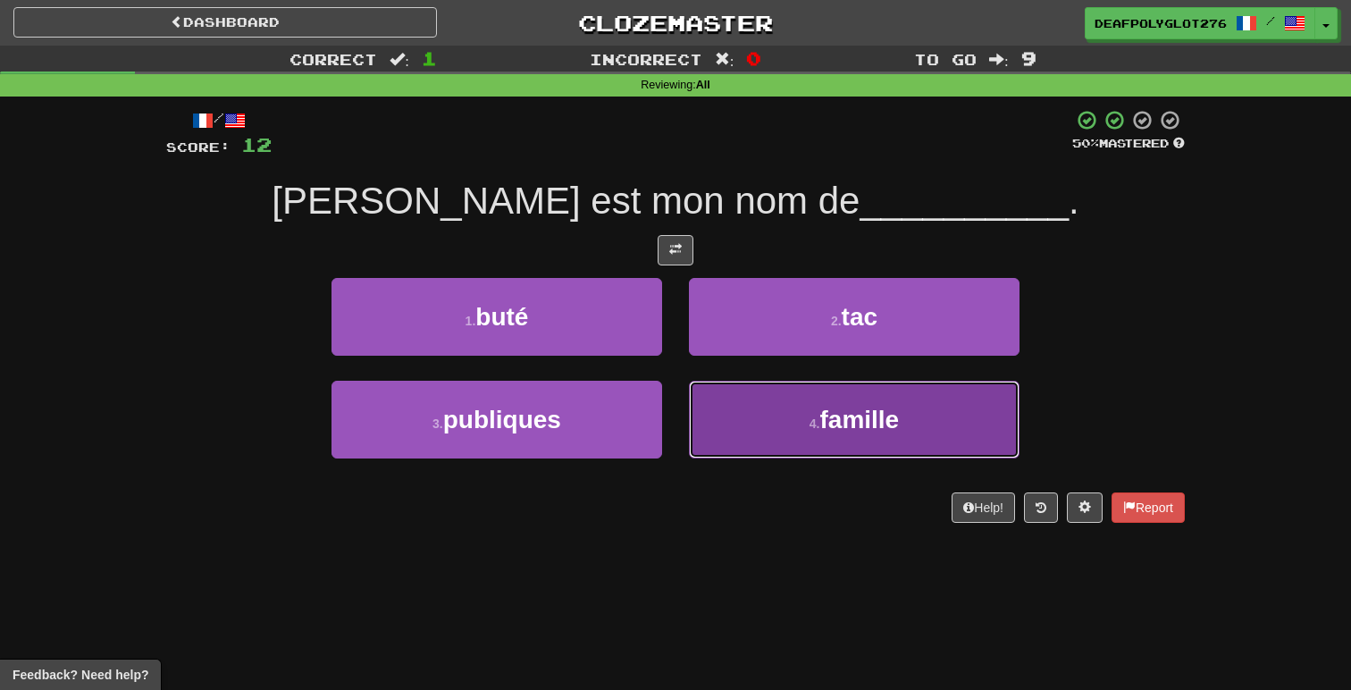
click at [776, 424] on button "4 . famille" at bounding box center [854, 420] width 331 height 78
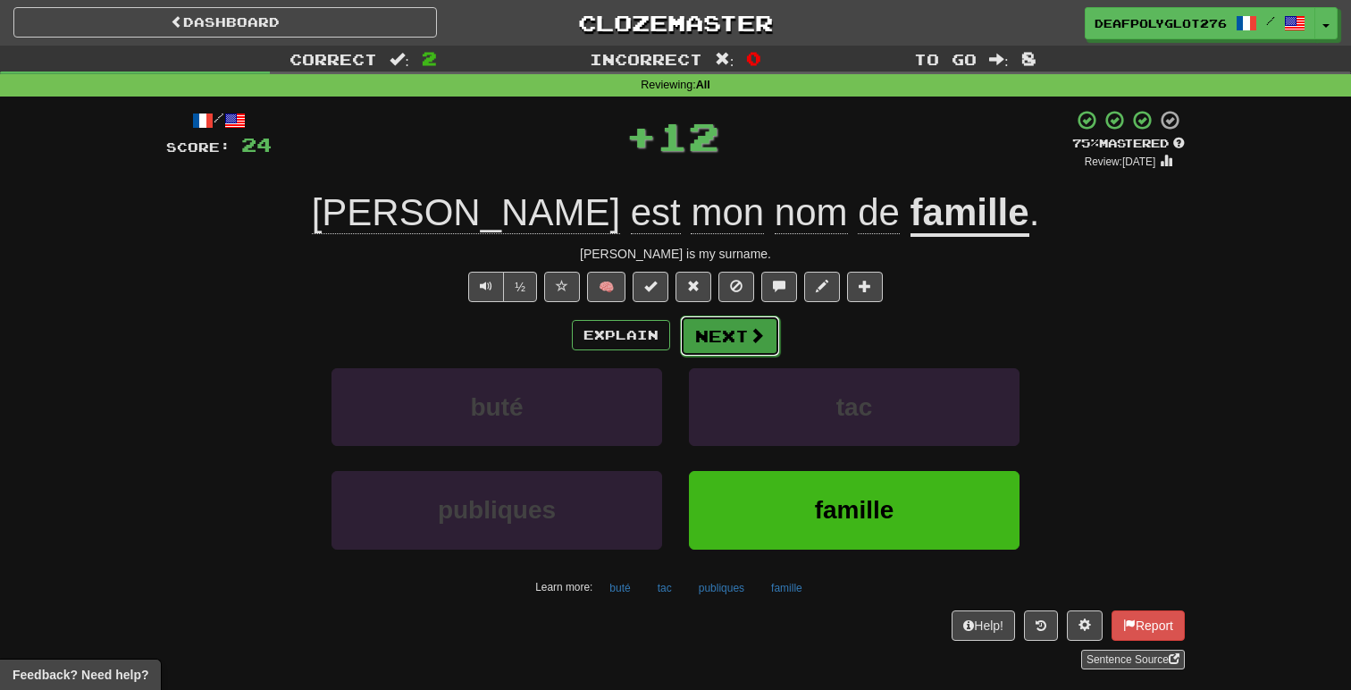
click at [729, 334] on button "Next" at bounding box center [730, 335] width 100 height 41
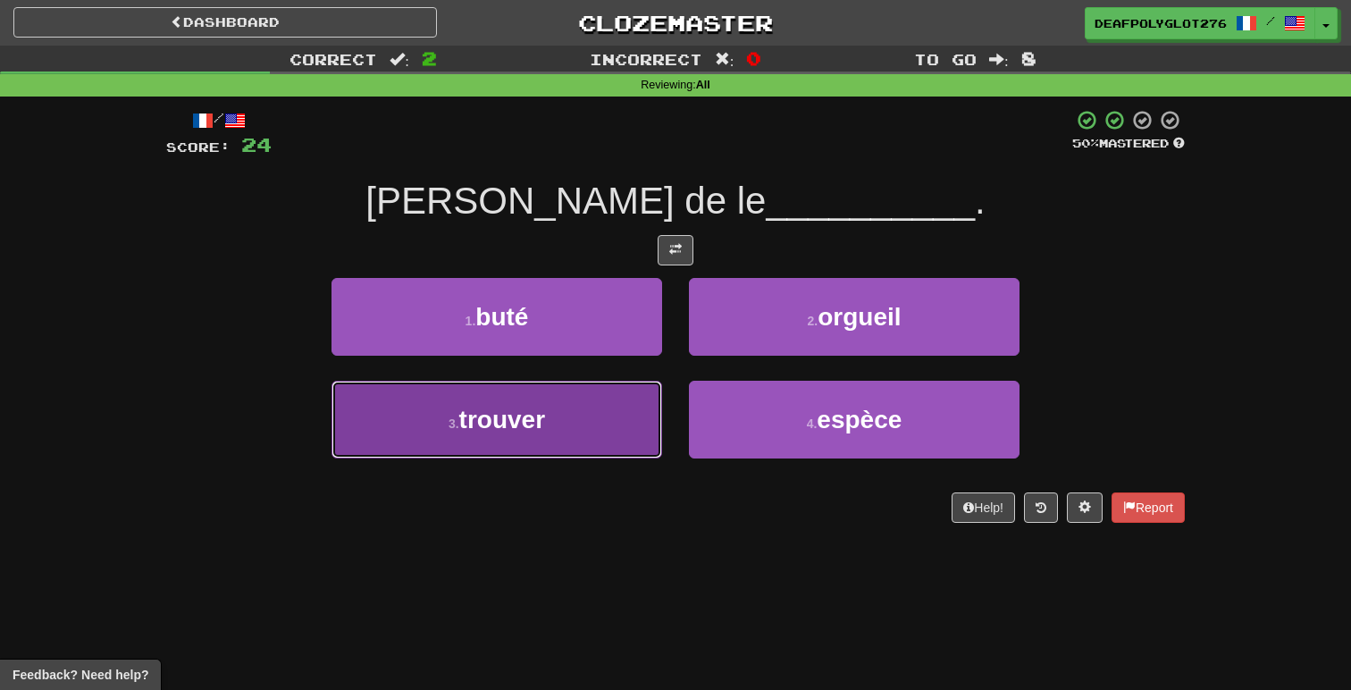
click at [582, 416] on button "3 . trouver" at bounding box center [496, 420] width 331 height 78
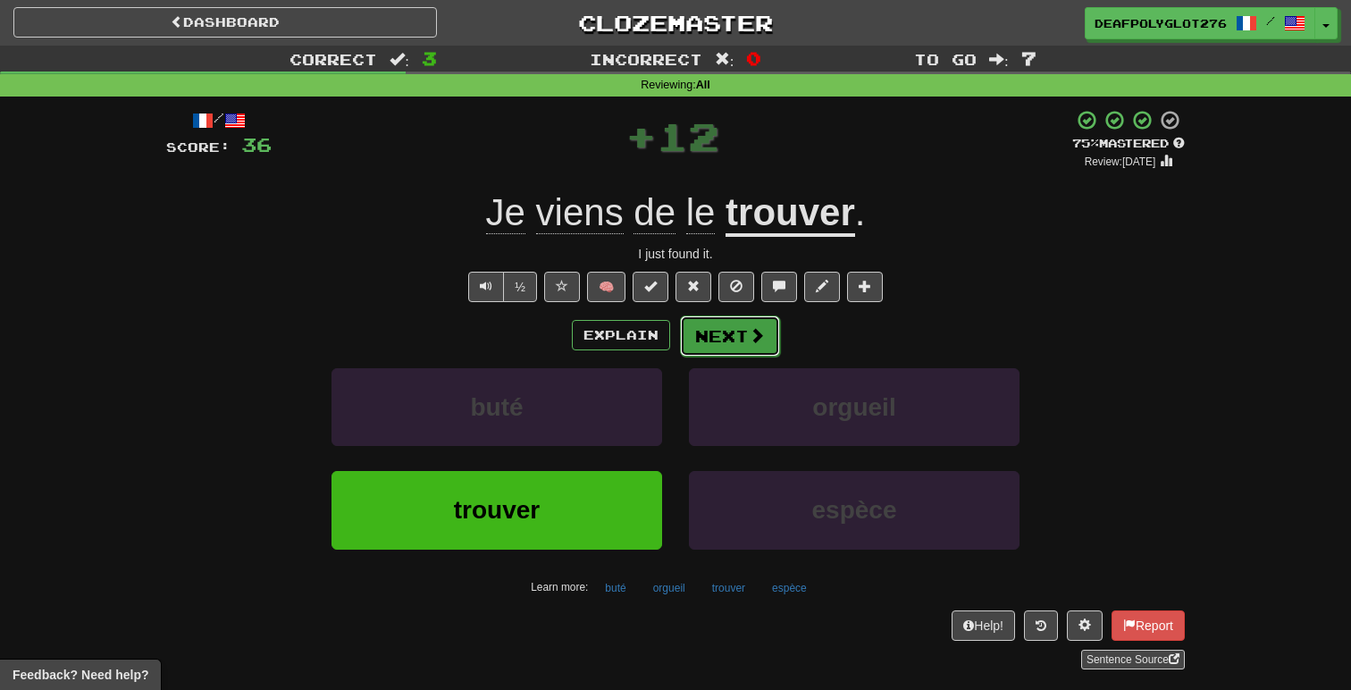
click at [741, 336] on button "Next" at bounding box center [730, 335] width 100 height 41
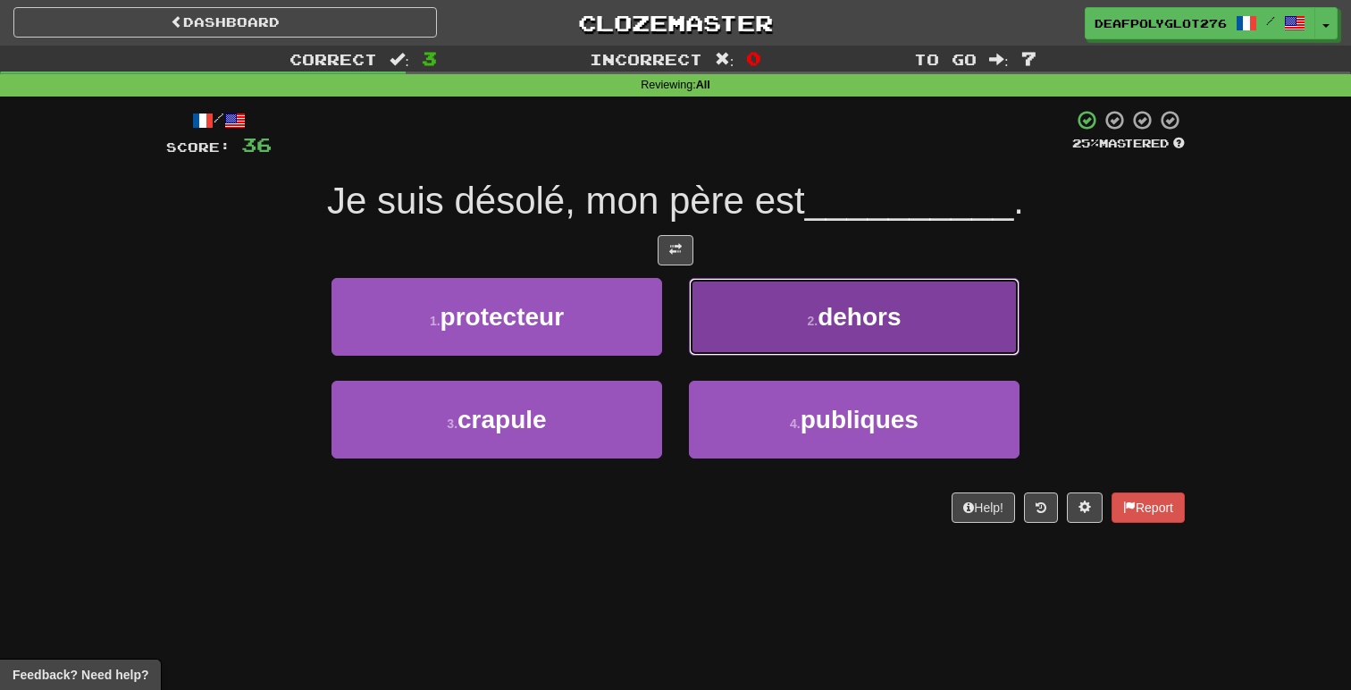
click at [800, 311] on button "2 . dehors" at bounding box center [854, 317] width 331 height 78
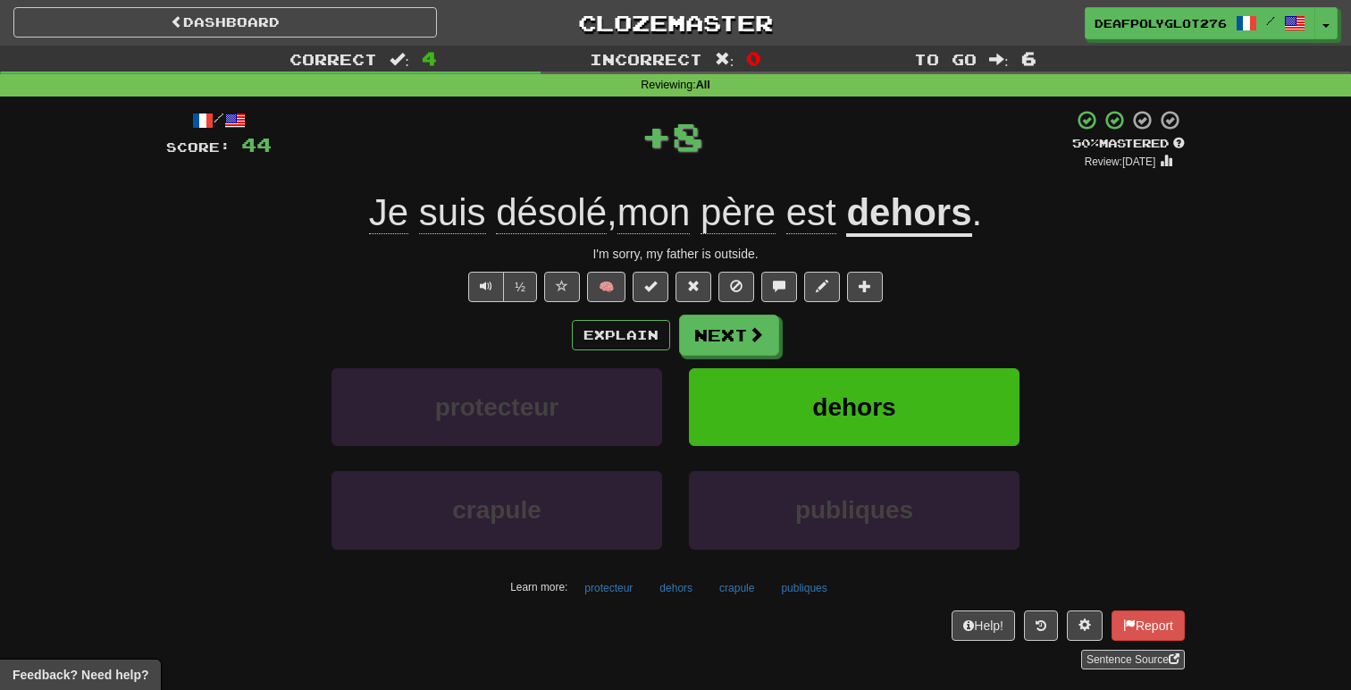
click at [815, 342] on div "Explain Next" at bounding box center [675, 334] width 1018 height 41
click at [741, 342] on button "Next" at bounding box center [730, 335] width 100 height 41
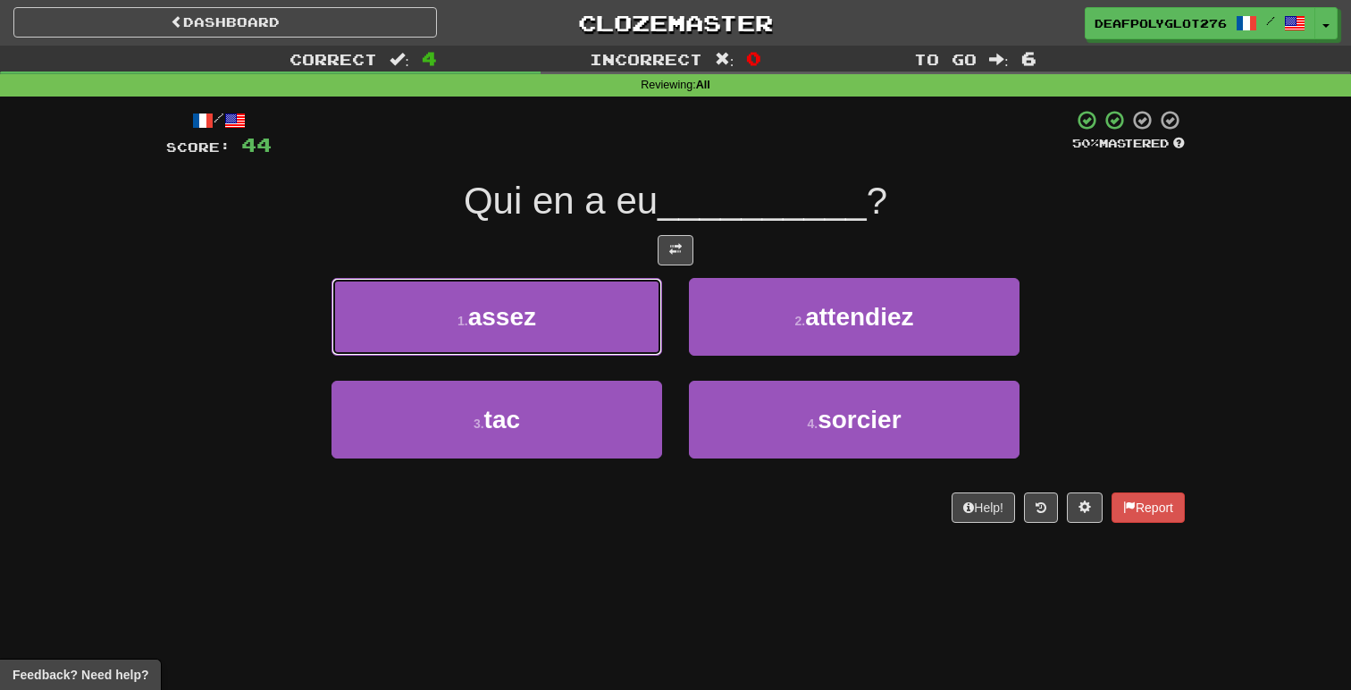
click at [621, 308] on button "1 . assez" at bounding box center [496, 317] width 331 height 78
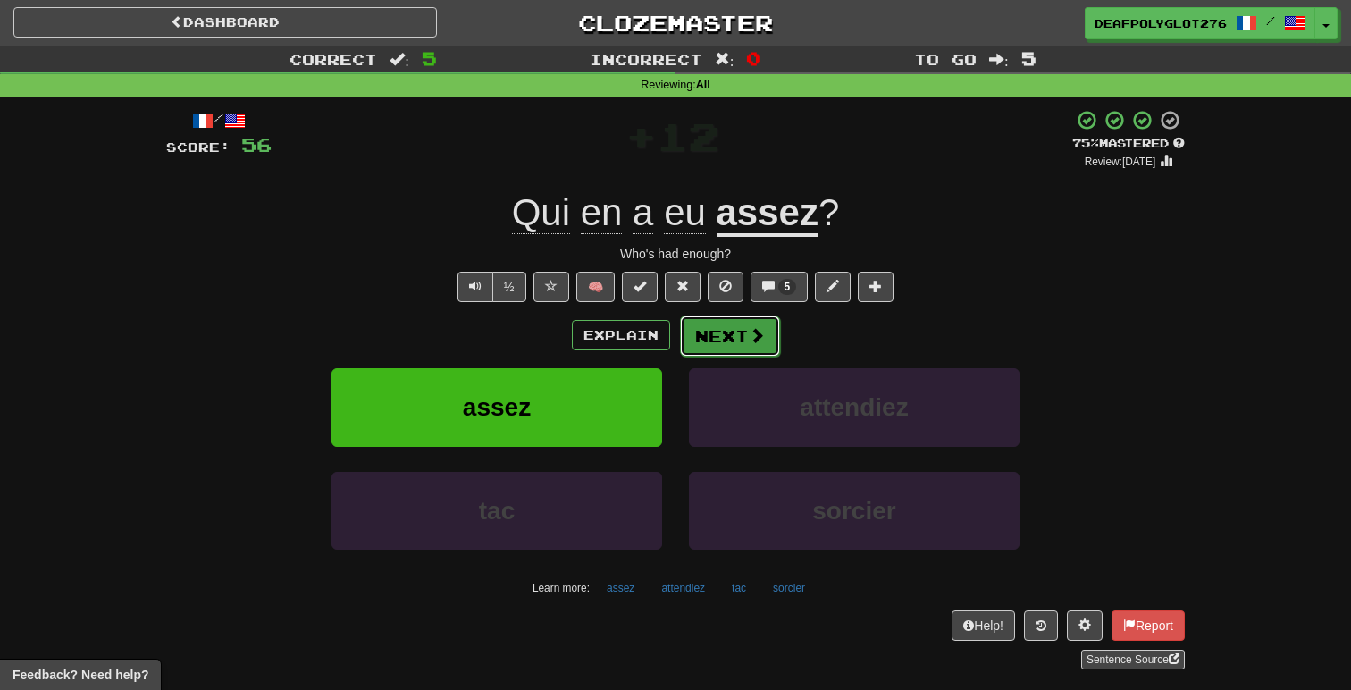
click at [733, 353] on button "Next" at bounding box center [730, 335] width 100 height 41
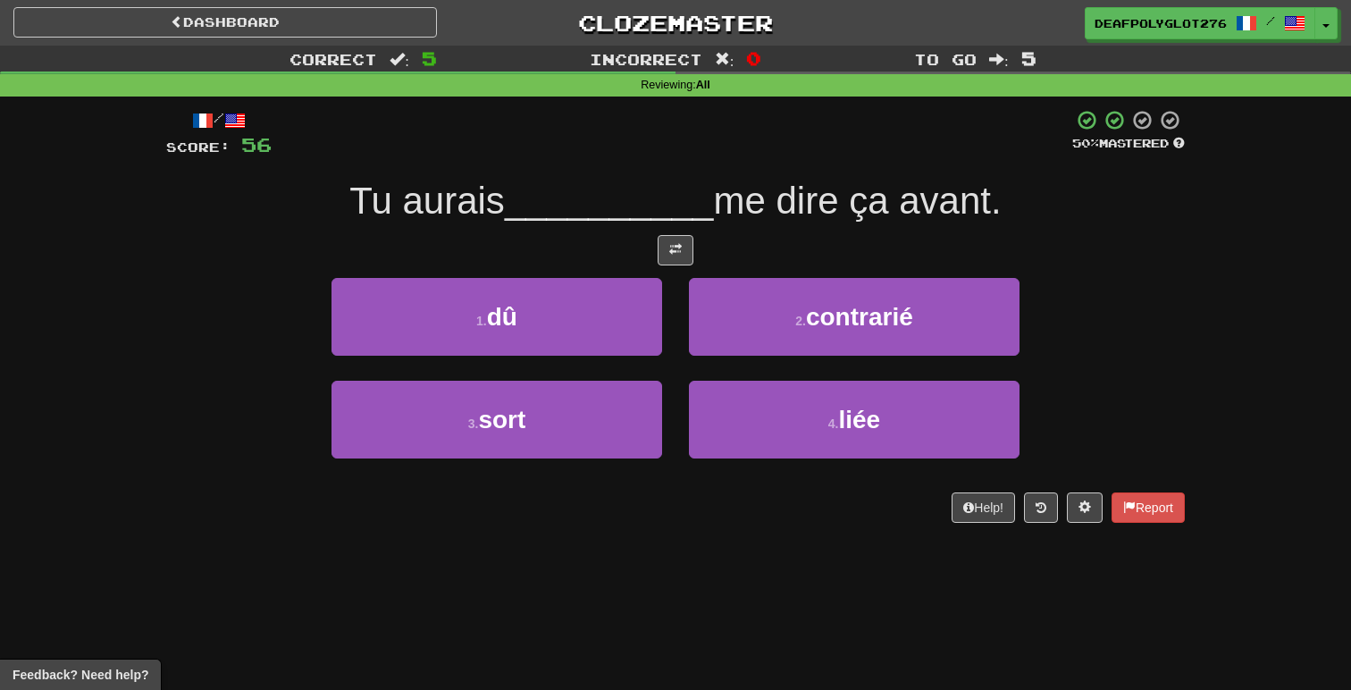
click at [777, 263] on div at bounding box center [675, 250] width 1018 height 30
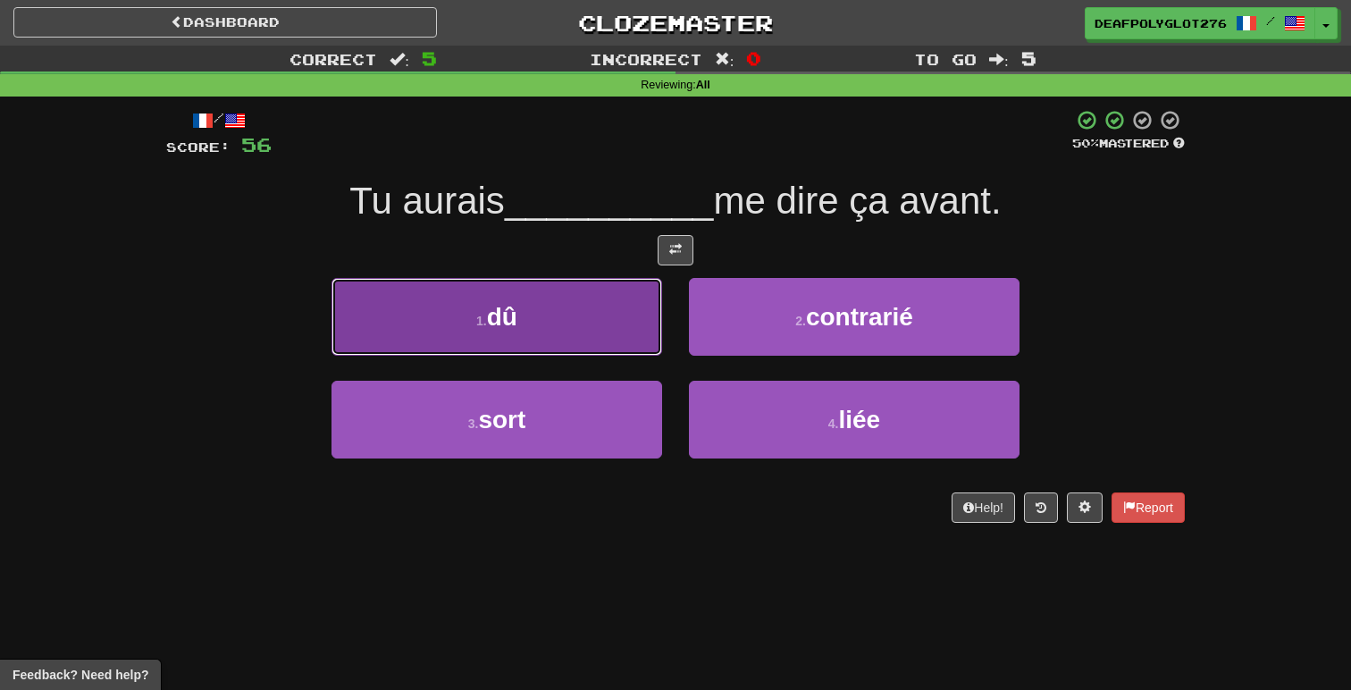
click at [598, 326] on button "1 . dû" at bounding box center [496, 317] width 331 height 78
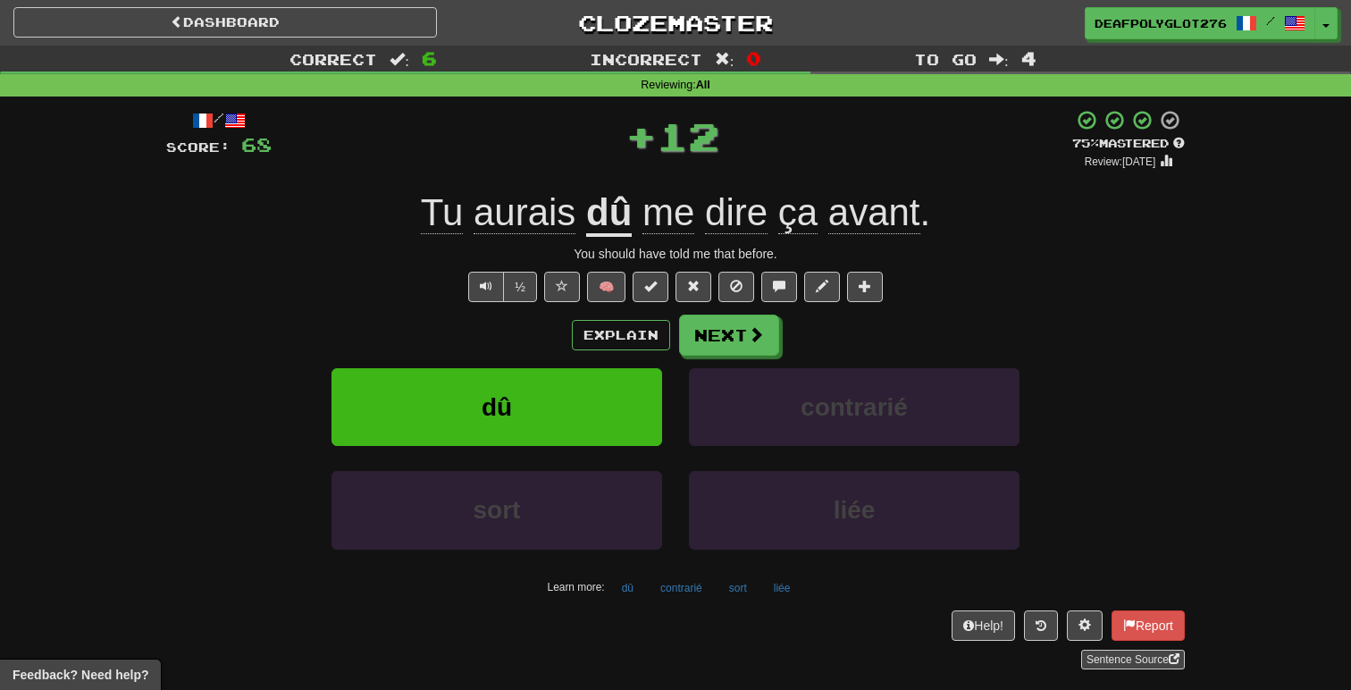
click at [825, 330] on div "Explain Next" at bounding box center [675, 334] width 1018 height 41
click at [756, 336] on span at bounding box center [757, 335] width 16 height 16
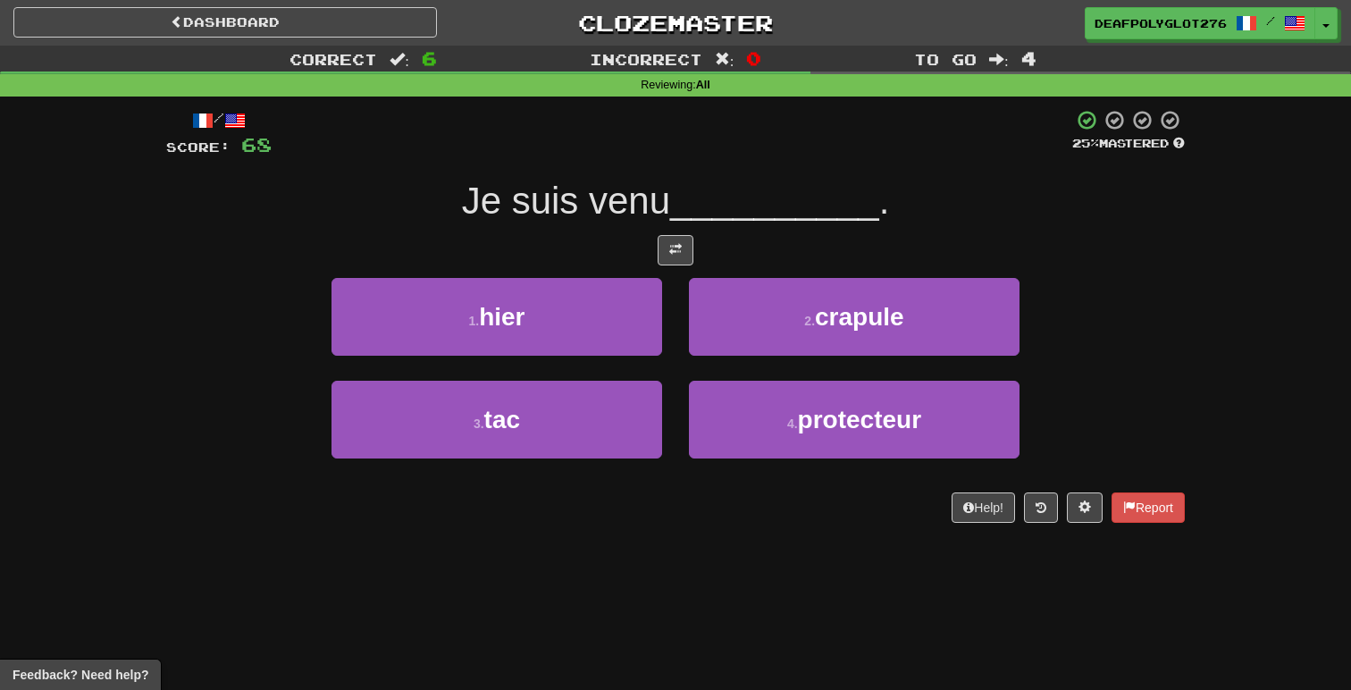
click at [777, 267] on div "/ Score: 68 25 % Mastered Je suis venu __________ . 1 . hier 2 . crapule 3 . ta…" at bounding box center [675, 316] width 1018 height 414
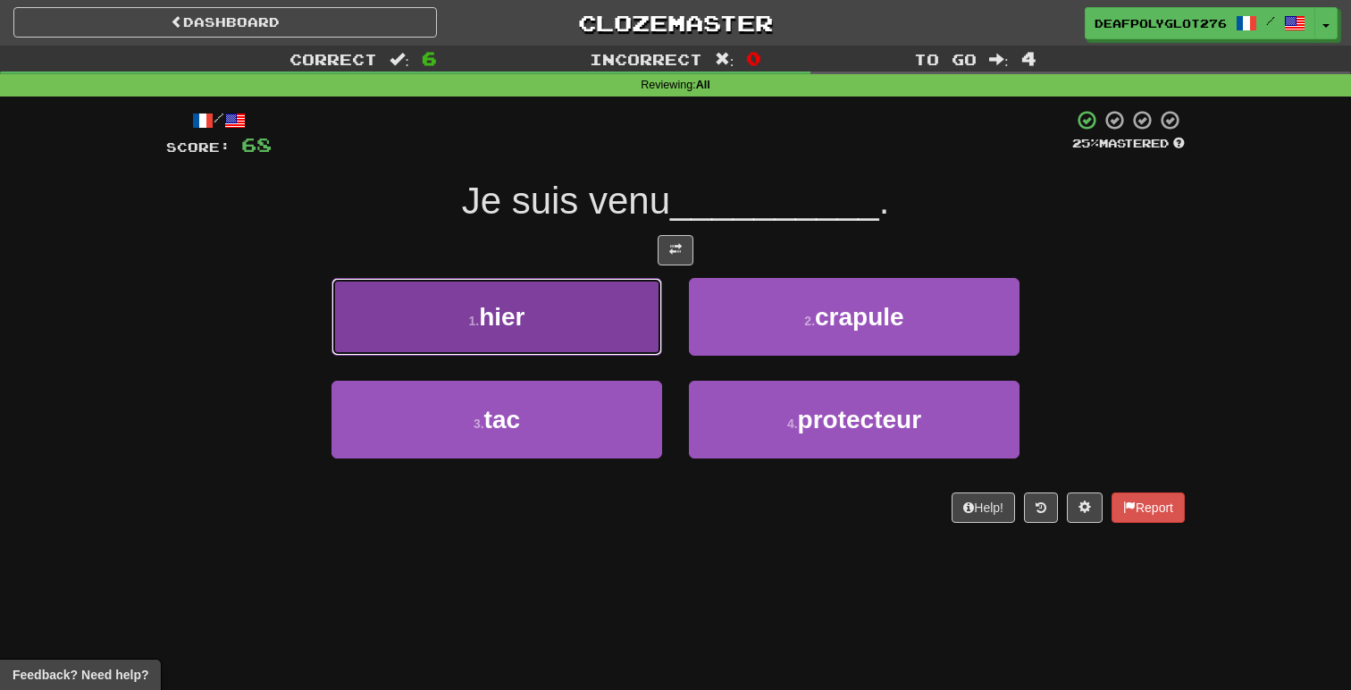
click at [623, 320] on button "1 . hier" at bounding box center [496, 317] width 331 height 78
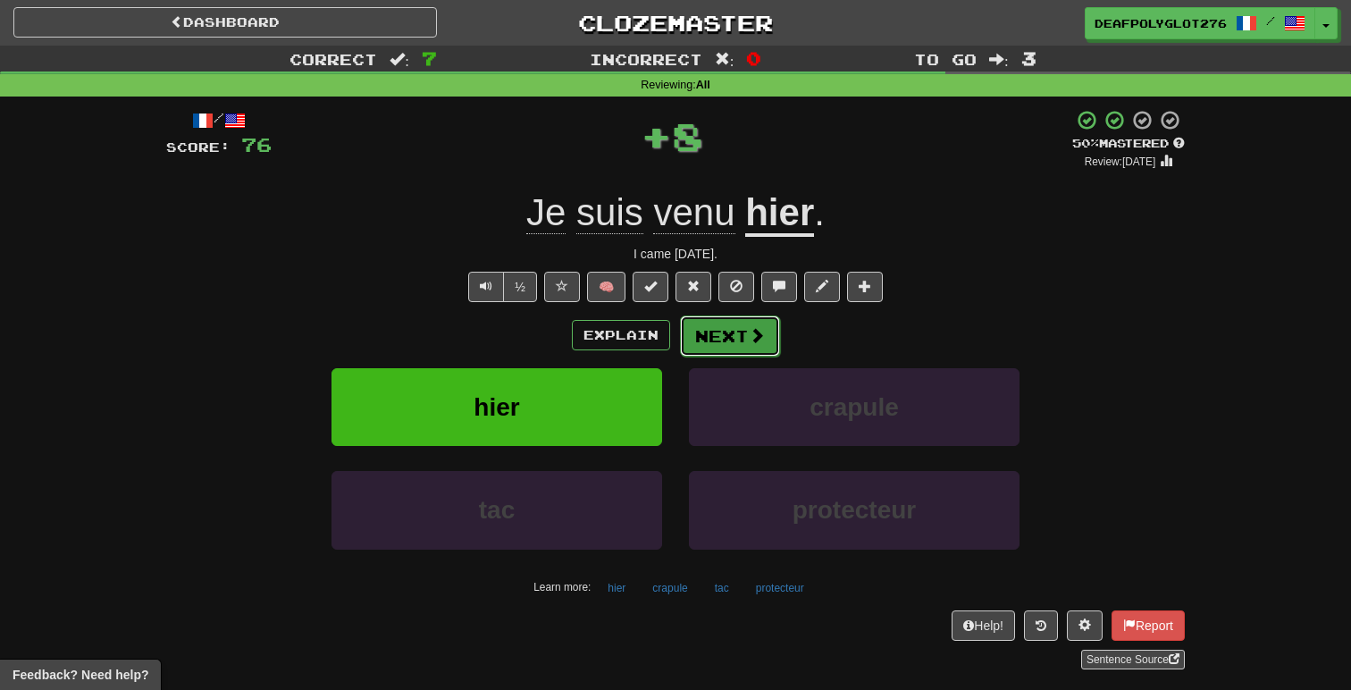
click at [749, 337] on span at bounding box center [757, 335] width 16 height 16
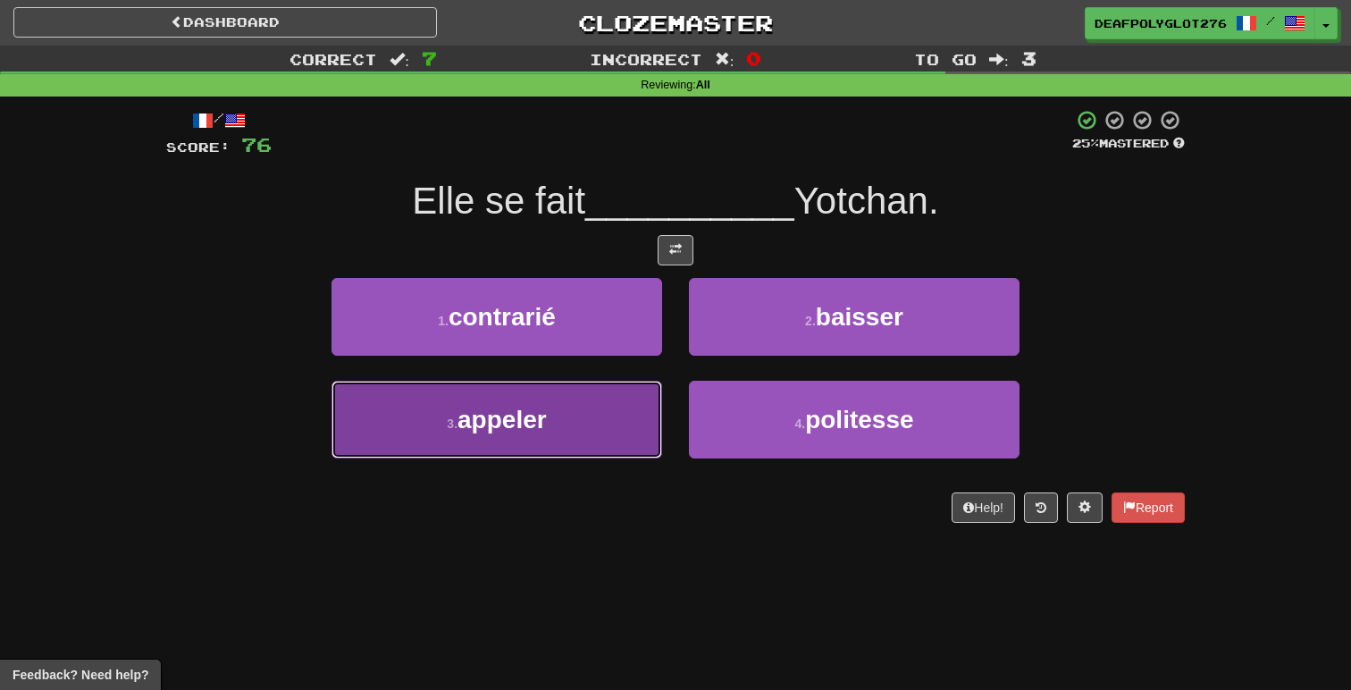
click at [597, 398] on button "3 . appeler" at bounding box center [496, 420] width 331 height 78
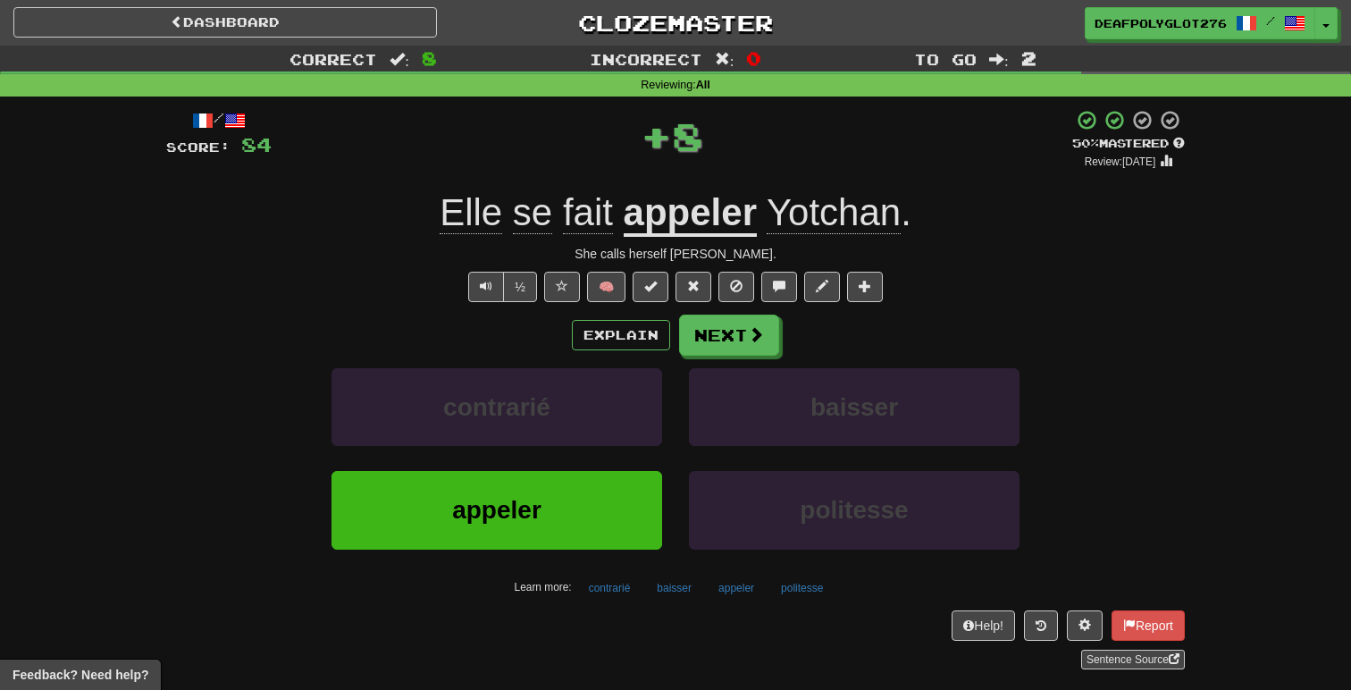
click at [843, 347] on div "Explain Next" at bounding box center [675, 334] width 1018 height 41
click at [741, 337] on button "Next" at bounding box center [730, 335] width 100 height 41
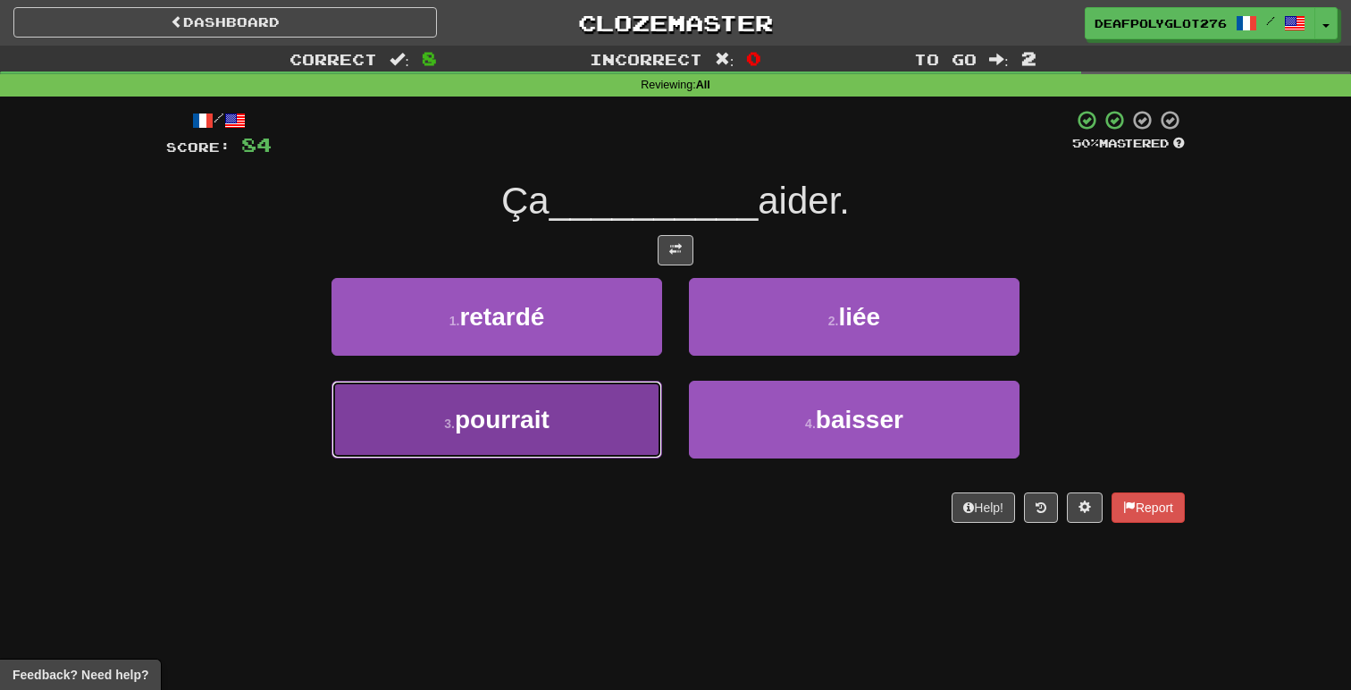
click at [608, 425] on button "3 . pourrait" at bounding box center [496, 420] width 331 height 78
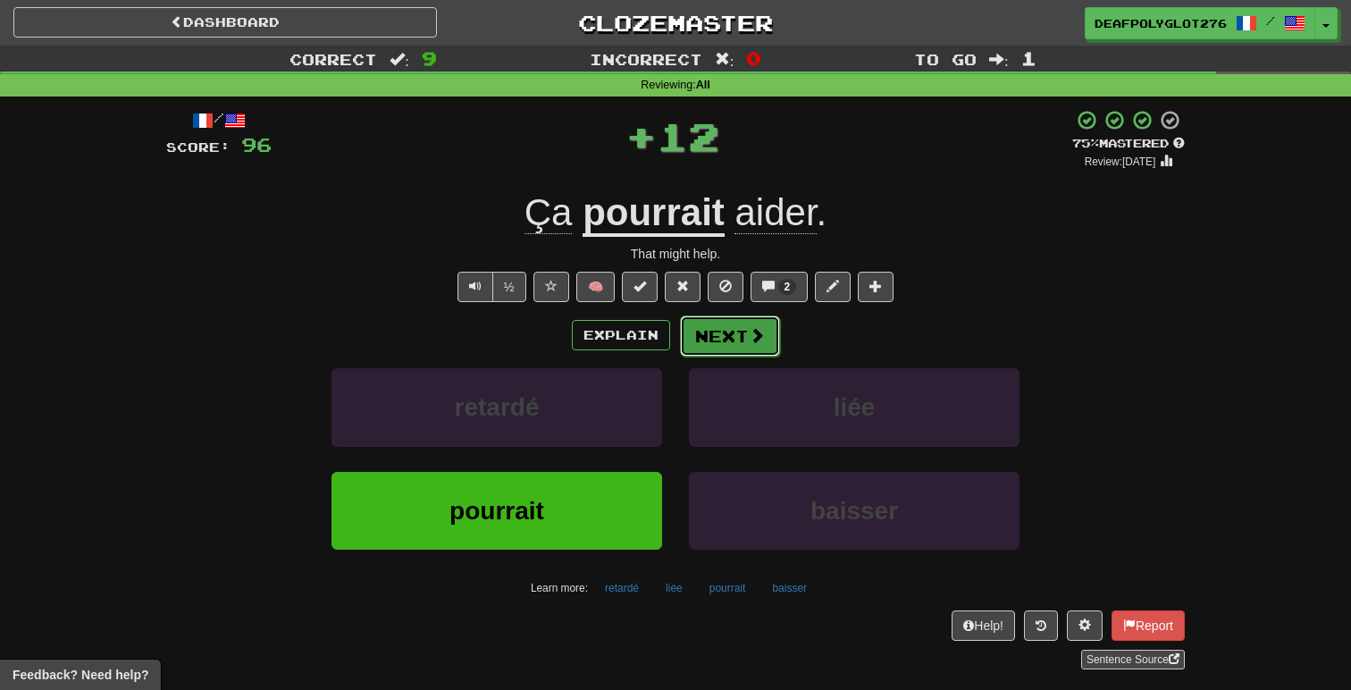
click at [758, 338] on span at bounding box center [757, 335] width 16 height 16
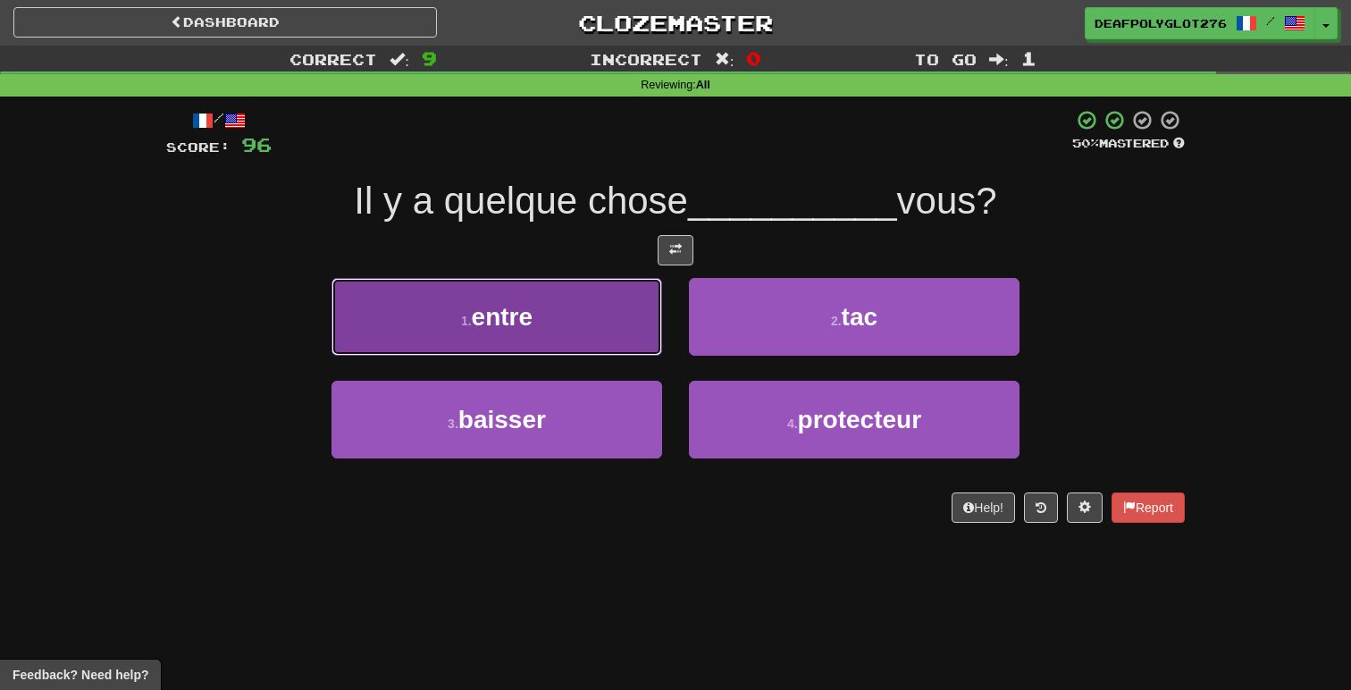
click at [610, 326] on button "1 . entre" at bounding box center [496, 317] width 331 height 78
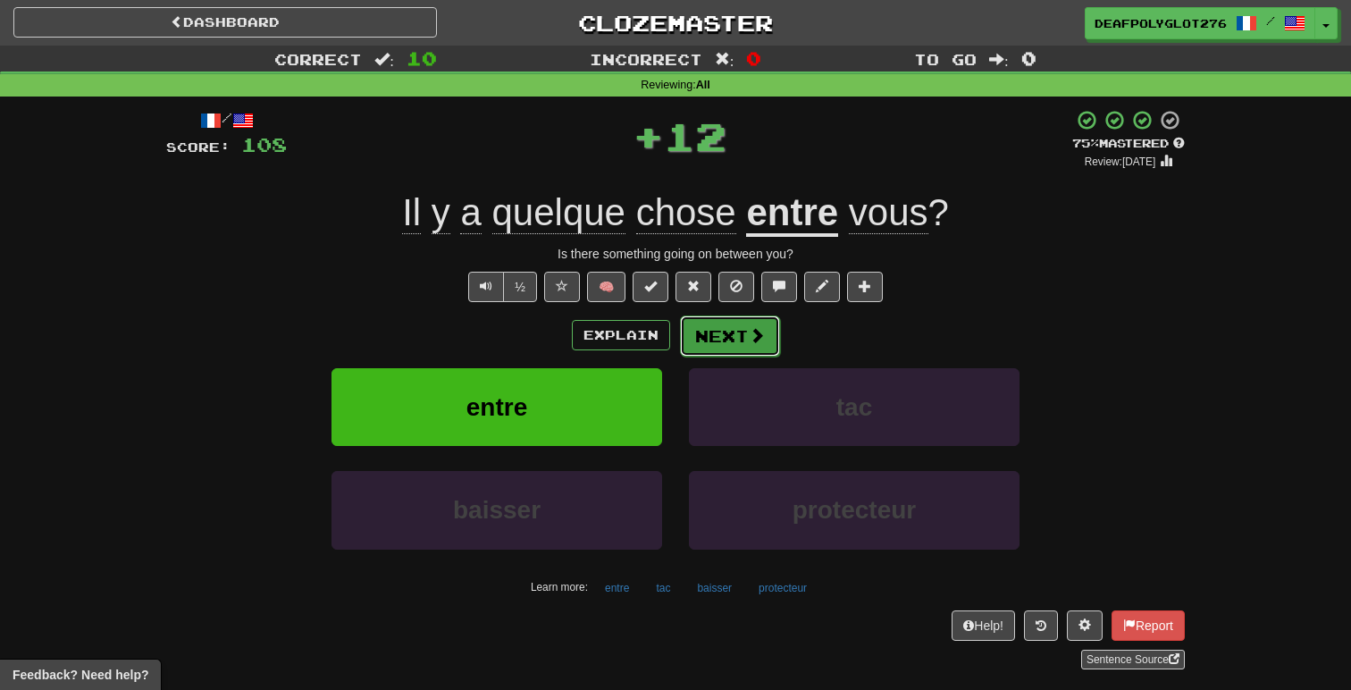
click at [754, 339] on span at bounding box center [757, 335] width 16 height 16
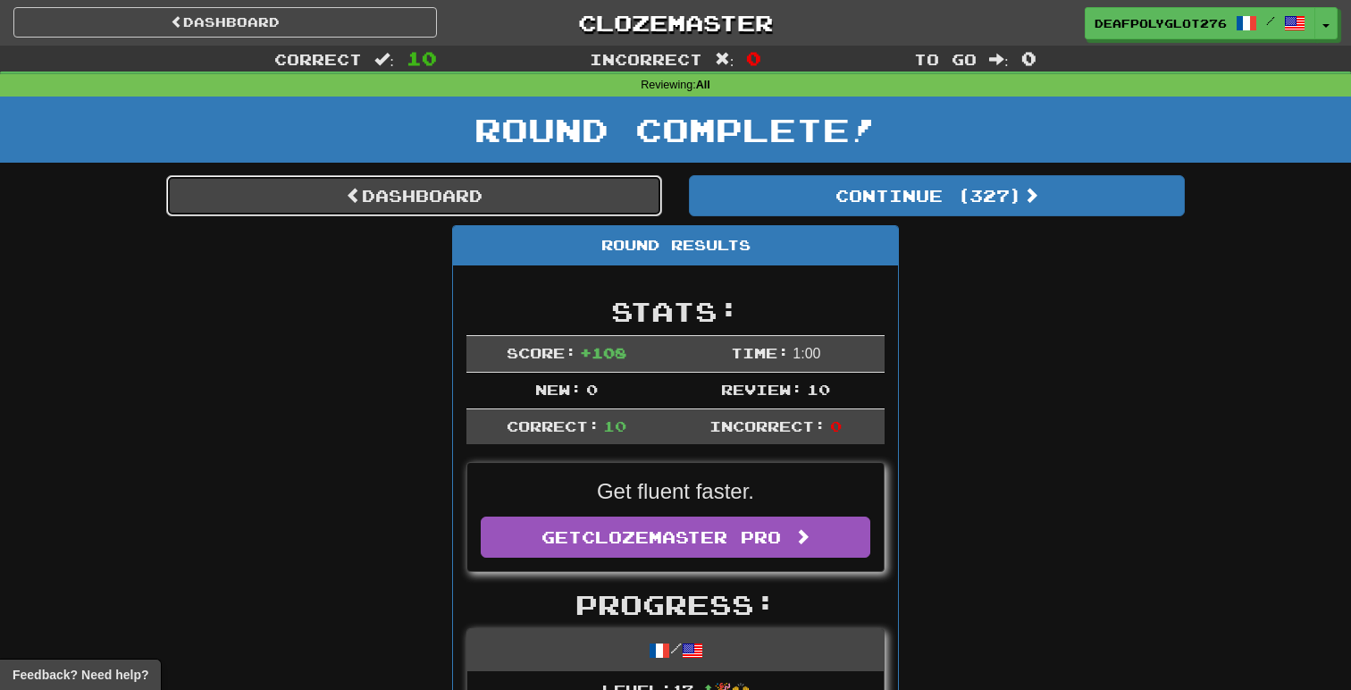
click at [521, 195] on link "Dashboard" at bounding box center [414, 195] width 496 height 41
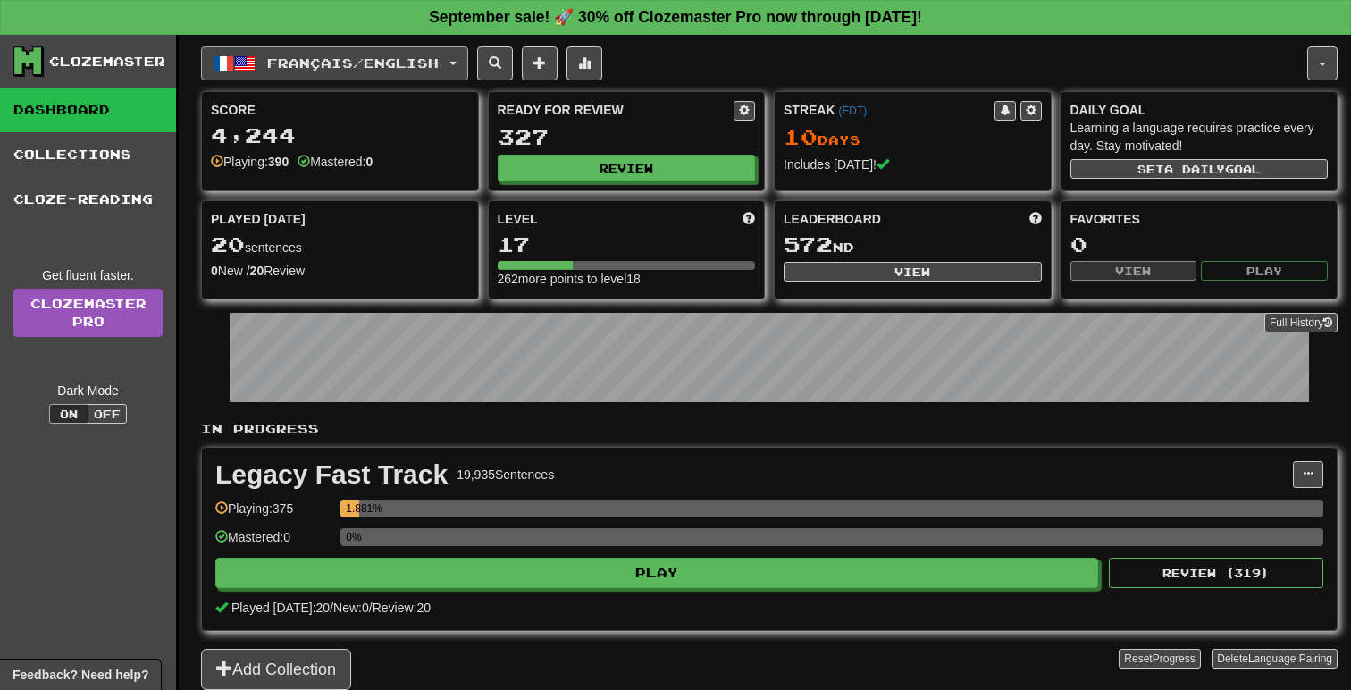
click at [379, 75] on button "Français / English" at bounding box center [334, 63] width 267 height 34
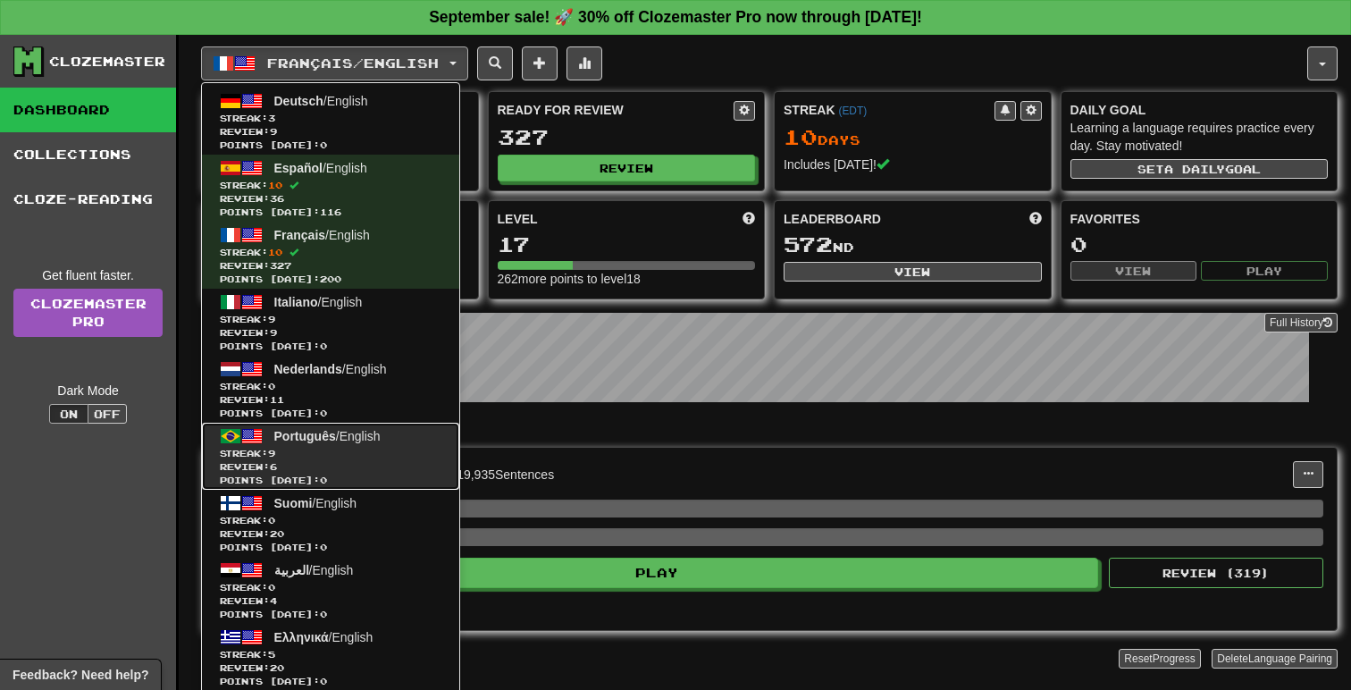
click at [316, 447] on span "Streak: 9" at bounding box center [331, 453] width 222 height 13
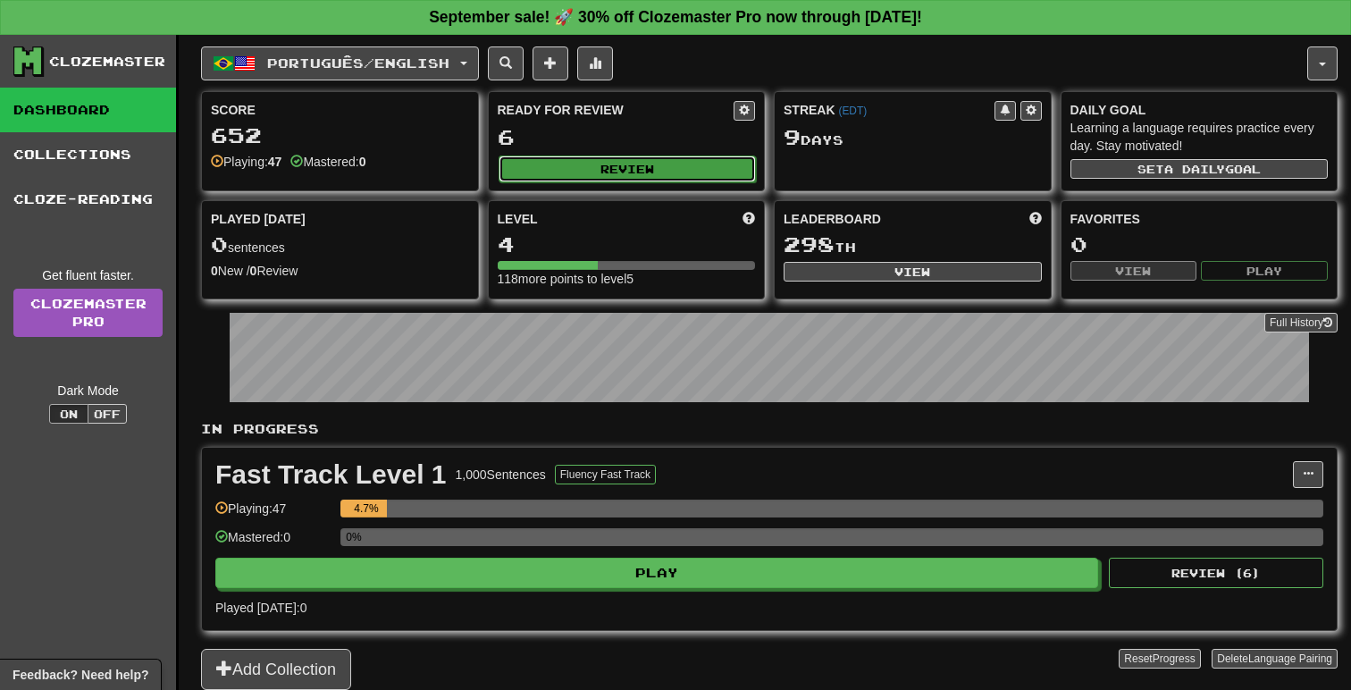
click at [732, 169] on button "Review" at bounding box center [627, 168] width 258 height 27
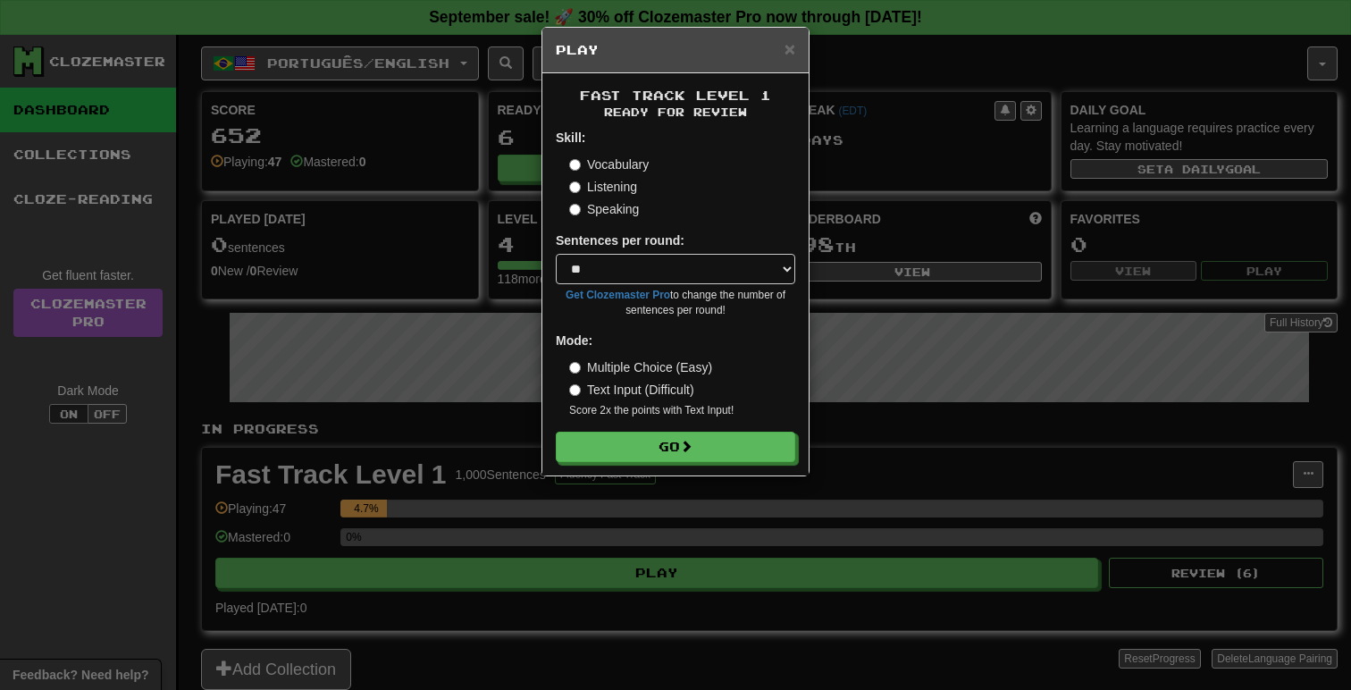
click at [917, 362] on div "× Play Fast Track Level 1 Ready for Review Skill: Vocabulary Listening Speaking…" at bounding box center [675, 345] width 1351 height 690
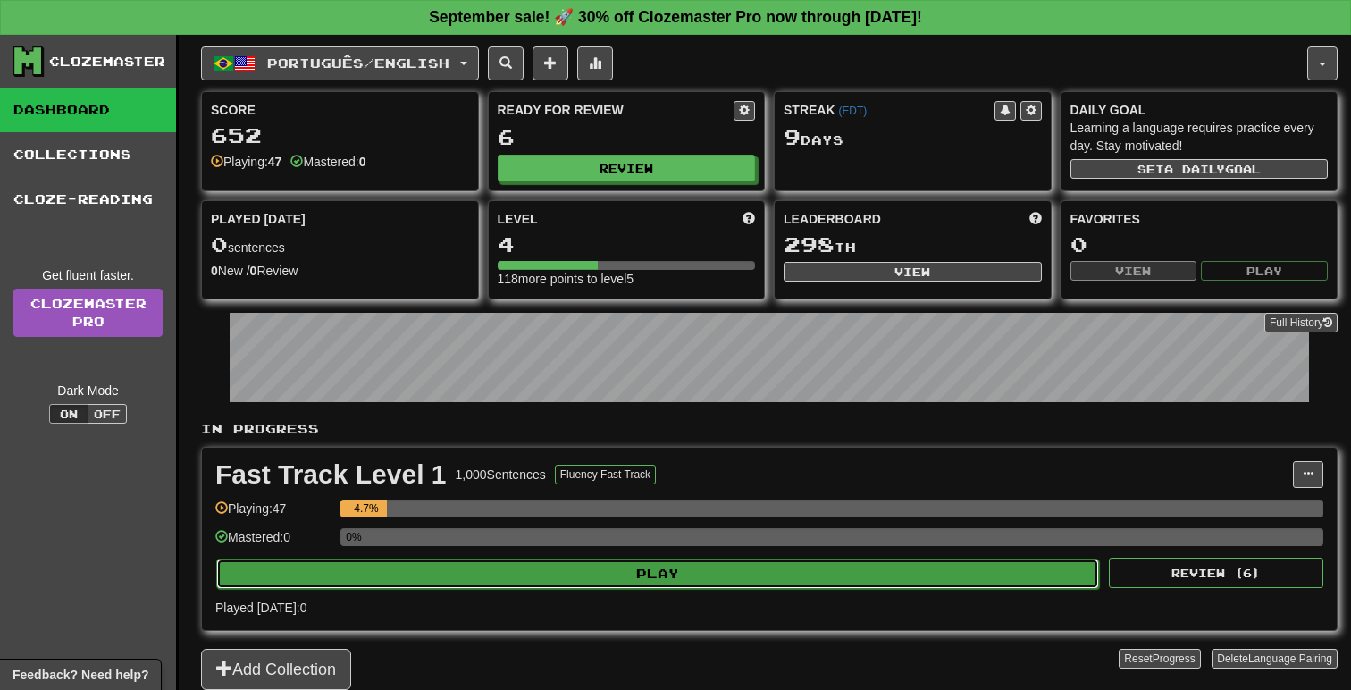
click at [723, 572] on button "Play" at bounding box center [657, 573] width 883 height 30
select select "**"
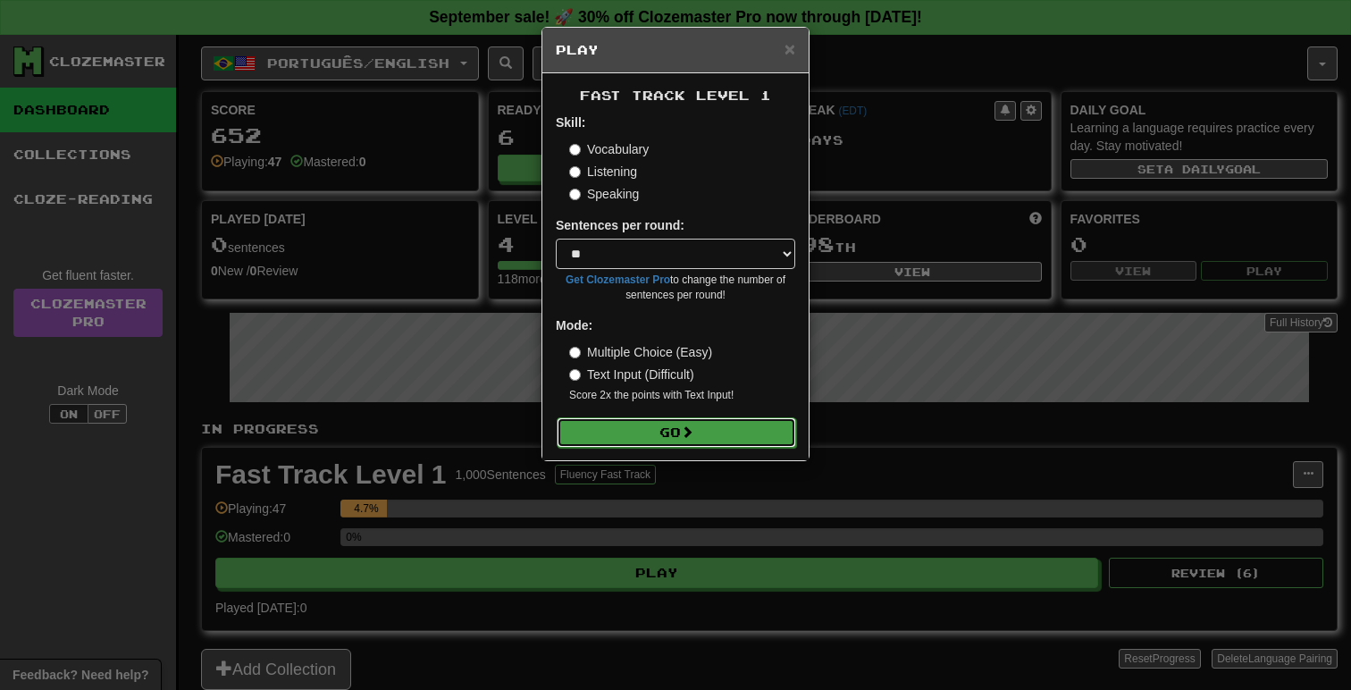
click at [700, 440] on button "Go" at bounding box center [676, 432] width 239 height 30
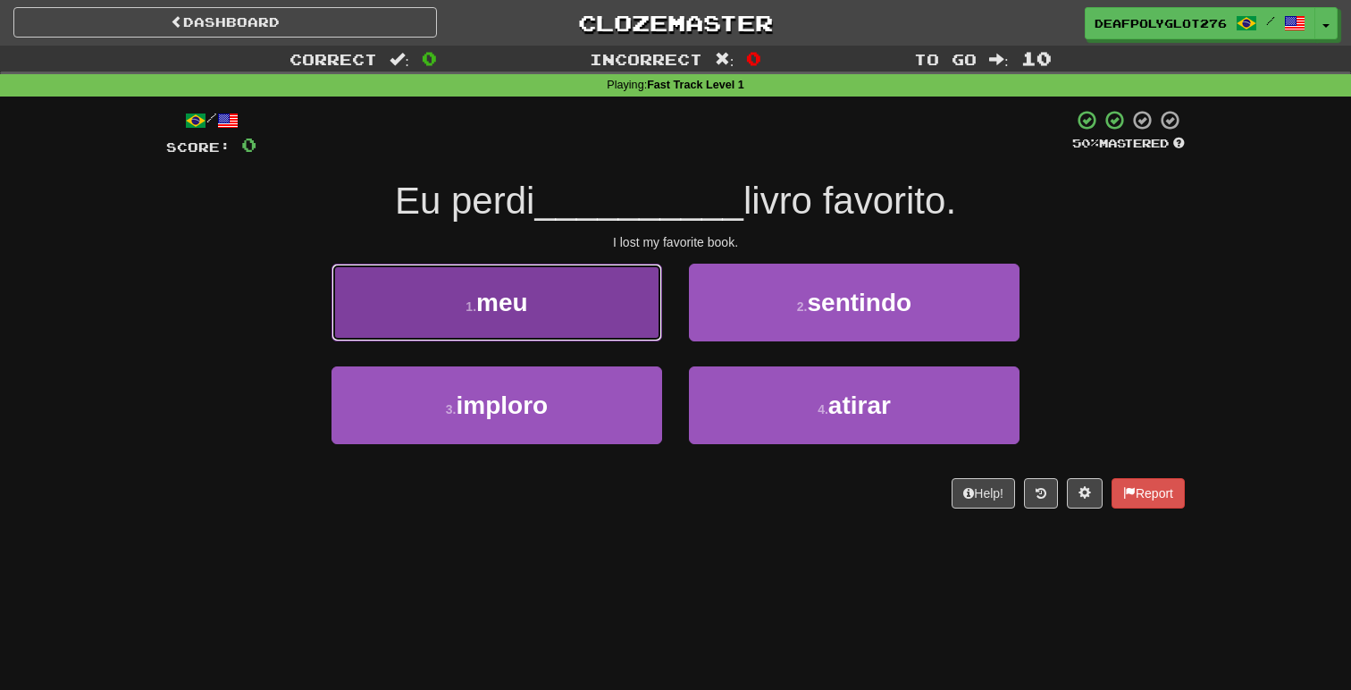
click at [572, 327] on button "1 . meu" at bounding box center [496, 303] width 331 height 78
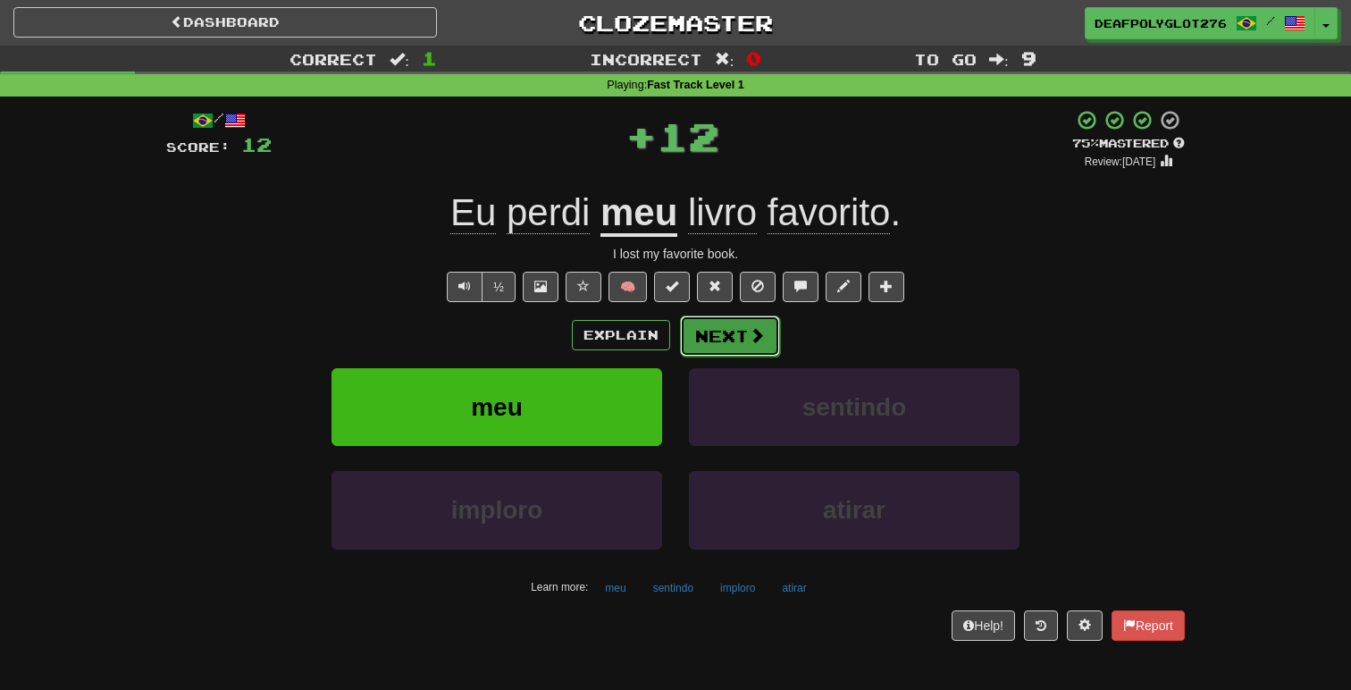
click at [741, 343] on button "Next" at bounding box center [730, 335] width 100 height 41
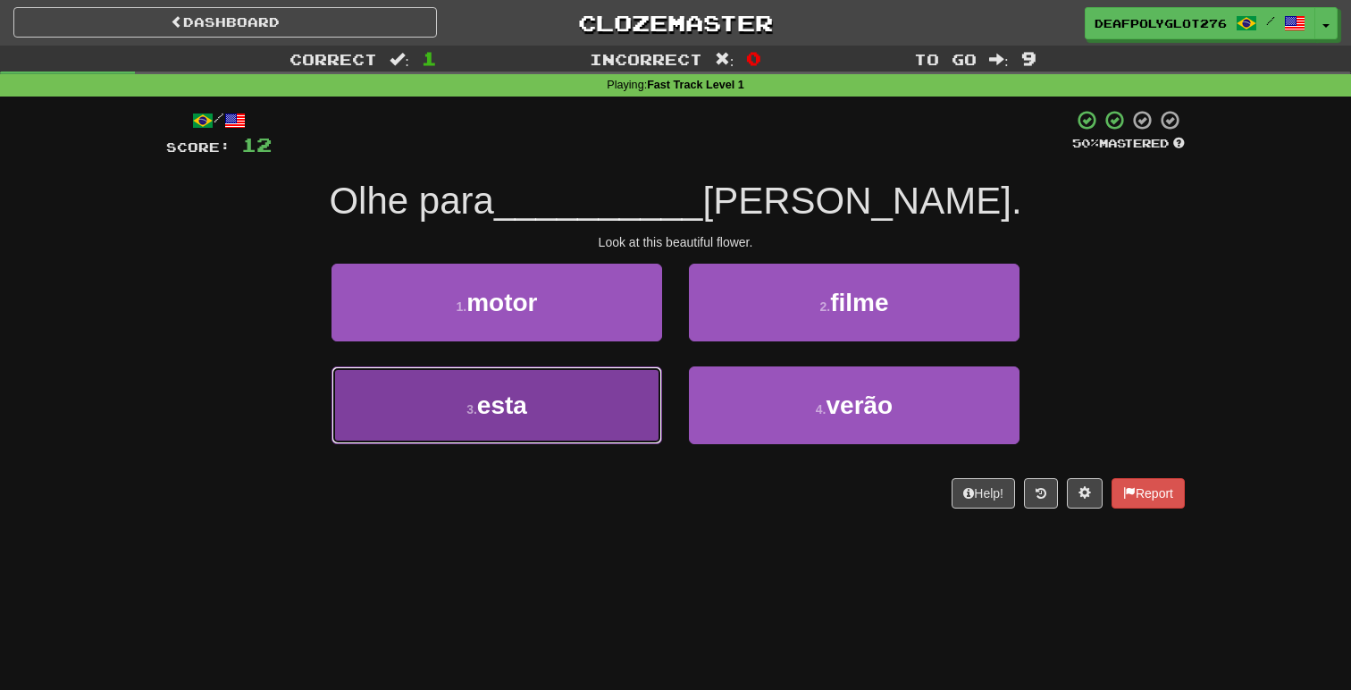
click at [557, 397] on button "3 . esta" at bounding box center [496, 405] width 331 height 78
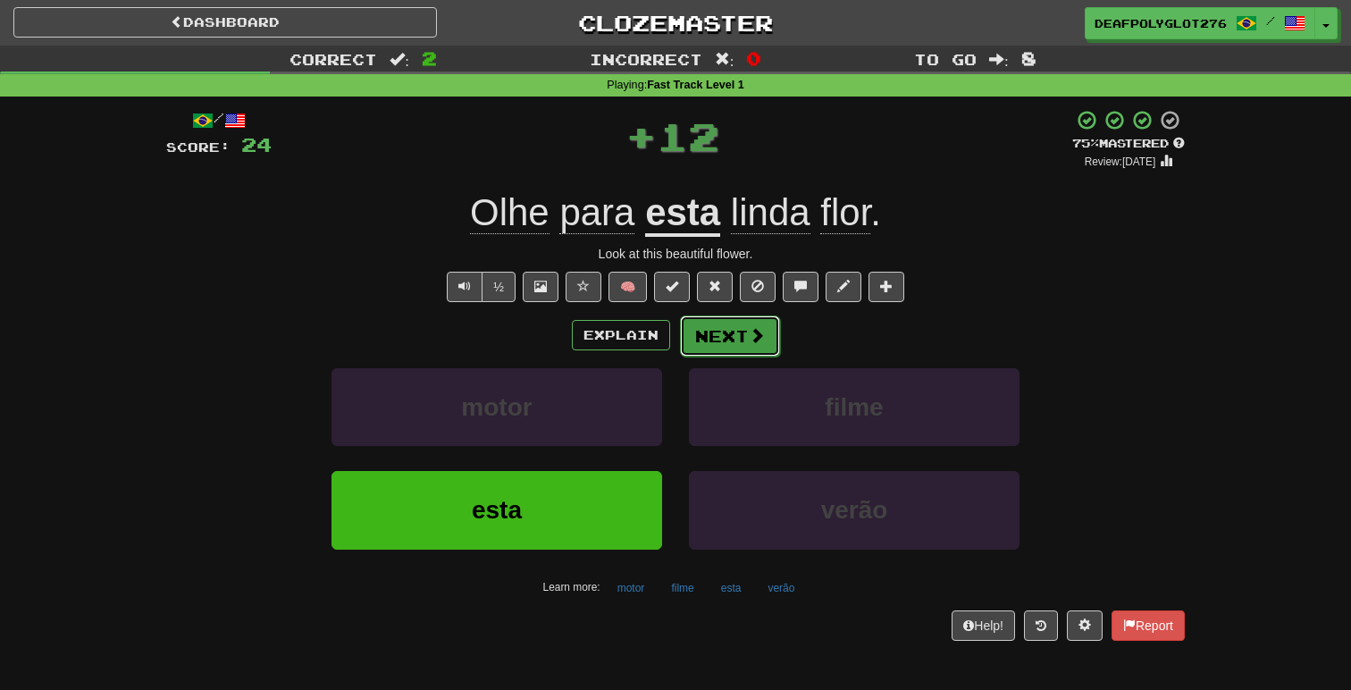
click at [733, 331] on button "Next" at bounding box center [730, 335] width 100 height 41
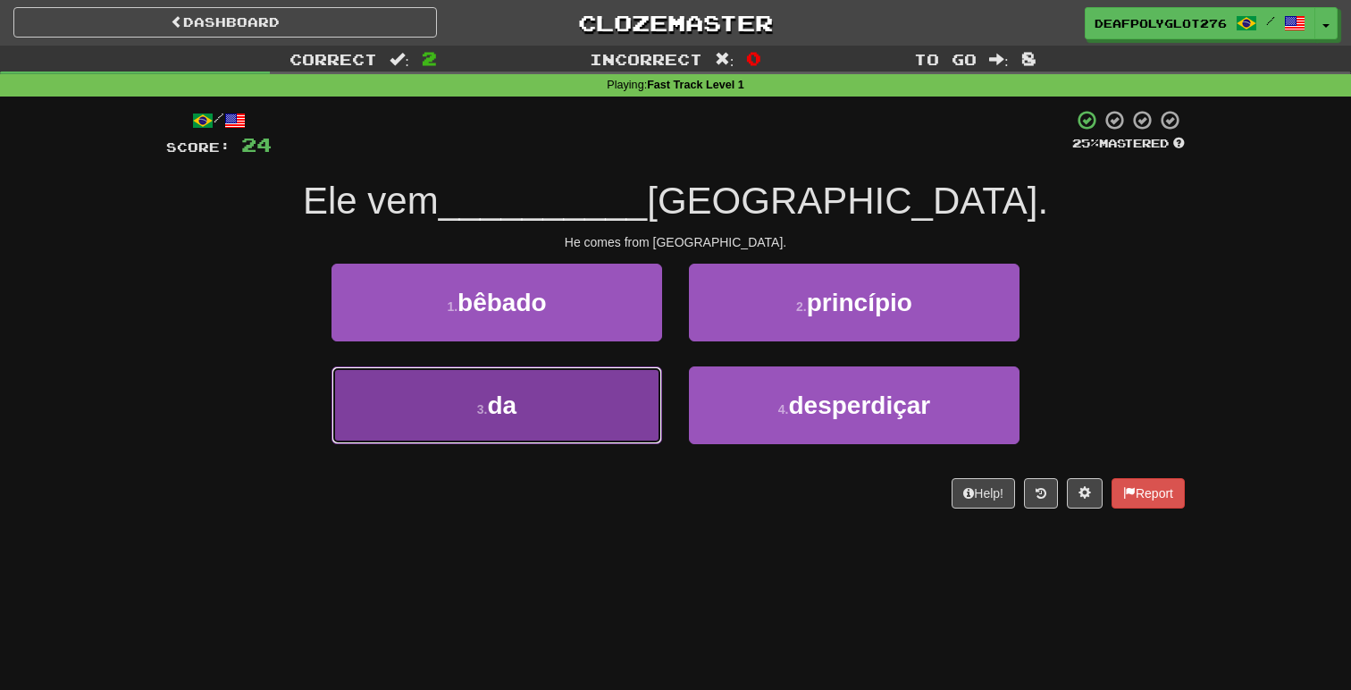
click at [557, 395] on button "3 . da" at bounding box center [496, 405] width 331 height 78
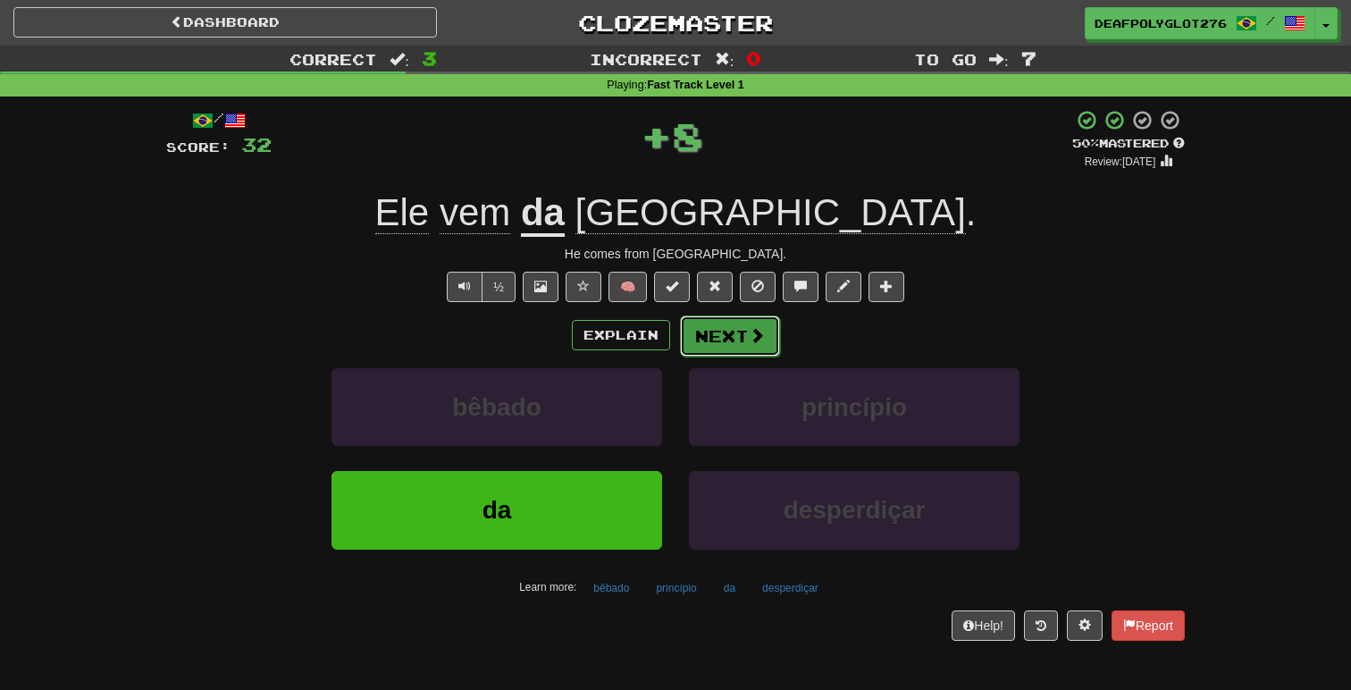
click at [749, 341] on span at bounding box center [757, 335] width 16 height 16
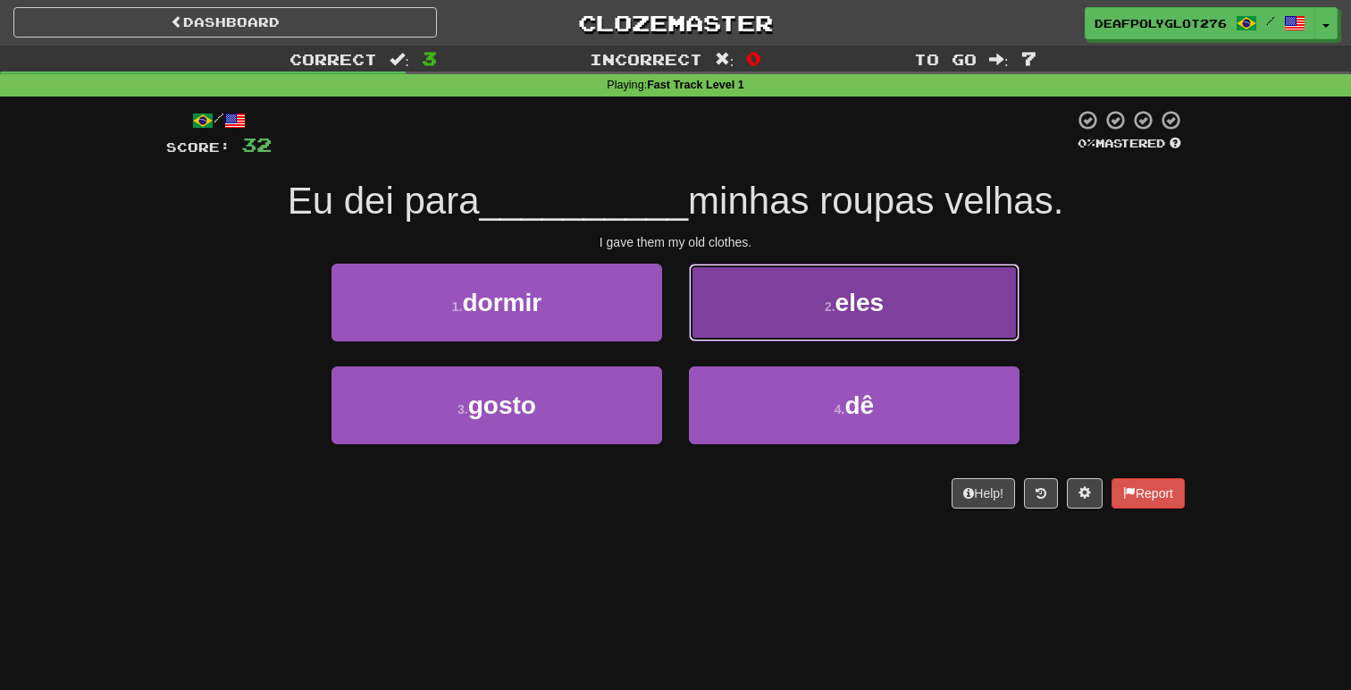
click at [803, 289] on button "2 . eles" at bounding box center [854, 303] width 331 height 78
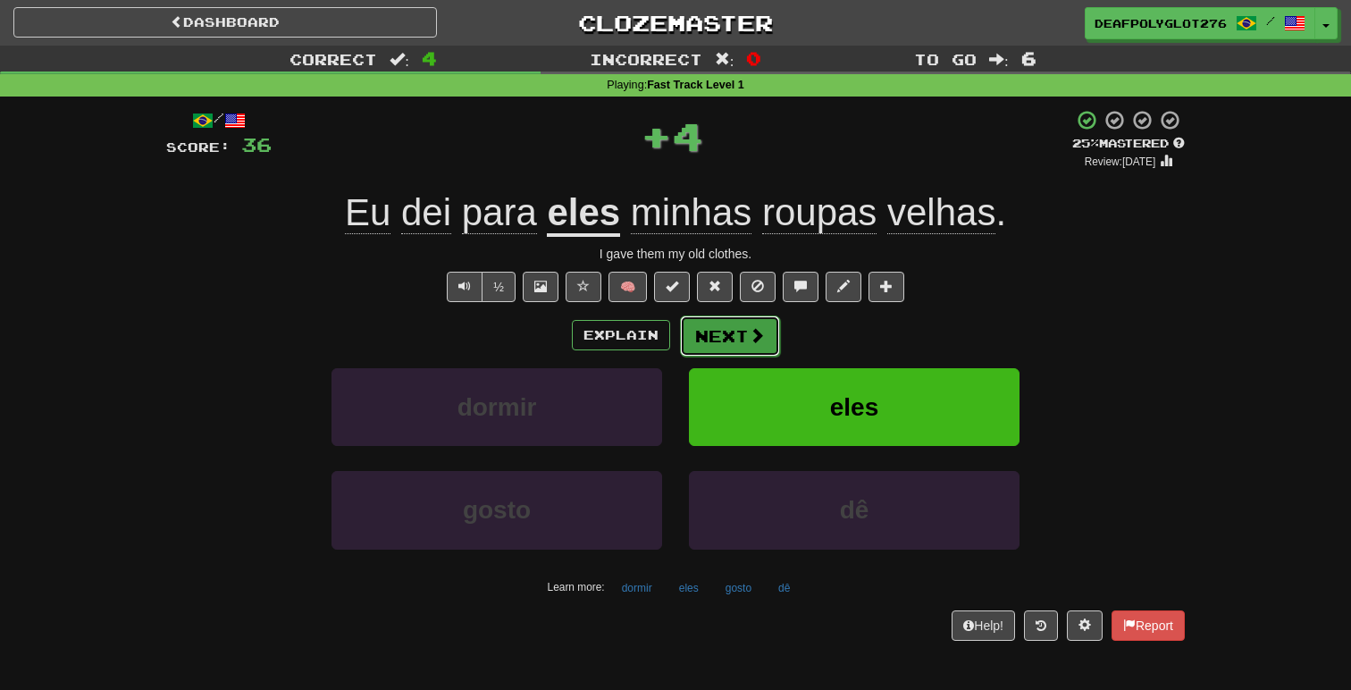
click at [741, 331] on button "Next" at bounding box center [730, 335] width 100 height 41
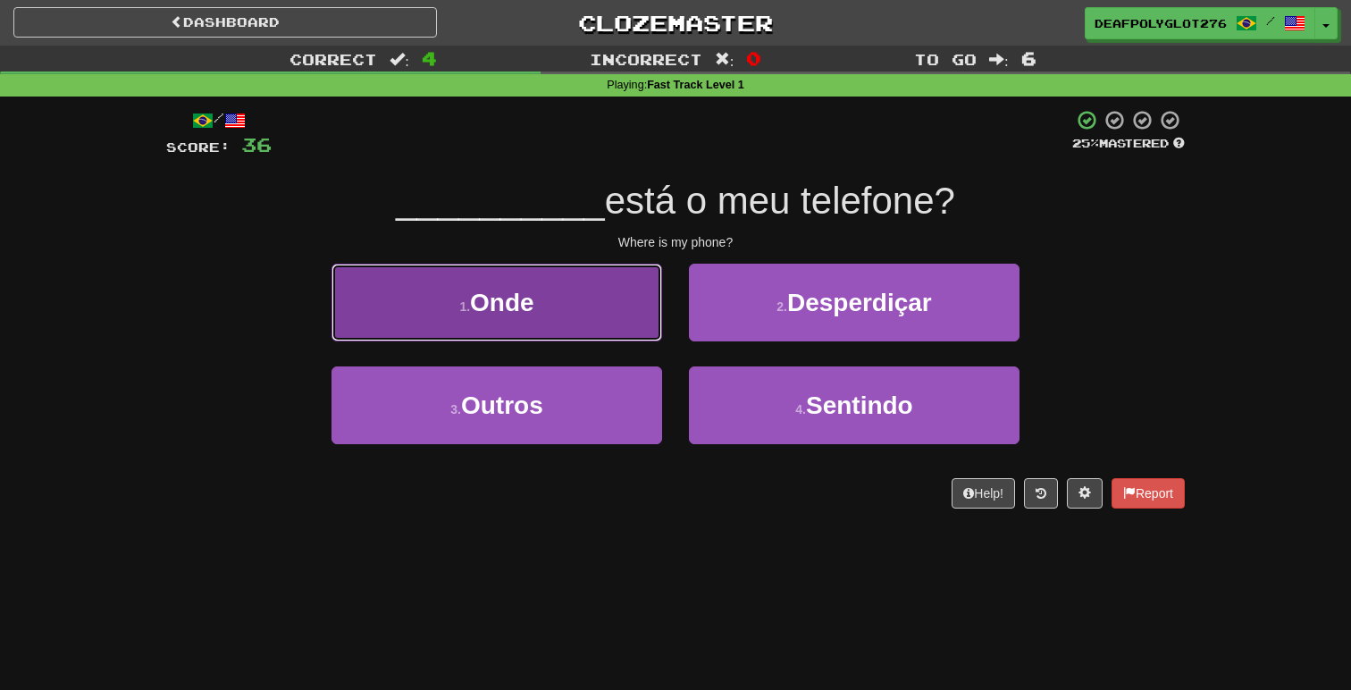
click at [610, 268] on button "1 . Onde" at bounding box center [496, 303] width 331 height 78
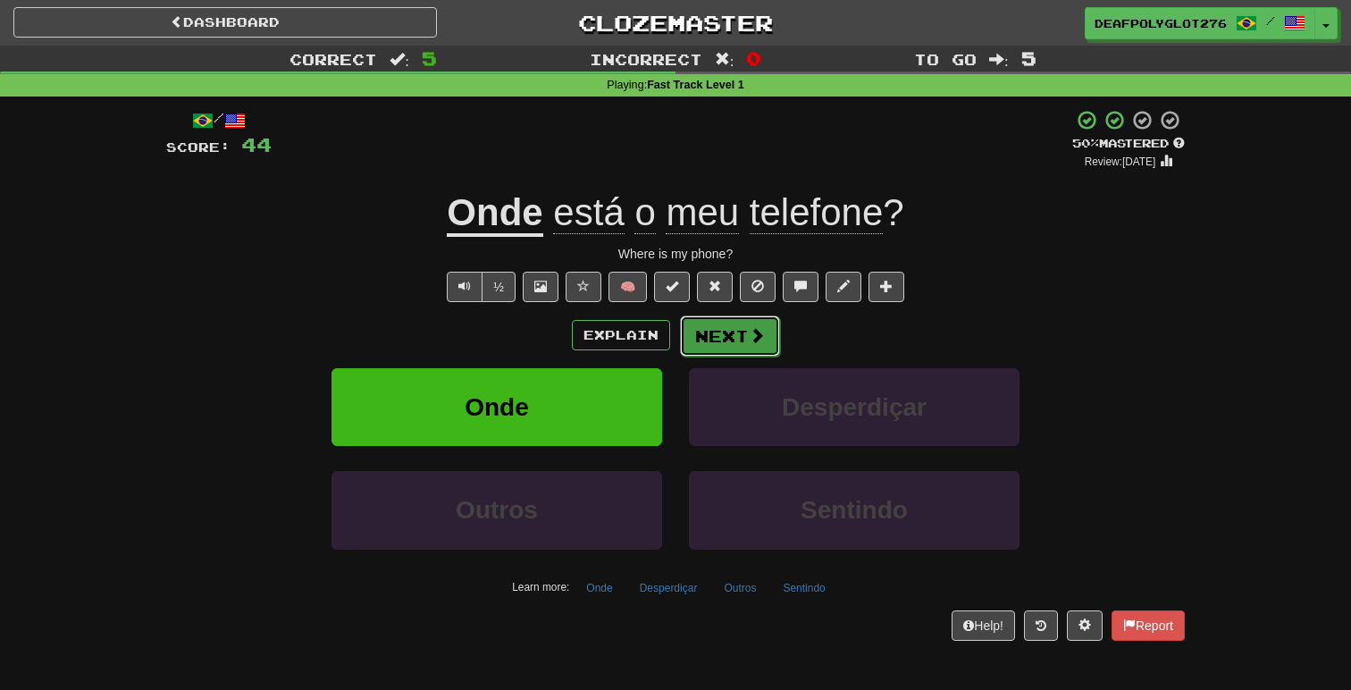
click at [740, 347] on button "Next" at bounding box center [730, 335] width 100 height 41
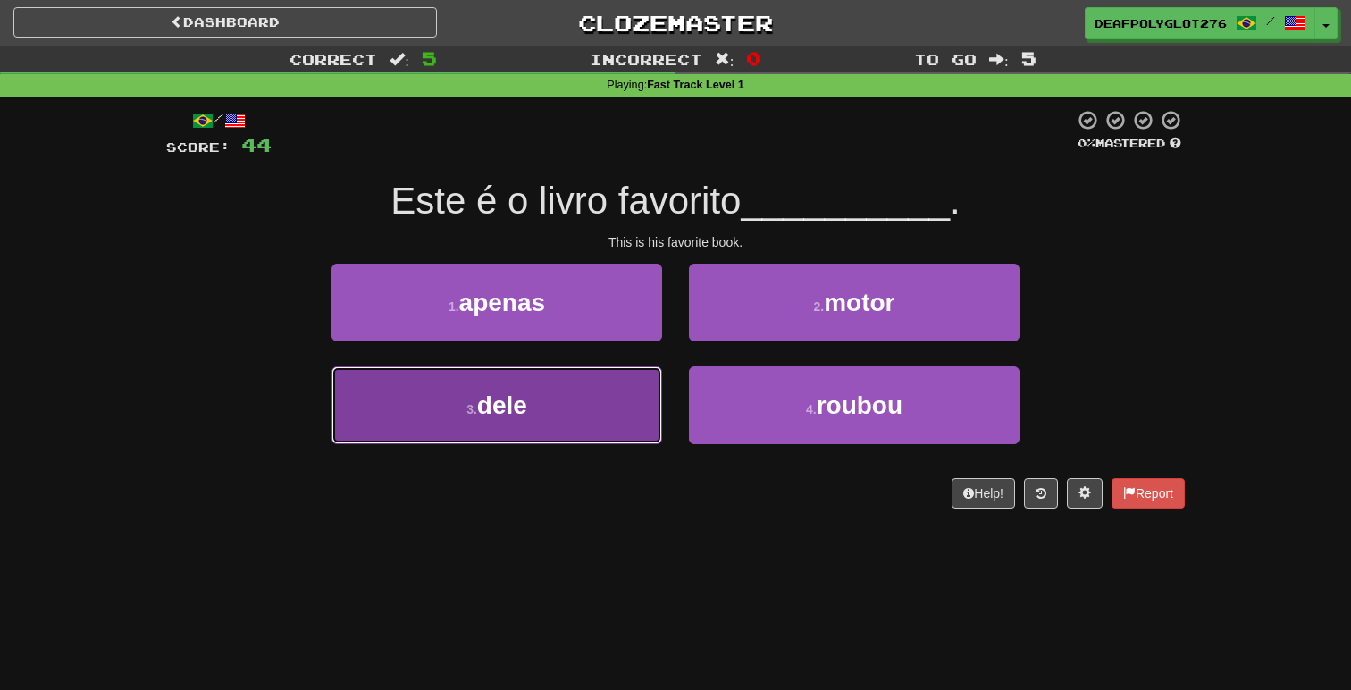
click at [595, 381] on button "3 . dele" at bounding box center [496, 405] width 331 height 78
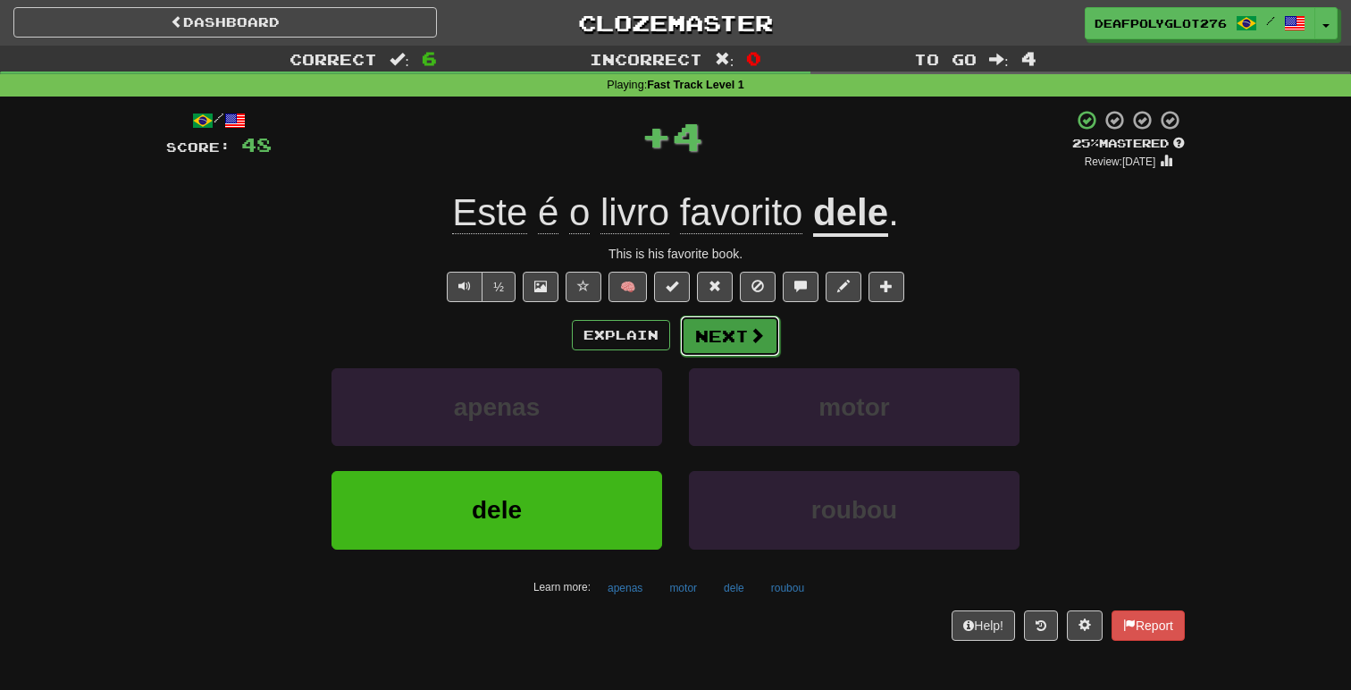
click at [757, 338] on span at bounding box center [757, 335] width 16 height 16
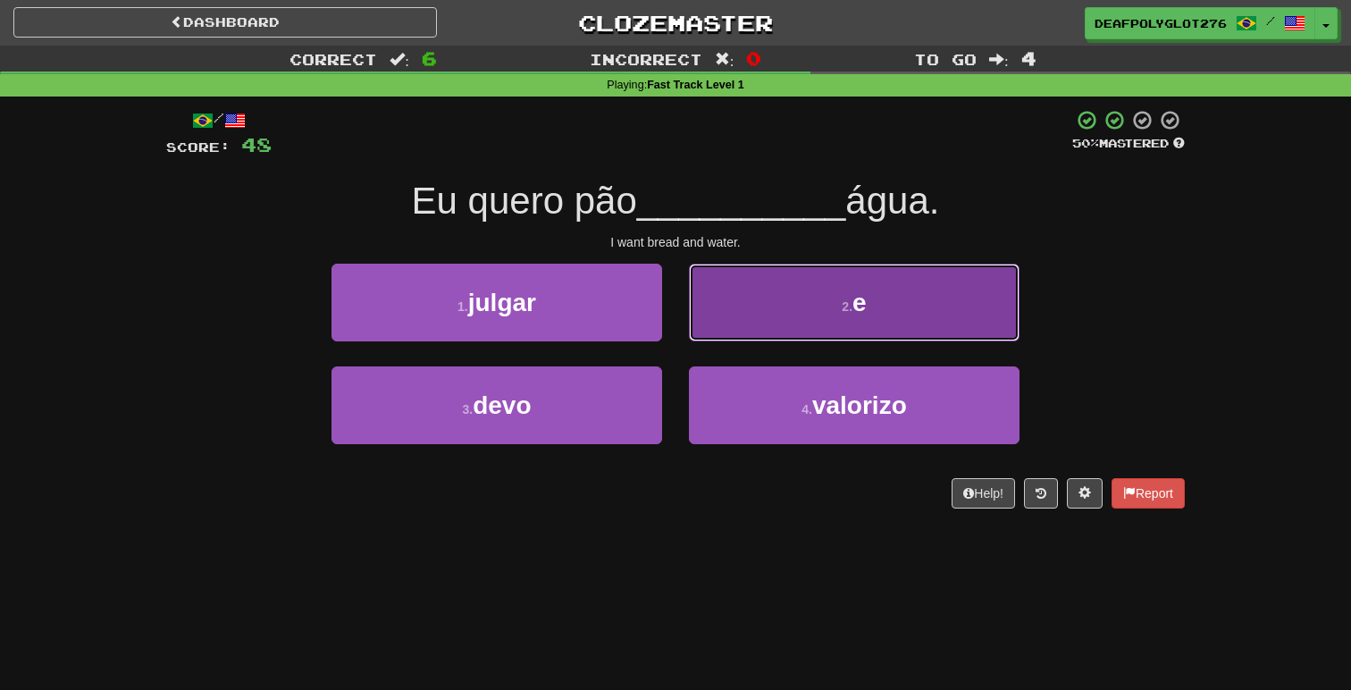
click at [804, 286] on button "2 . e" at bounding box center [854, 303] width 331 height 78
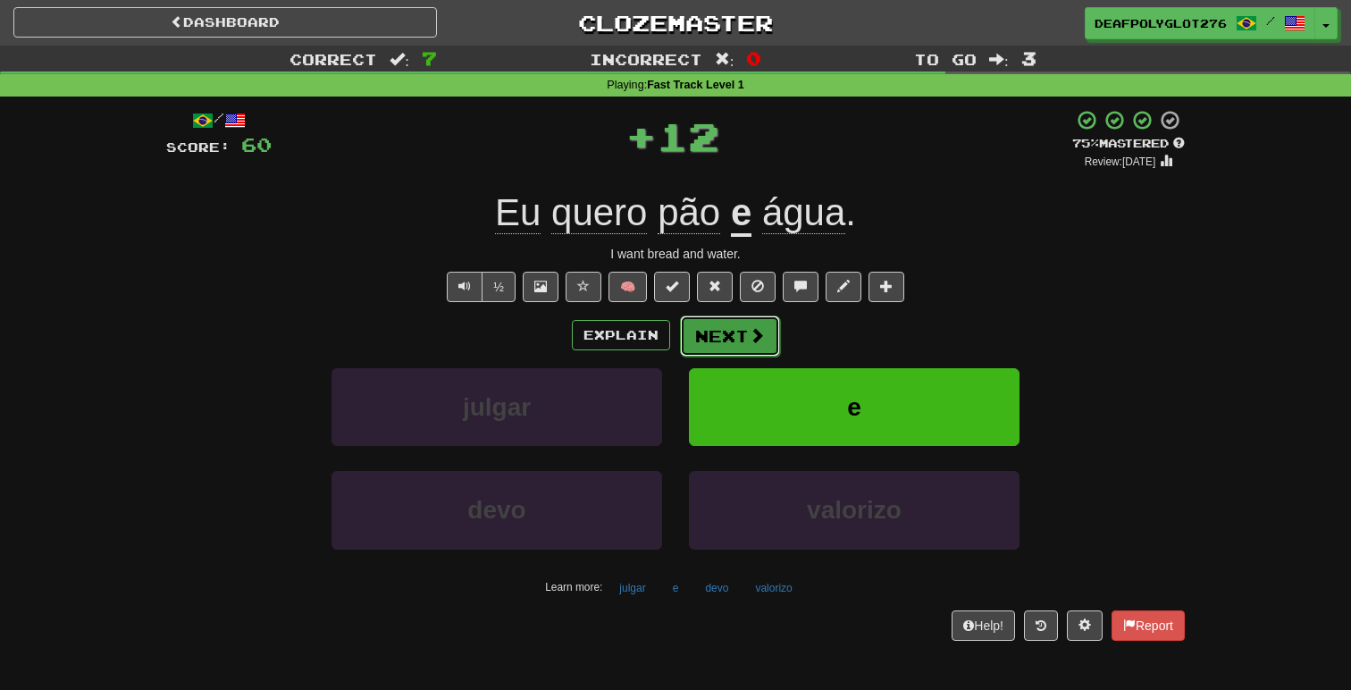
click at [741, 337] on button "Next" at bounding box center [730, 335] width 100 height 41
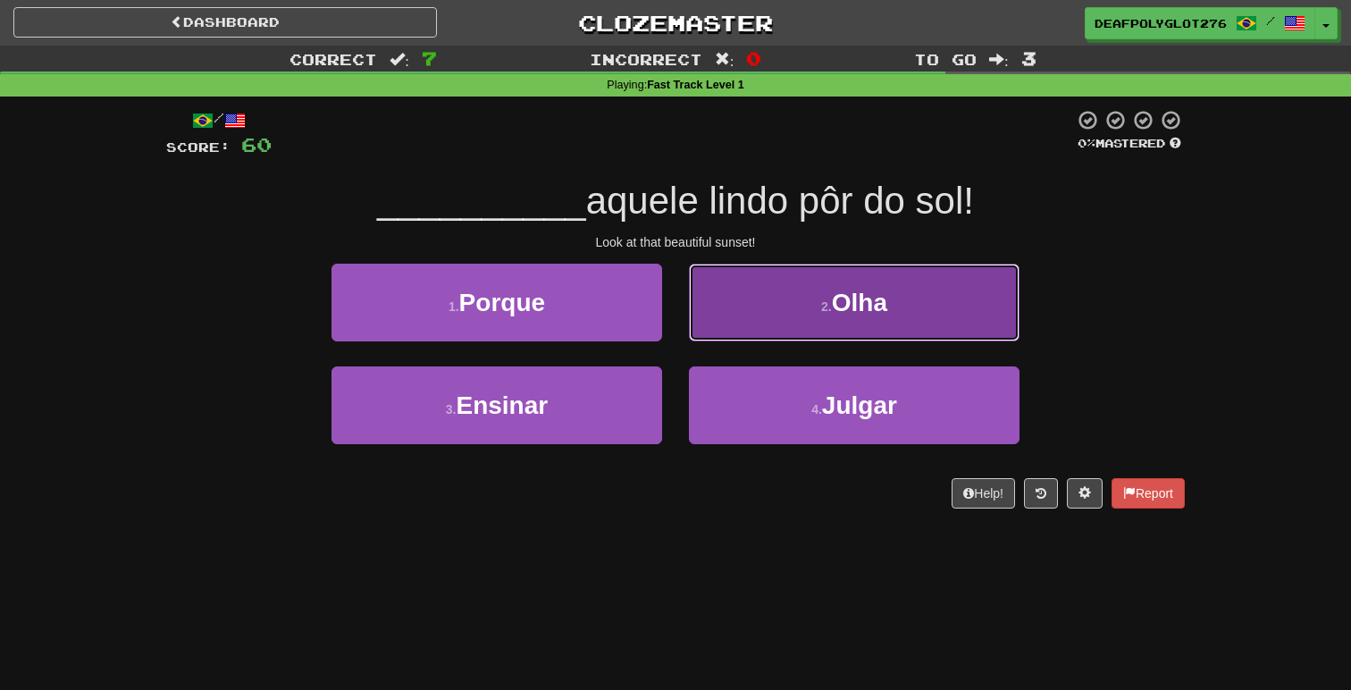
click at [755, 289] on button "2 . [GEOGRAPHIC_DATA]" at bounding box center [854, 303] width 331 height 78
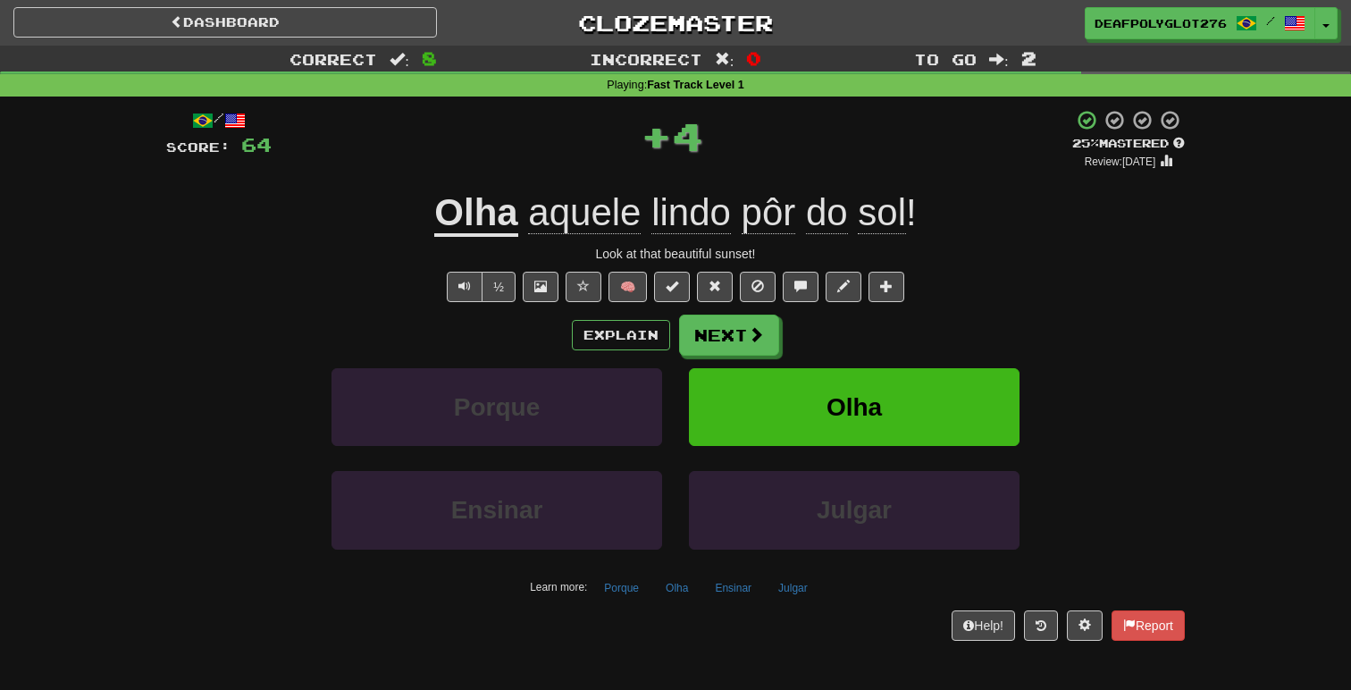
click at [753, 172] on div "/ Score: 64 + 4 25 % Mastered Review: [DATE] Olha aquele lindo pôr do sol ! Loo…" at bounding box center [675, 374] width 1018 height 531
click at [728, 343] on button "Next" at bounding box center [730, 335] width 100 height 41
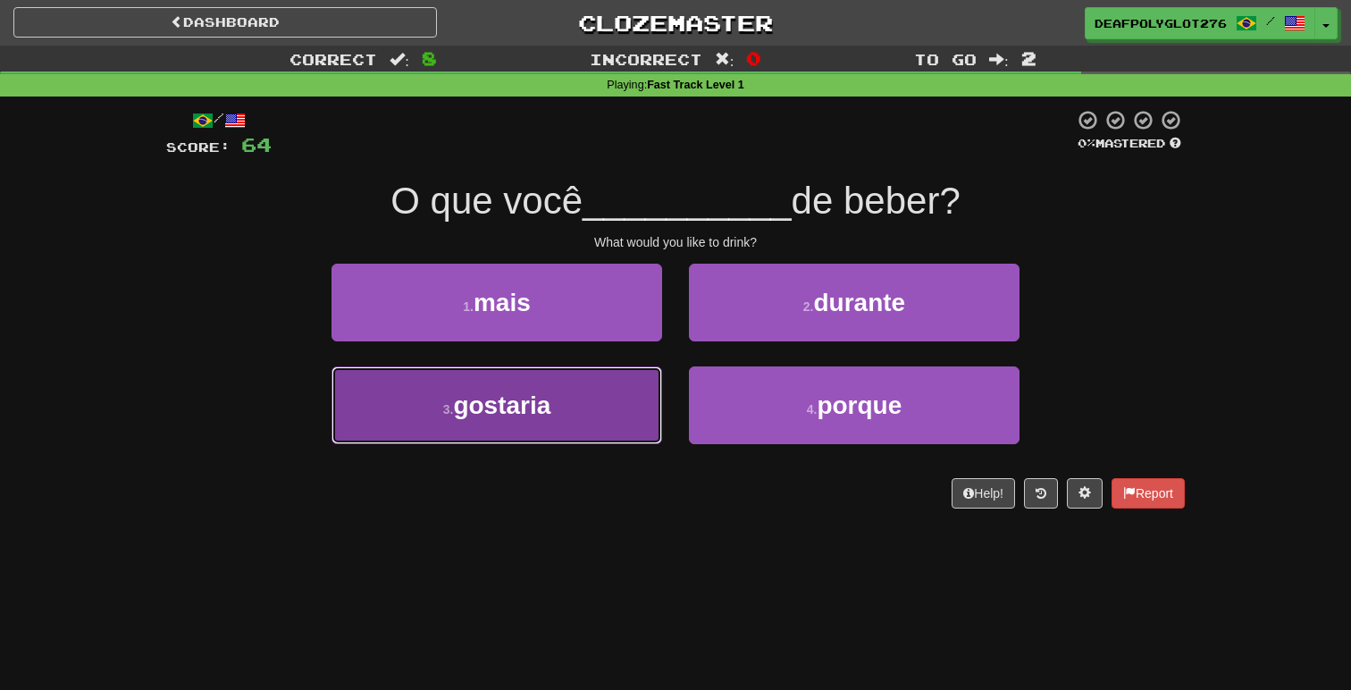
click at [589, 384] on button "3 . [GEOGRAPHIC_DATA]" at bounding box center [496, 405] width 331 height 78
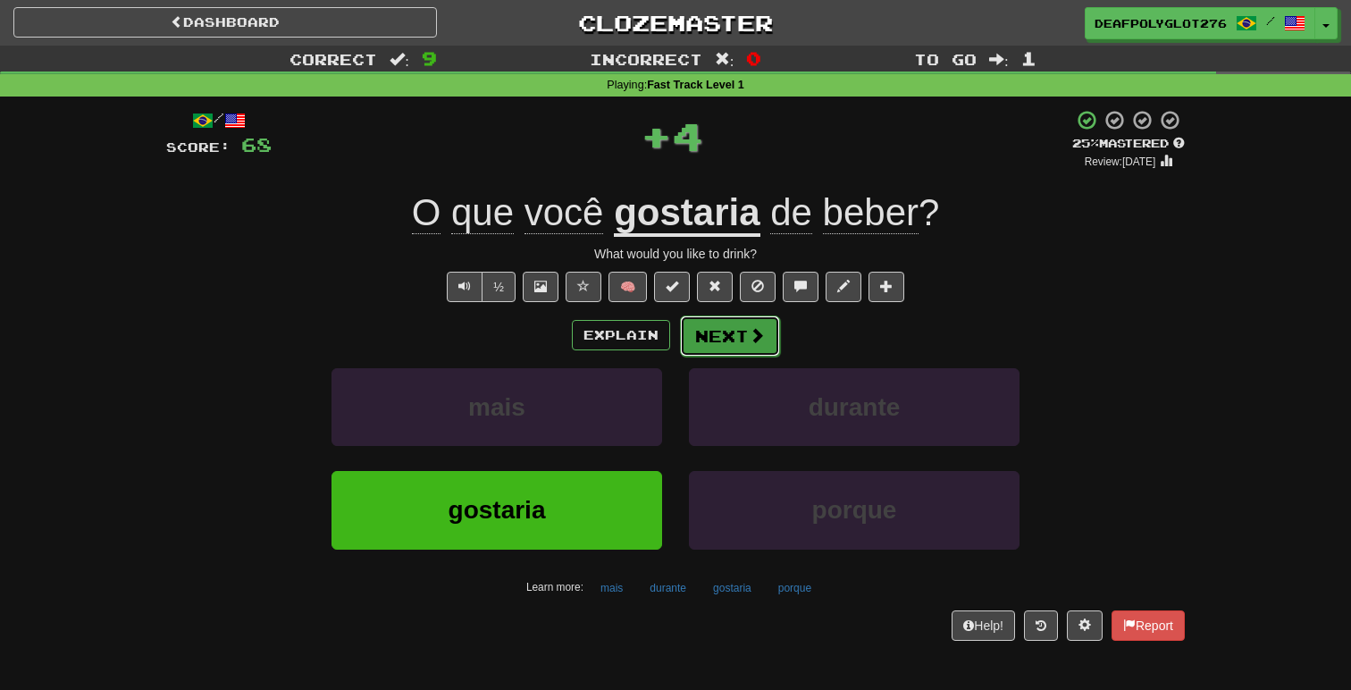
click at [741, 336] on button "Next" at bounding box center [730, 335] width 100 height 41
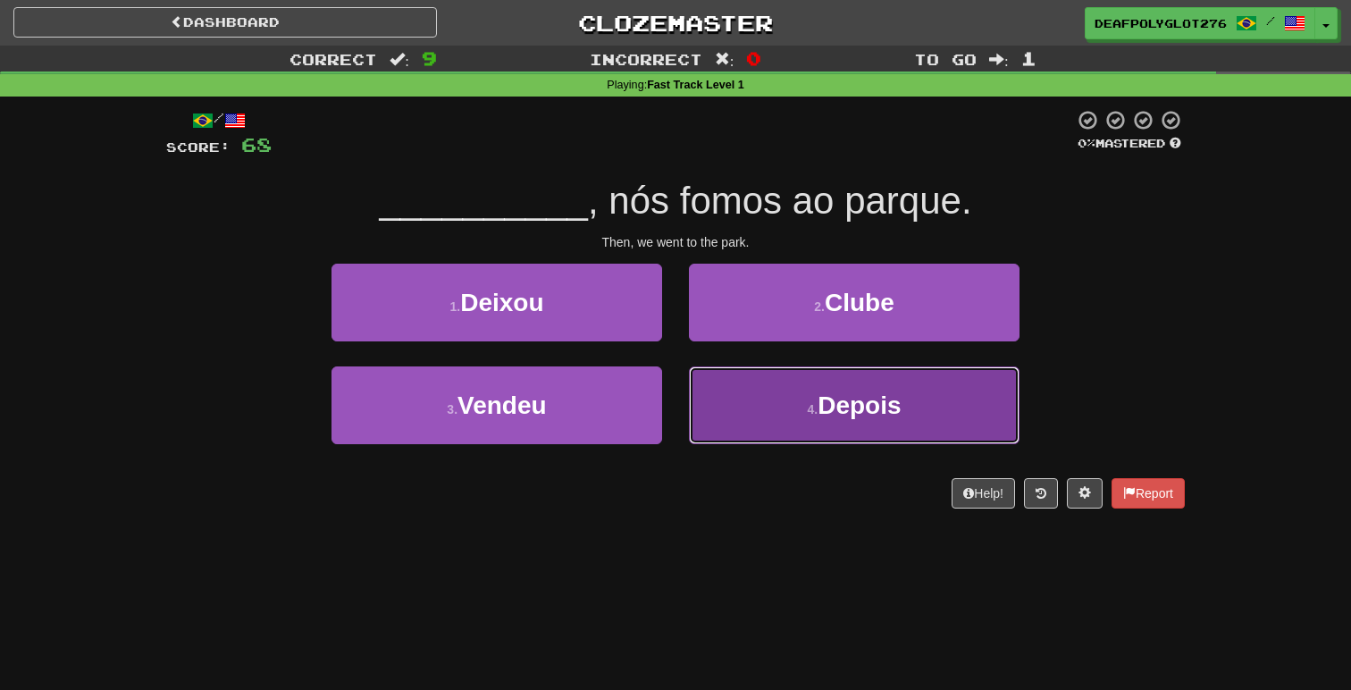
click at [848, 427] on button "4 . Depois" at bounding box center [854, 405] width 331 height 78
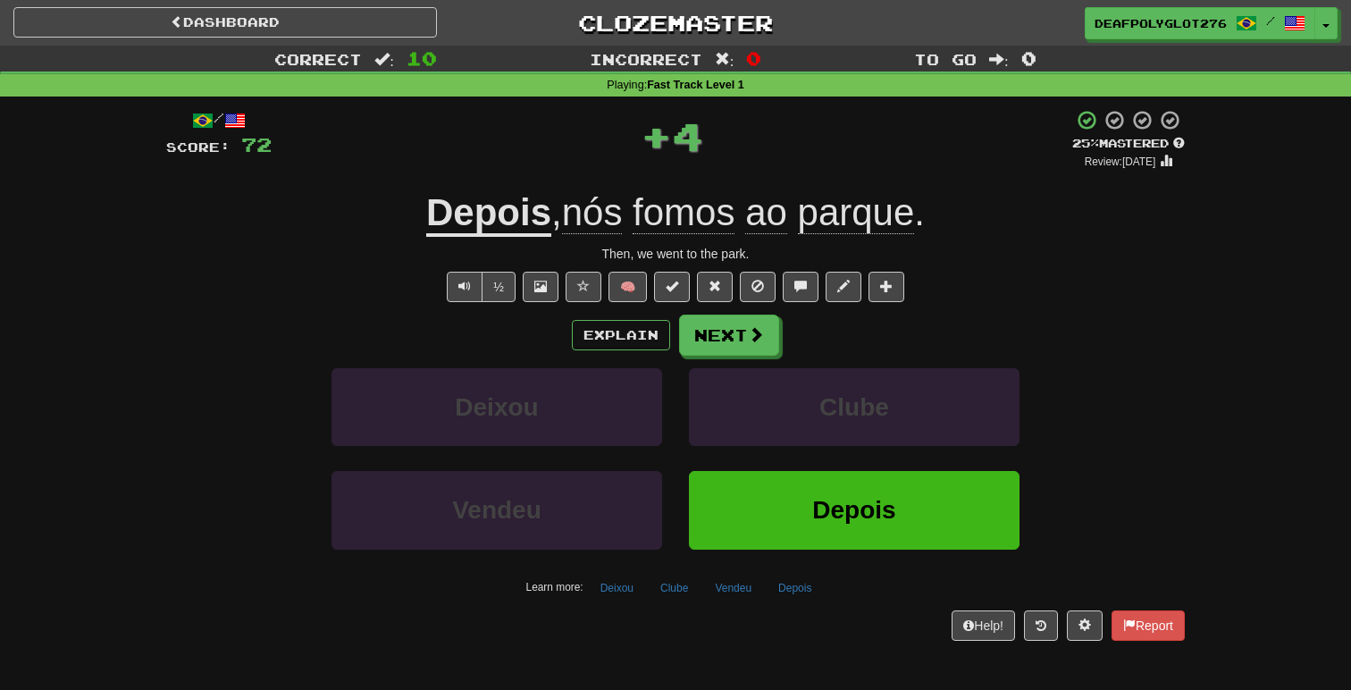
click at [817, 332] on div "Explain Next" at bounding box center [675, 334] width 1018 height 41
click at [750, 331] on span at bounding box center [757, 335] width 16 height 16
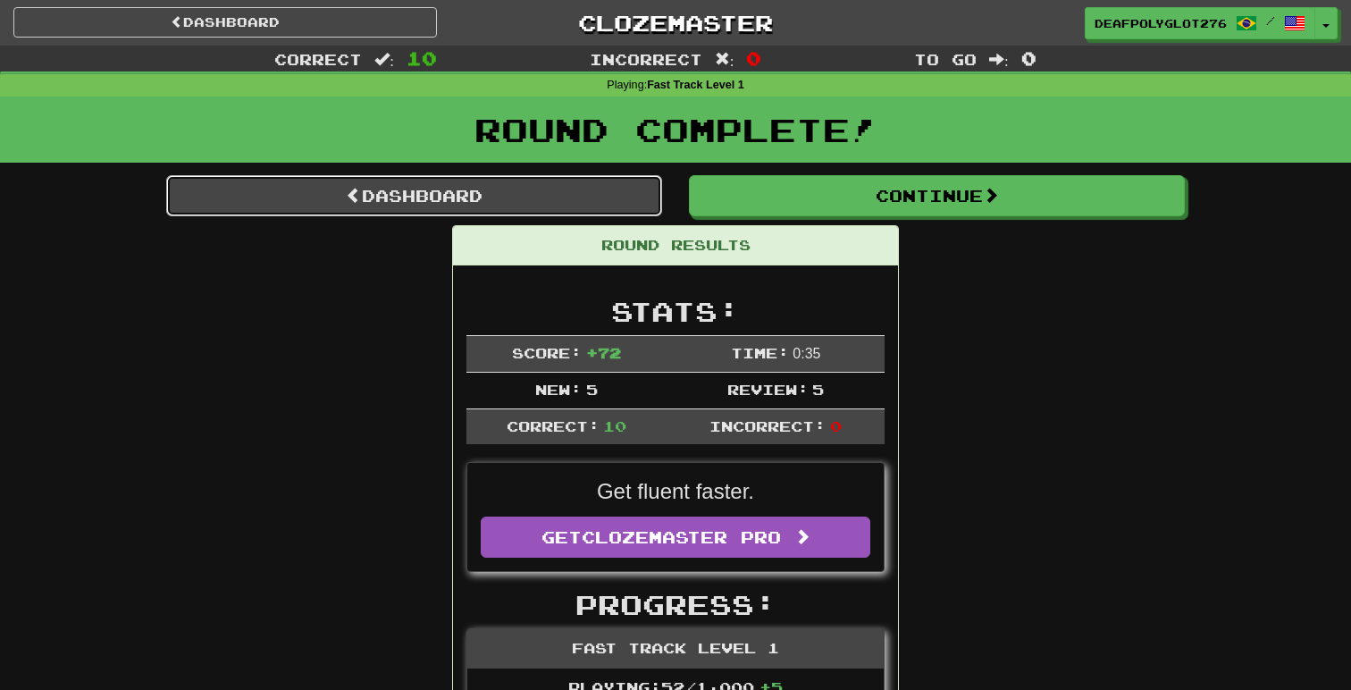
click at [599, 199] on link "Dashboard" at bounding box center [414, 195] width 496 height 41
